Goal: Task Accomplishment & Management: Complete application form

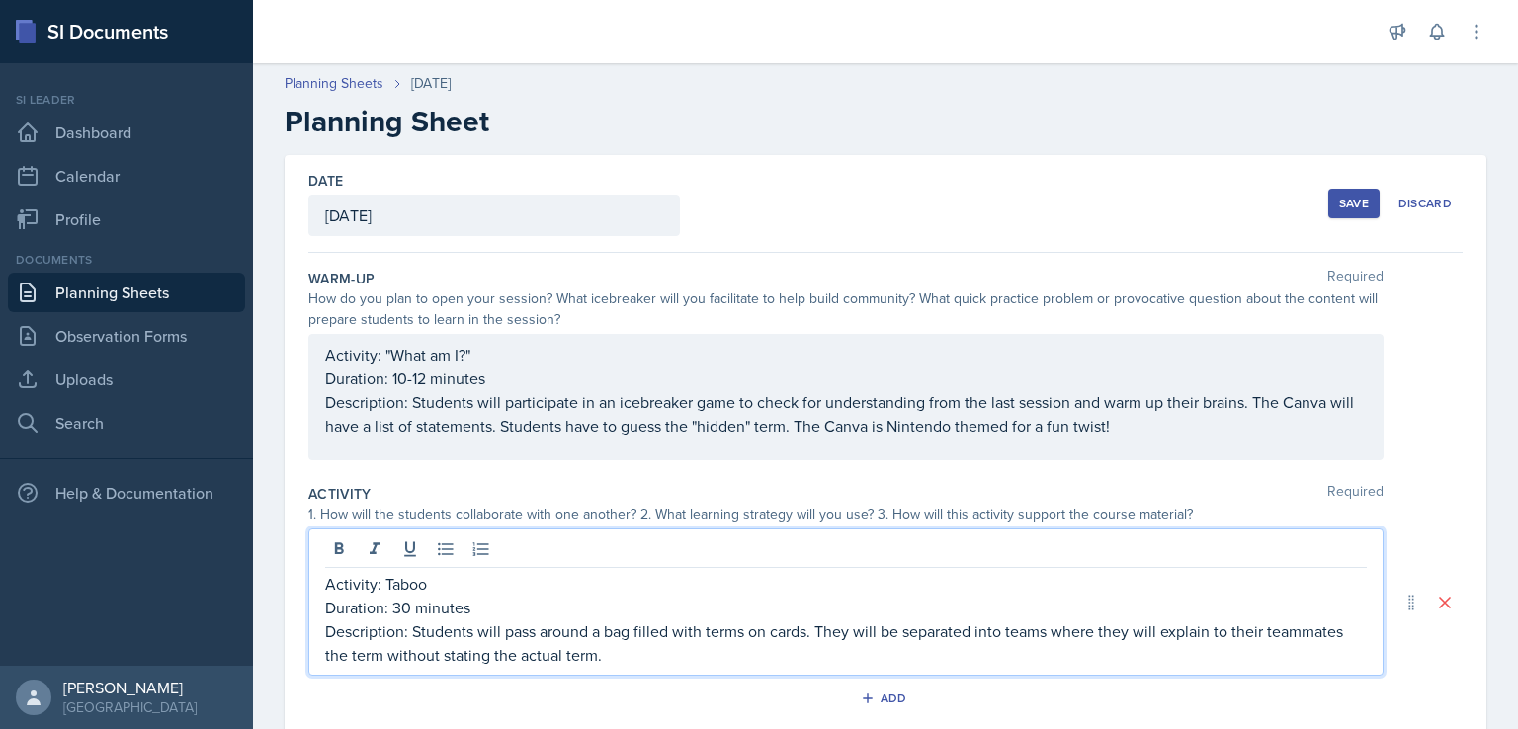
scroll to position [175, 0]
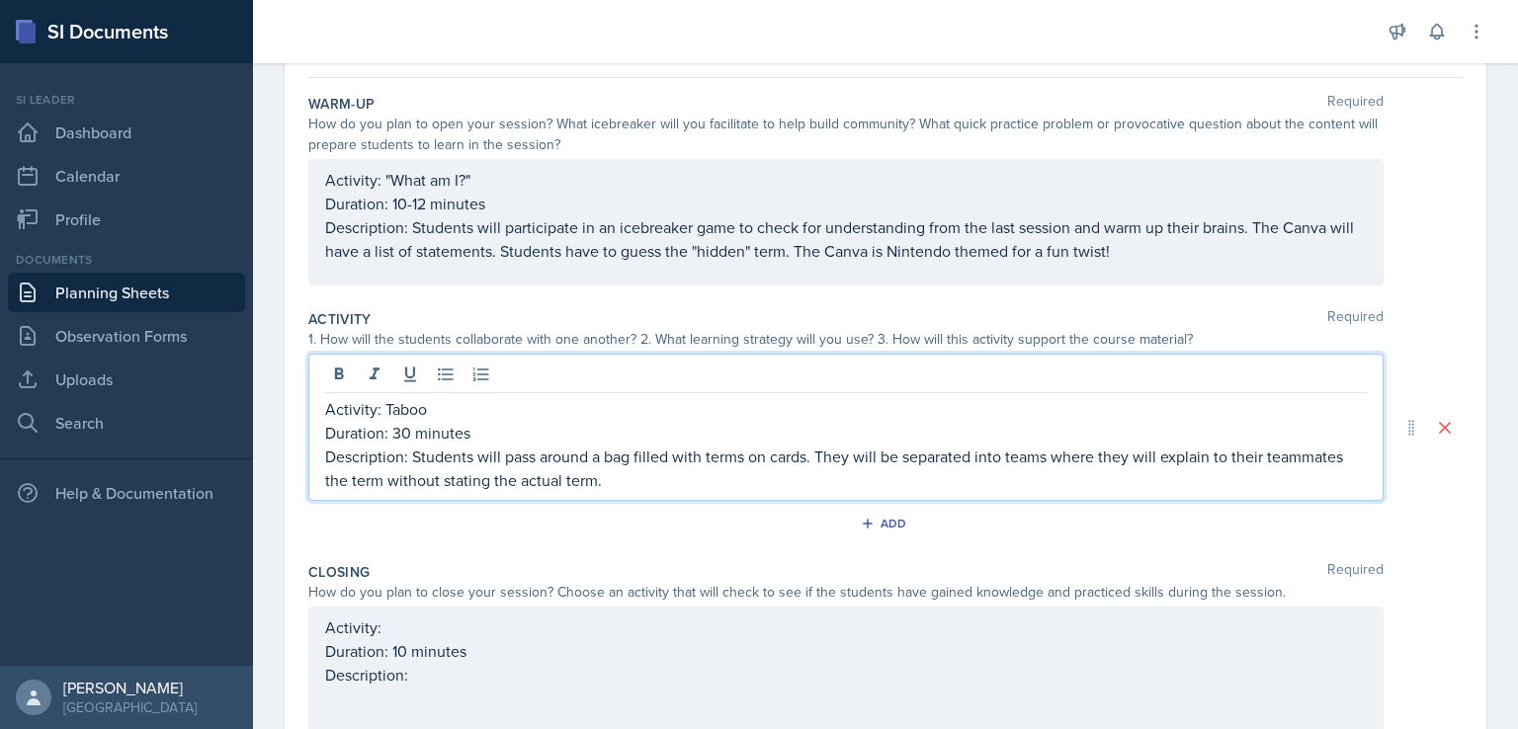
click at [831, 340] on div "1. How will the students collaborate with one another? 2. What learning strateg…" at bounding box center [845, 339] width 1075 height 21
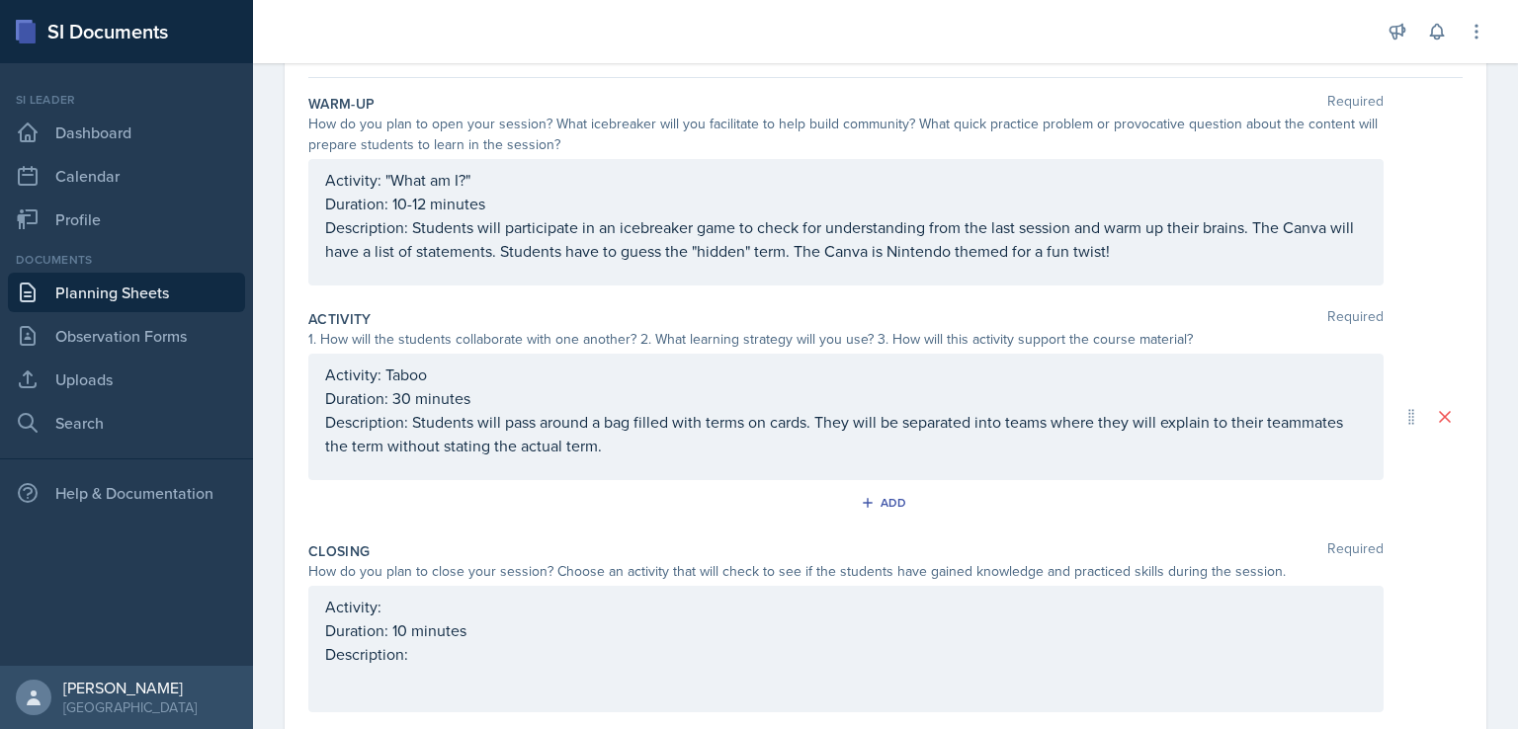
click at [811, 245] on div "Activity: "What am I?" Duration: 10-12 minutes Description: Students will parti…" at bounding box center [846, 215] width 1042 height 95
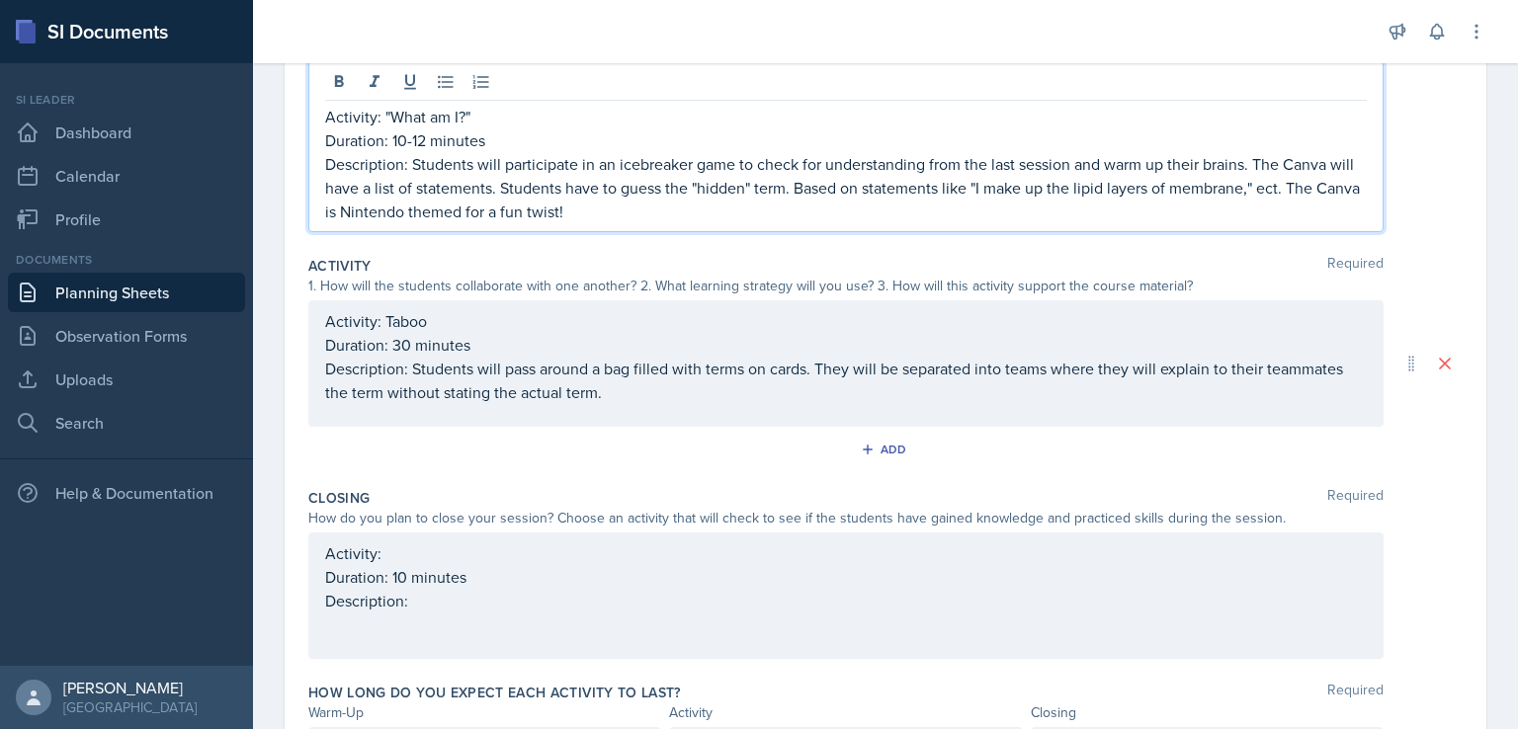
scroll to position [300, 0]
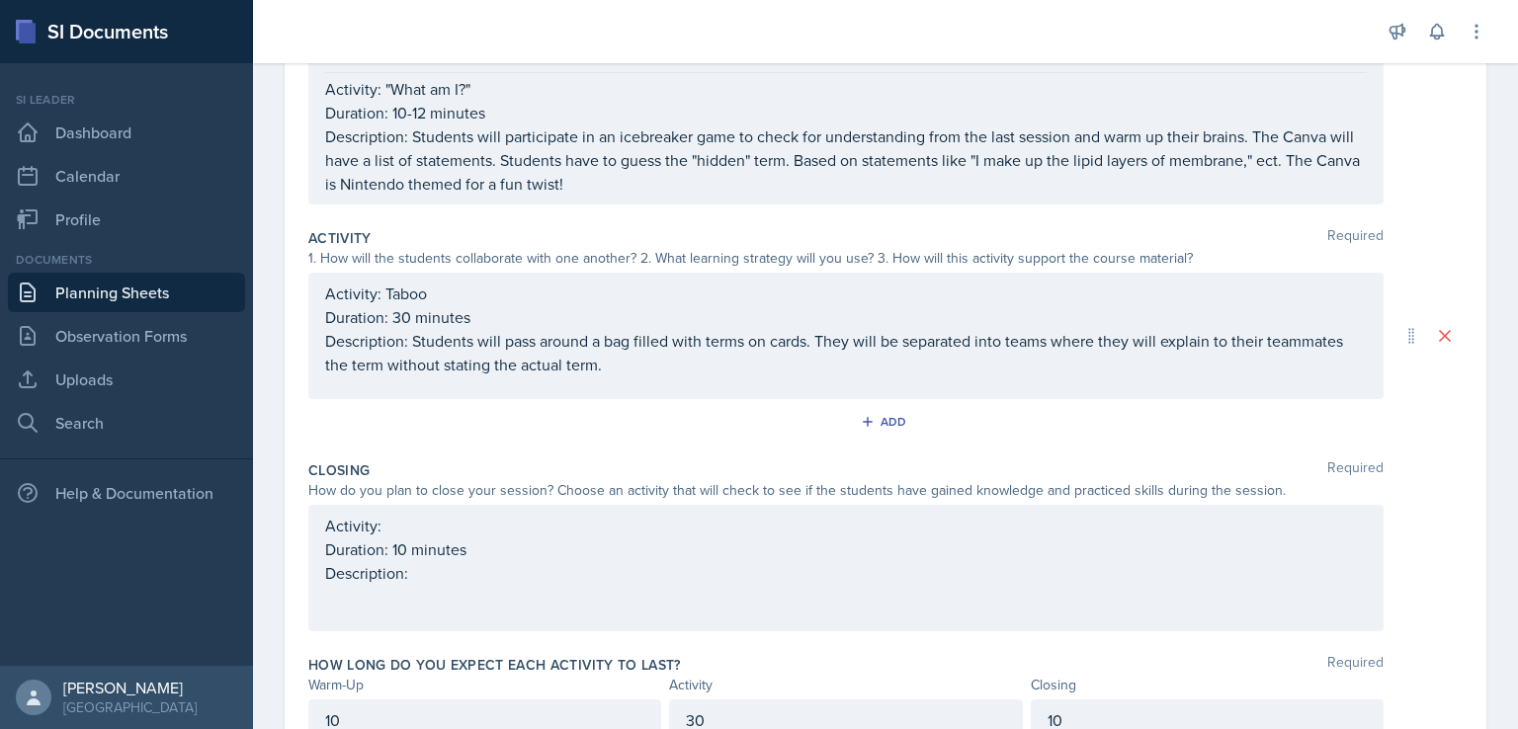
click at [810, 384] on div "Activity: Taboo Duration: 30 minutes Description: Students will pass around a b…" at bounding box center [845, 336] width 1075 height 127
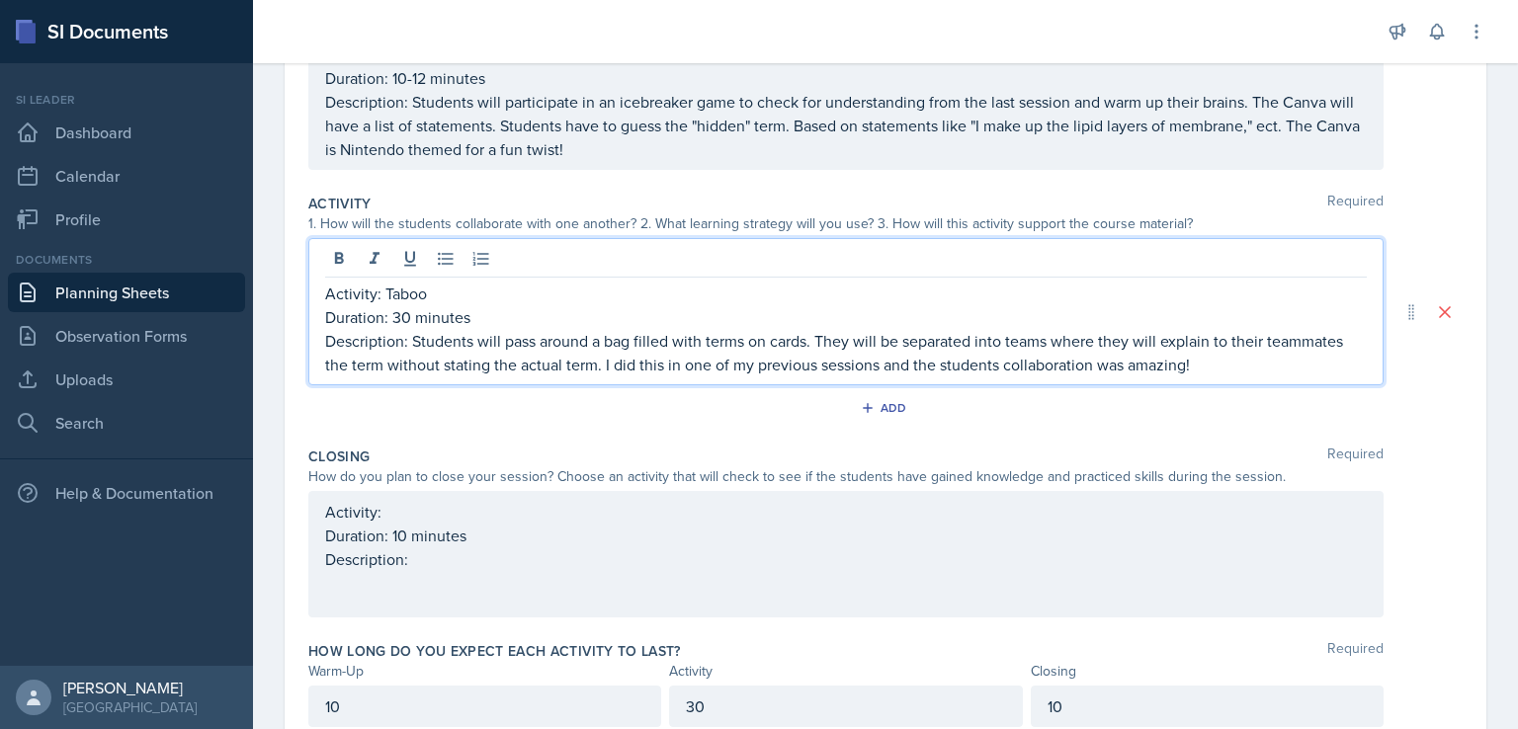
click at [599, 367] on p "Description: Students will pass around a bag filled with terms on cards. They w…" at bounding box center [846, 352] width 1042 height 47
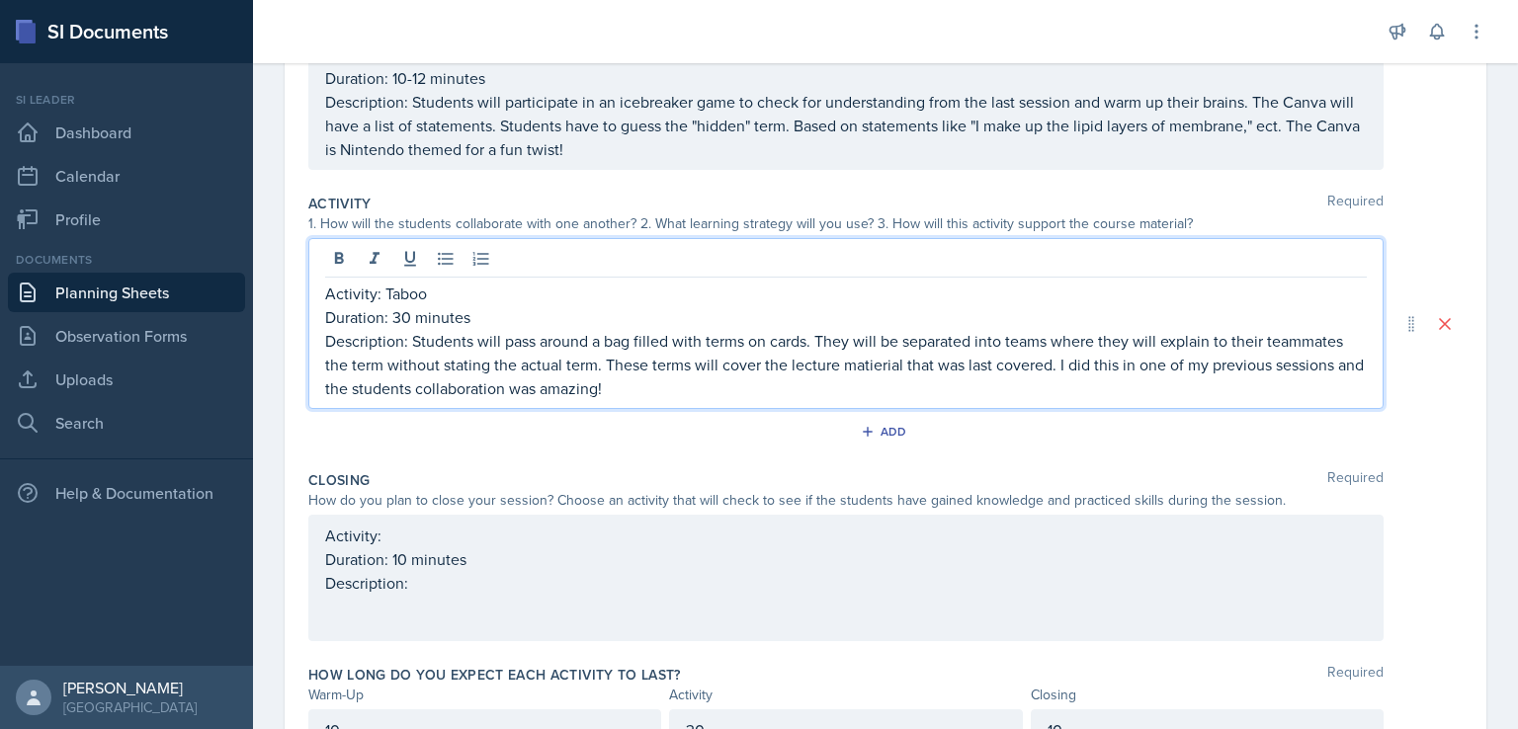
click at [863, 353] on p "Description: Students will pass around a bag filled with terms on cards. They w…" at bounding box center [846, 364] width 1042 height 71
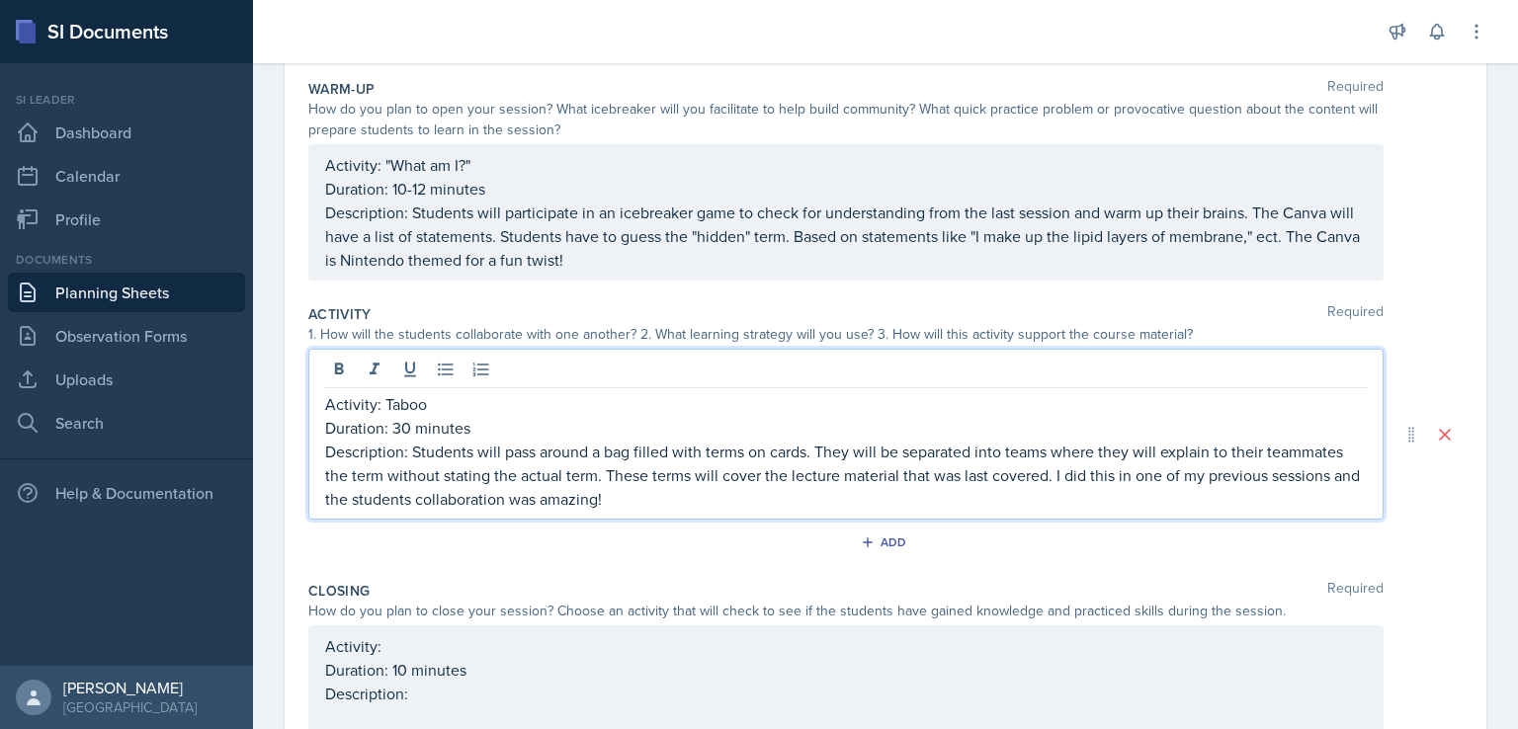
scroll to position [182, 0]
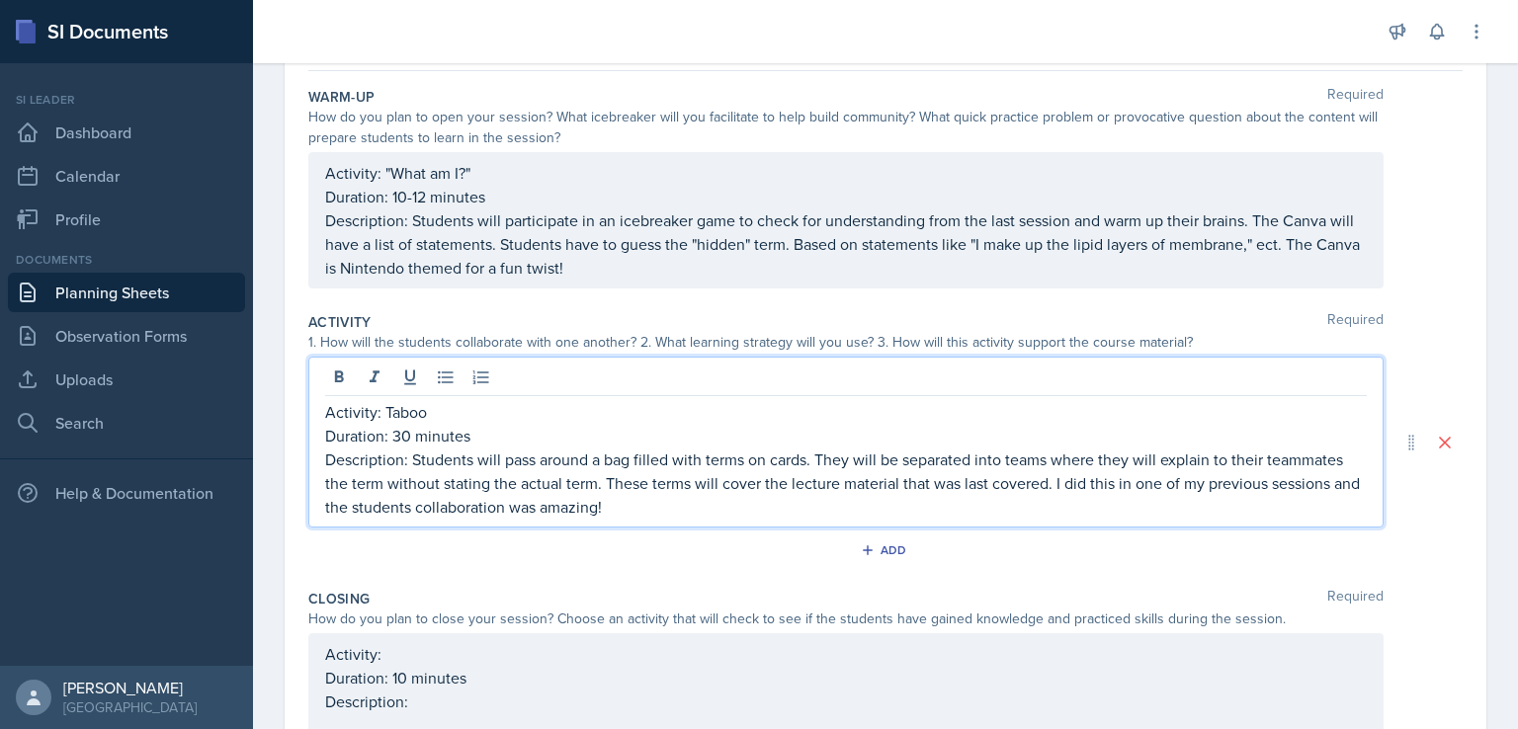
click at [768, 239] on p "Description: Students will participate in an icebreaker game to check for under…" at bounding box center [846, 244] width 1042 height 71
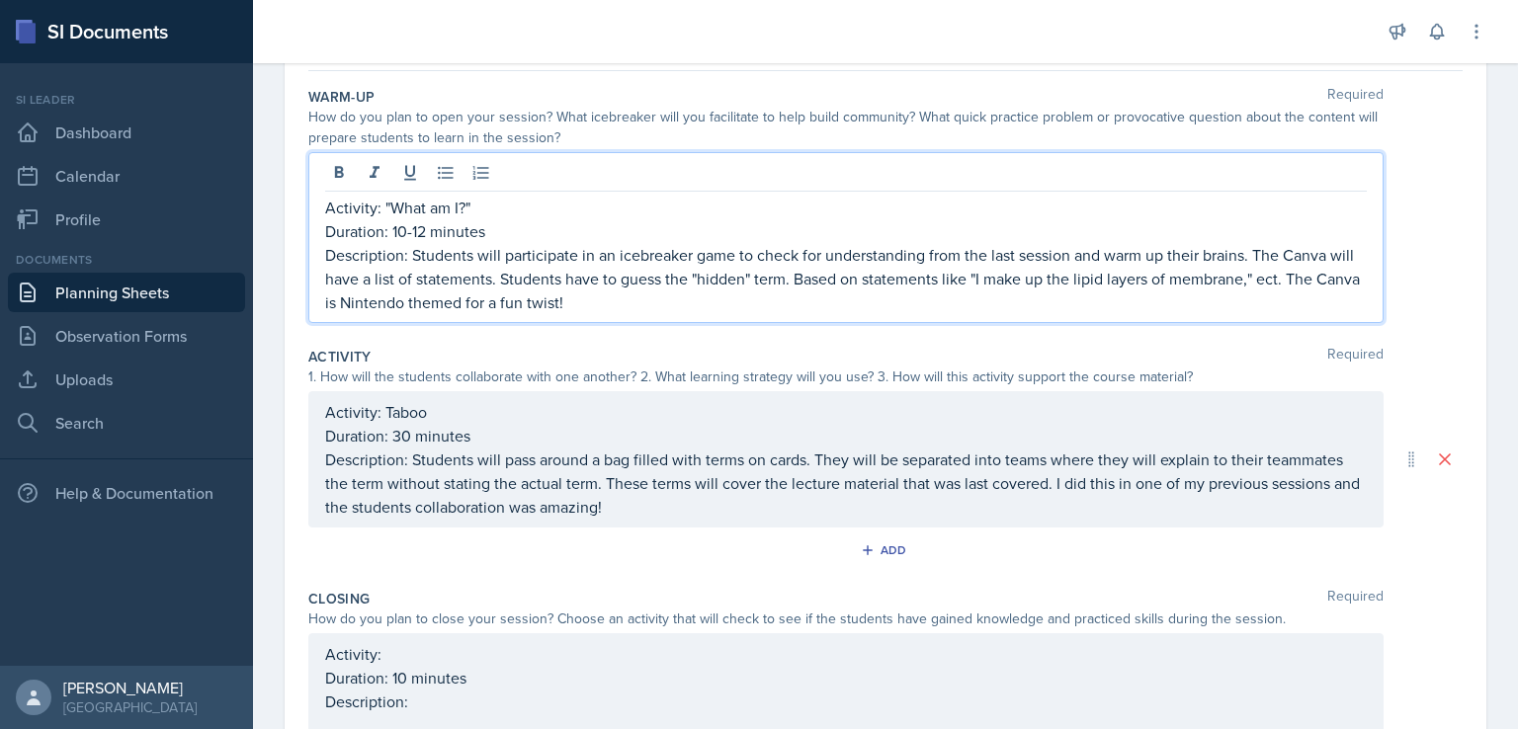
scroll to position [216, 0]
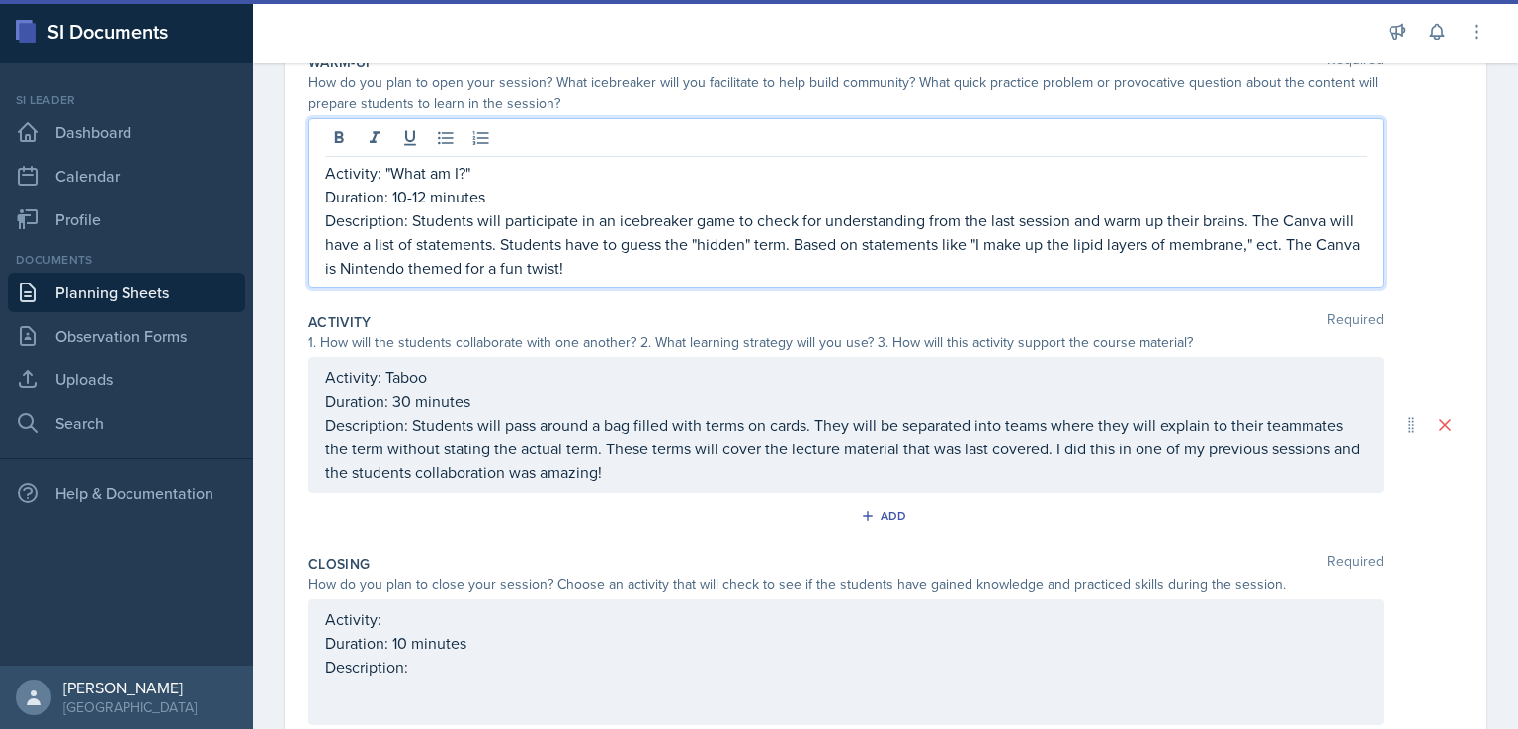
click at [810, 250] on p "Description: Students will participate in an icebreaker game to check for under…" at bounding box center [846, 244] width 1042 height 71
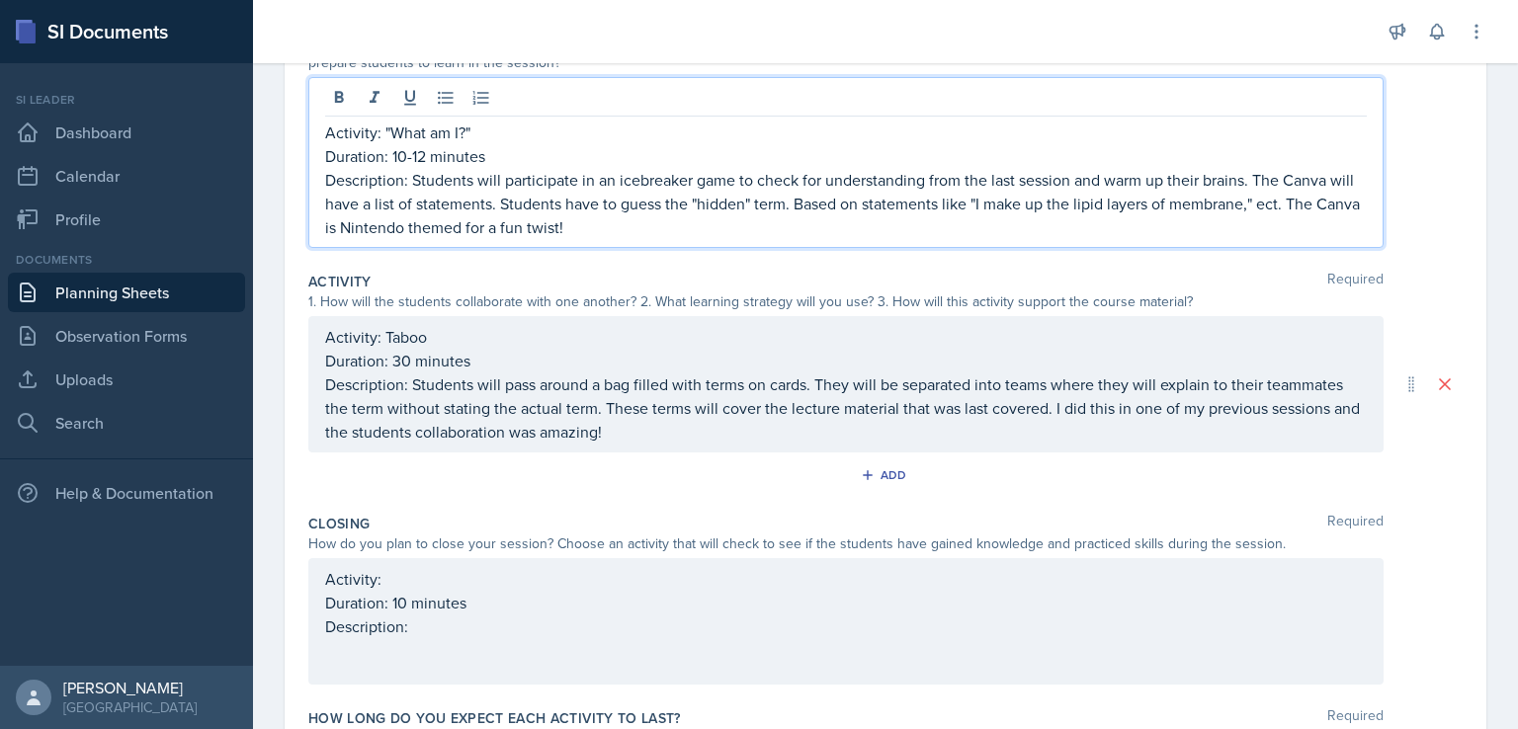
scroll to position [256, 0]
click at [1277, 209] on p "Description: Students will participate in an icebreaker game to check for under…" at bounding box center [846, 204] width 1042 height 71
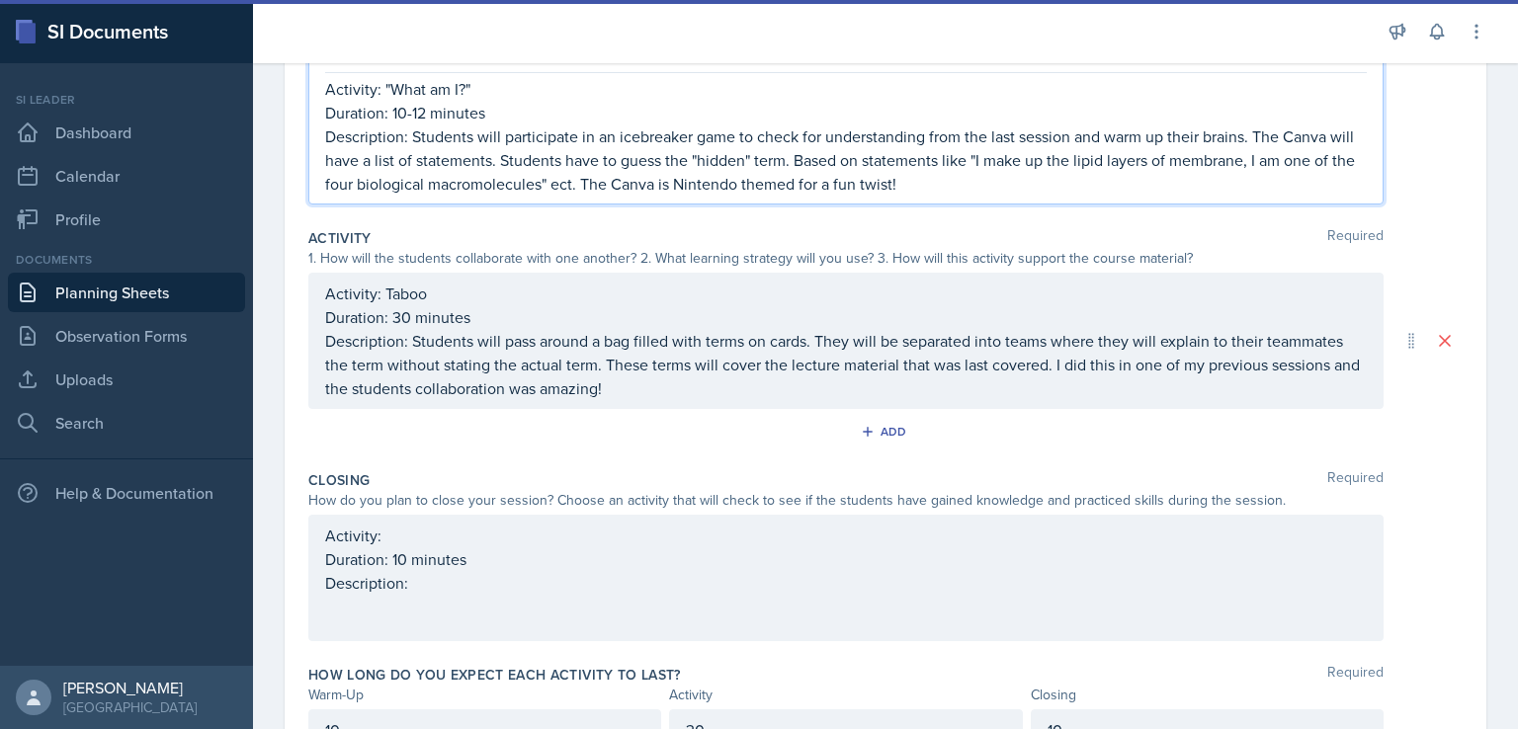
scroll to position [362, 0]
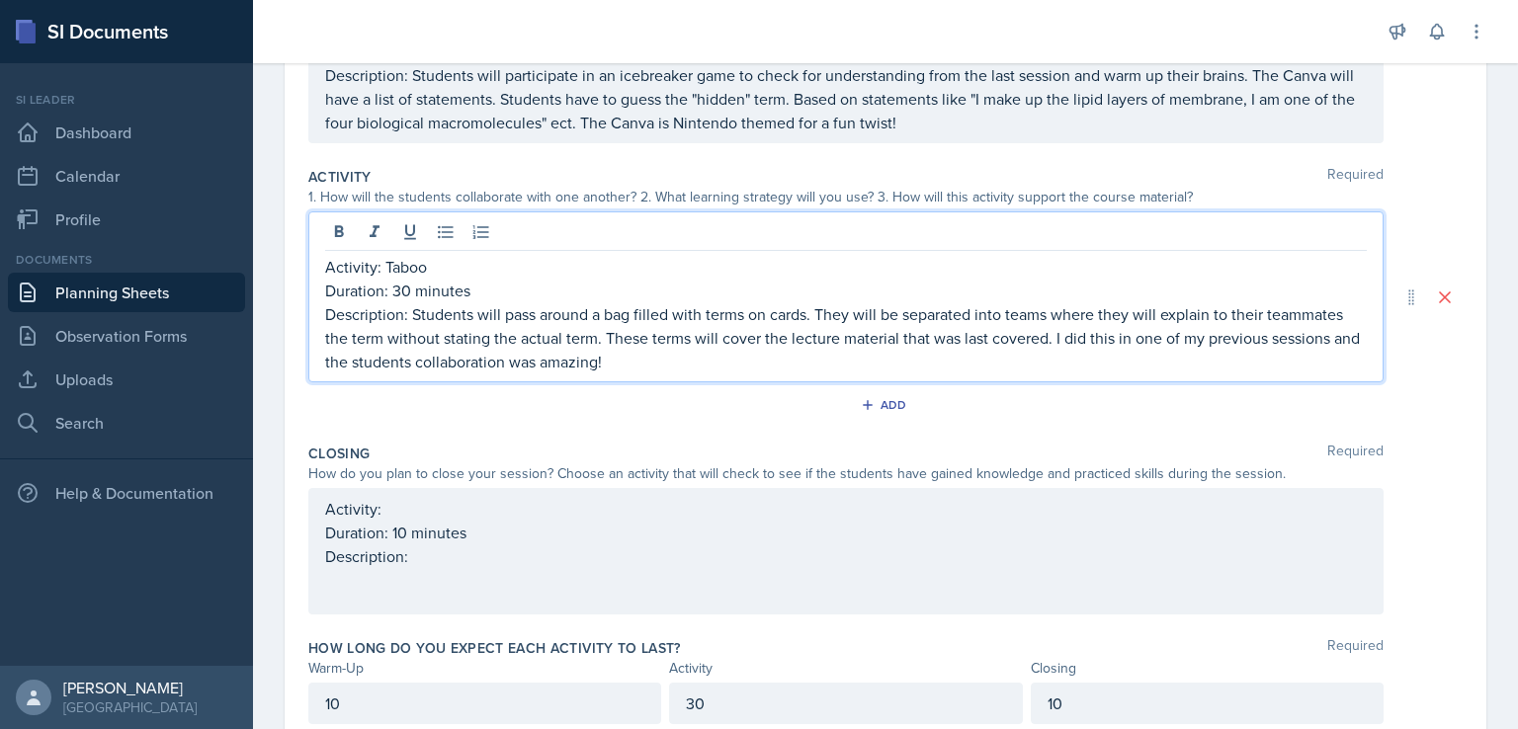
click at [1076, 320] on p "Description: Students will pass around a bag filled with terms on cards. They w…" at bounding box center [846, 337] width 1042 height 71
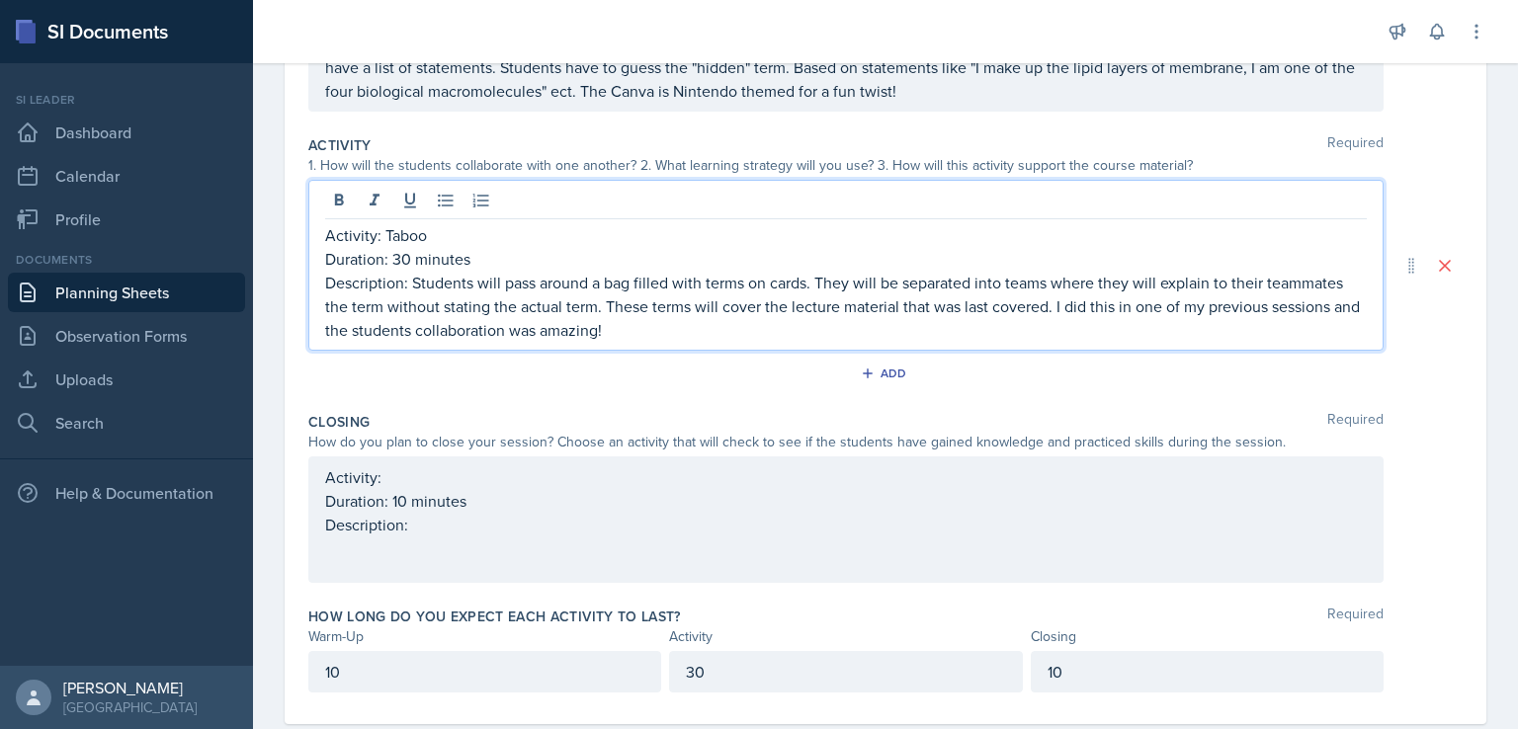
scroll to position [399, 0]
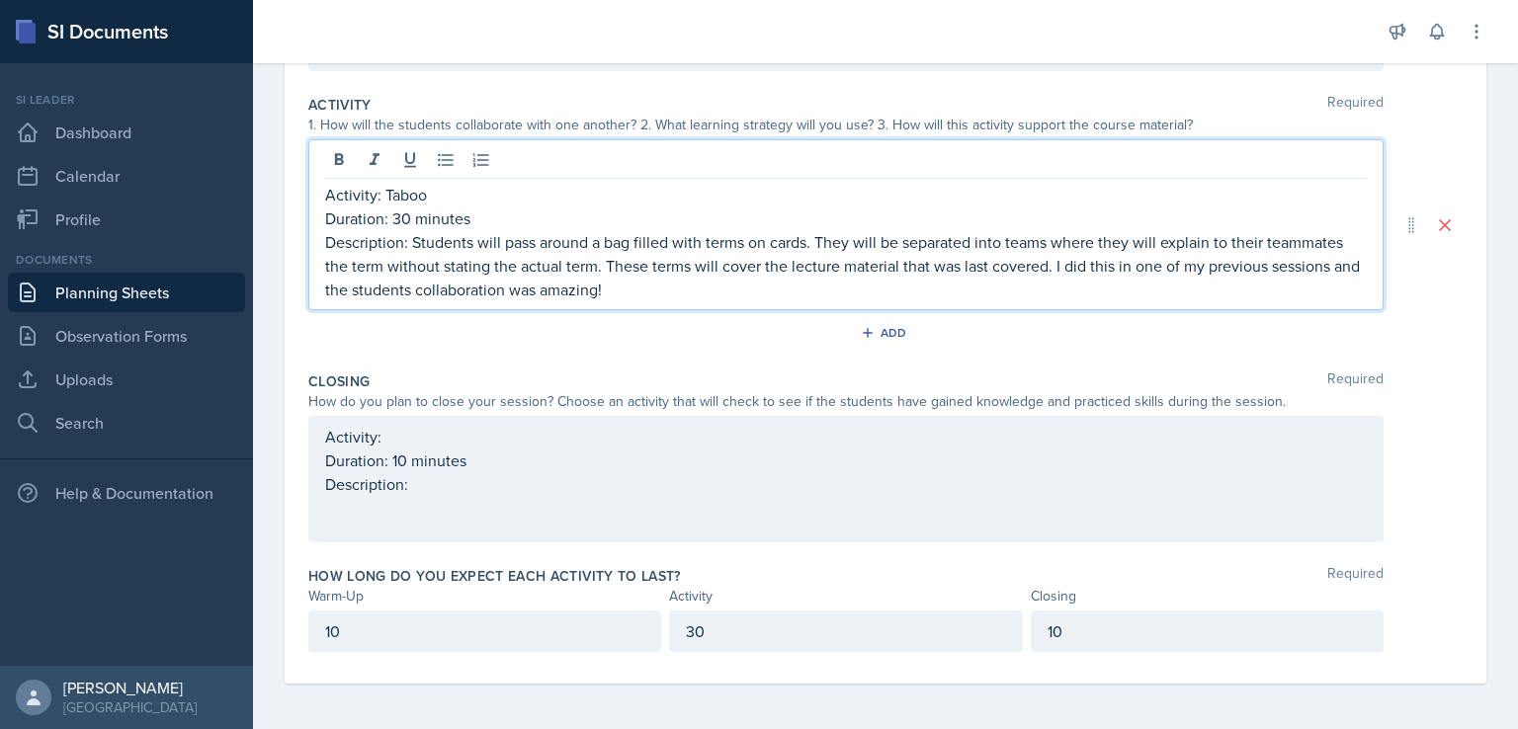
click at [1048, 425] on div "Activity: Duration: 10 minutes Description:" at bounding box center [845, 479] width 1075 height 127
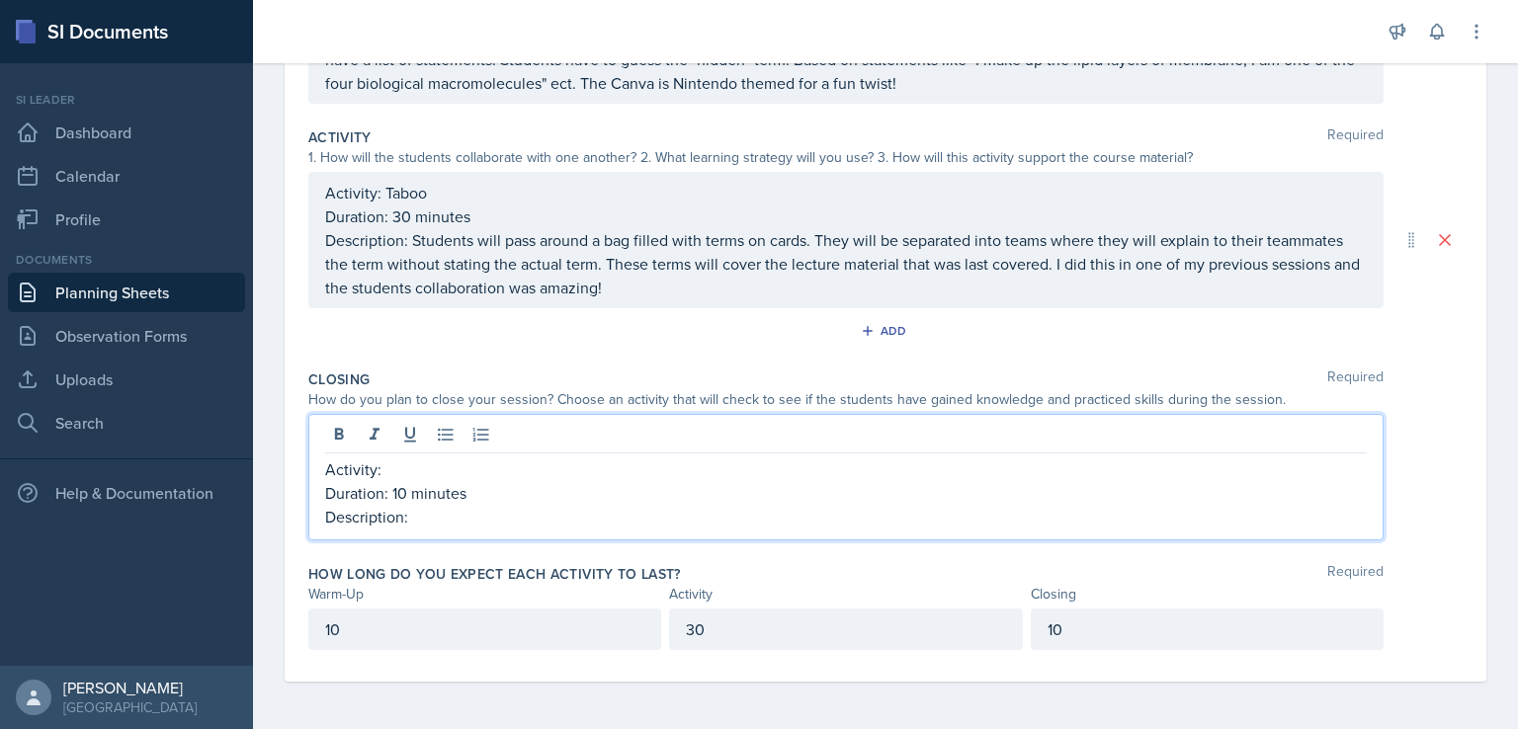
scroll to position [365, 0]
click at [920, 519] on p "Description:" at bounding box center [846, 519] width 1042 height 24
click at [732, 467] on p "Activity: Ask Away" at bounding box center [846, 472] width 1042 height 24
click at [715, 516] on p "Description:" at bounding box center [846, 519] width 1042 height 24
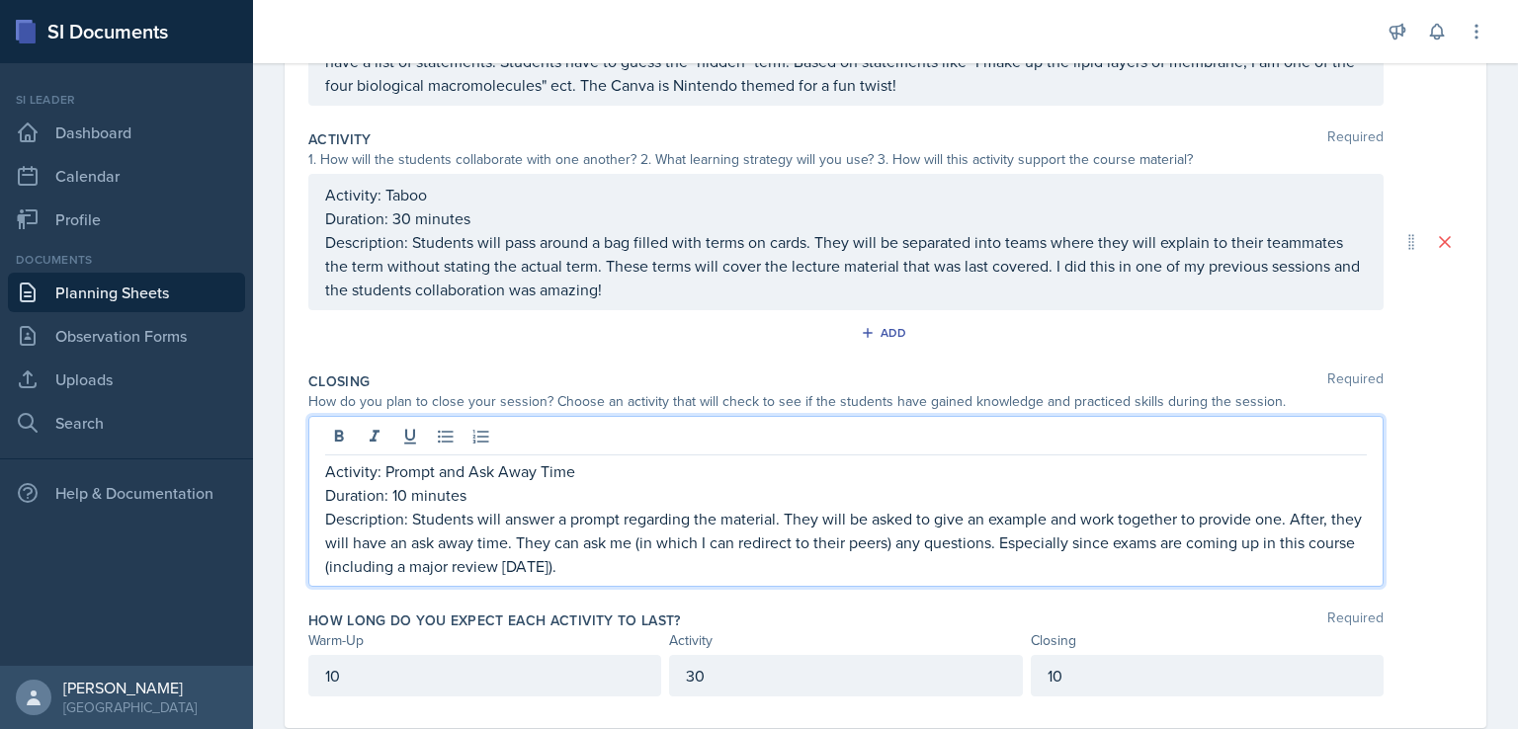
click at [921, 550] on p "Description: Students will answer a prompt regarding the material. They will be…" at bounding box center [846, 542] width 1042 height 71
click at [1160, 548] on p "Description: Students will answer a prompt regarding the material. They will be…" at bounding box center [846, 542] width 1042 height 71
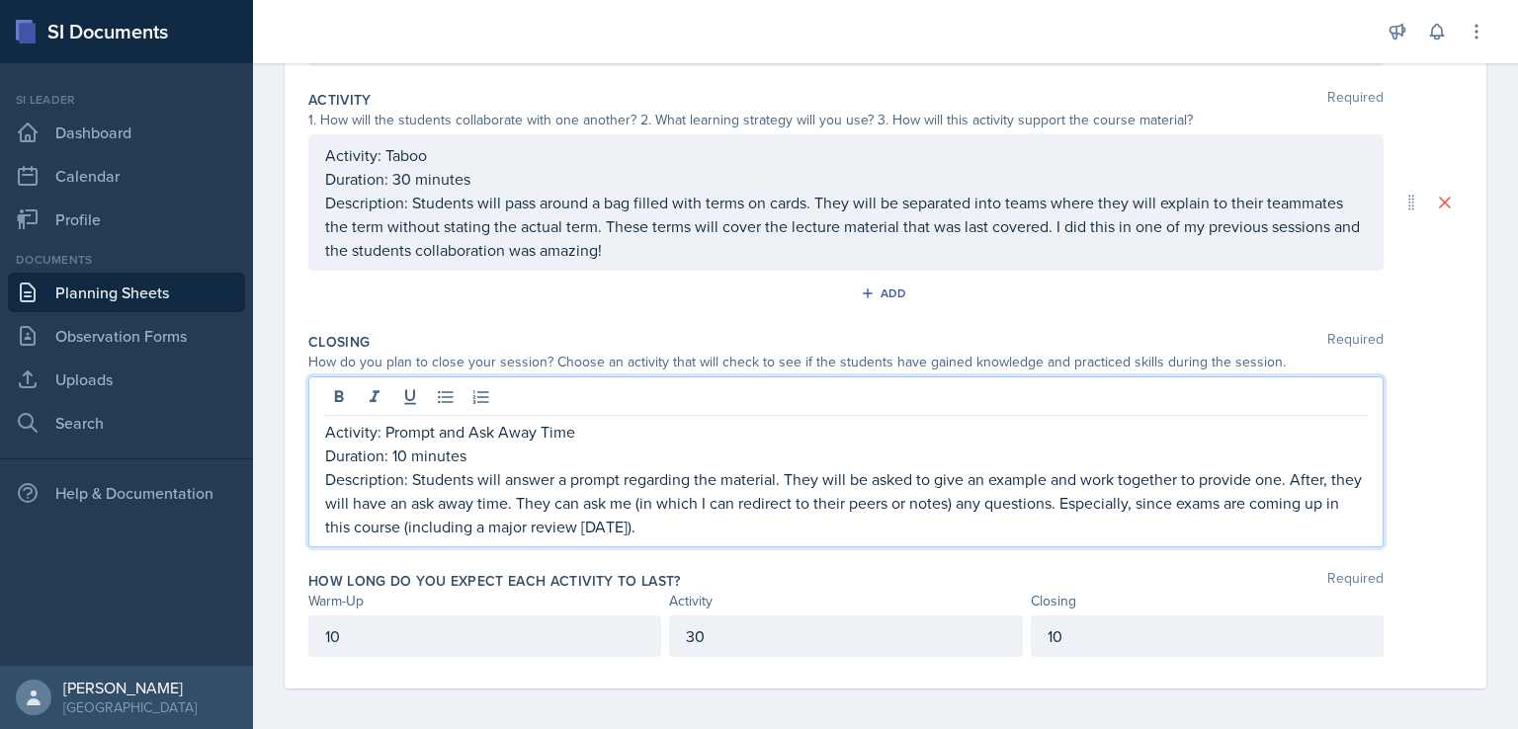
scroll to position [408, 0]
drag, startPoint x: 710, startPoint y: 518, endPoint x: 771, endPoint y: 499, distance: 64.1
click at [771, 499] on p "Description: Students will answer a prompt regarding the material. They will be…" at bounding box center [846, 499] width 1042 height 71
click at [771, 503] on p "Description: Students will answer a prompt regarding the material. They will be…" at bounding box center [846, 499] width 1042 height 71
click at [771, 500] on p "Description: Students will answer a prompt regarding the material. They will be…" at bounding box center [846, 499] width 1042 height 71
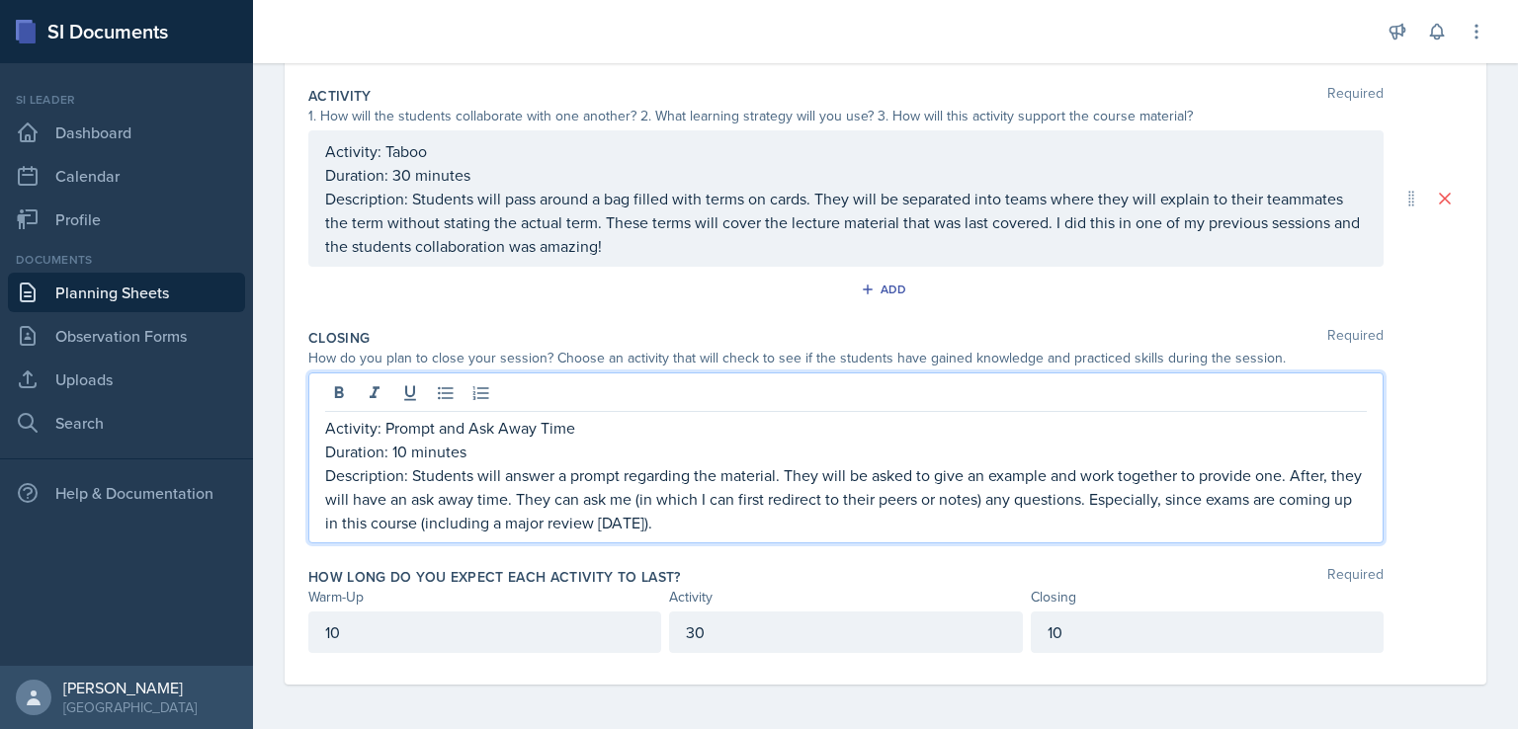
click at [769, 503] on p "Description: Students will answer a prompt regarding the material. They will be…" at bounding box center [846, 499] width 1042 height 71
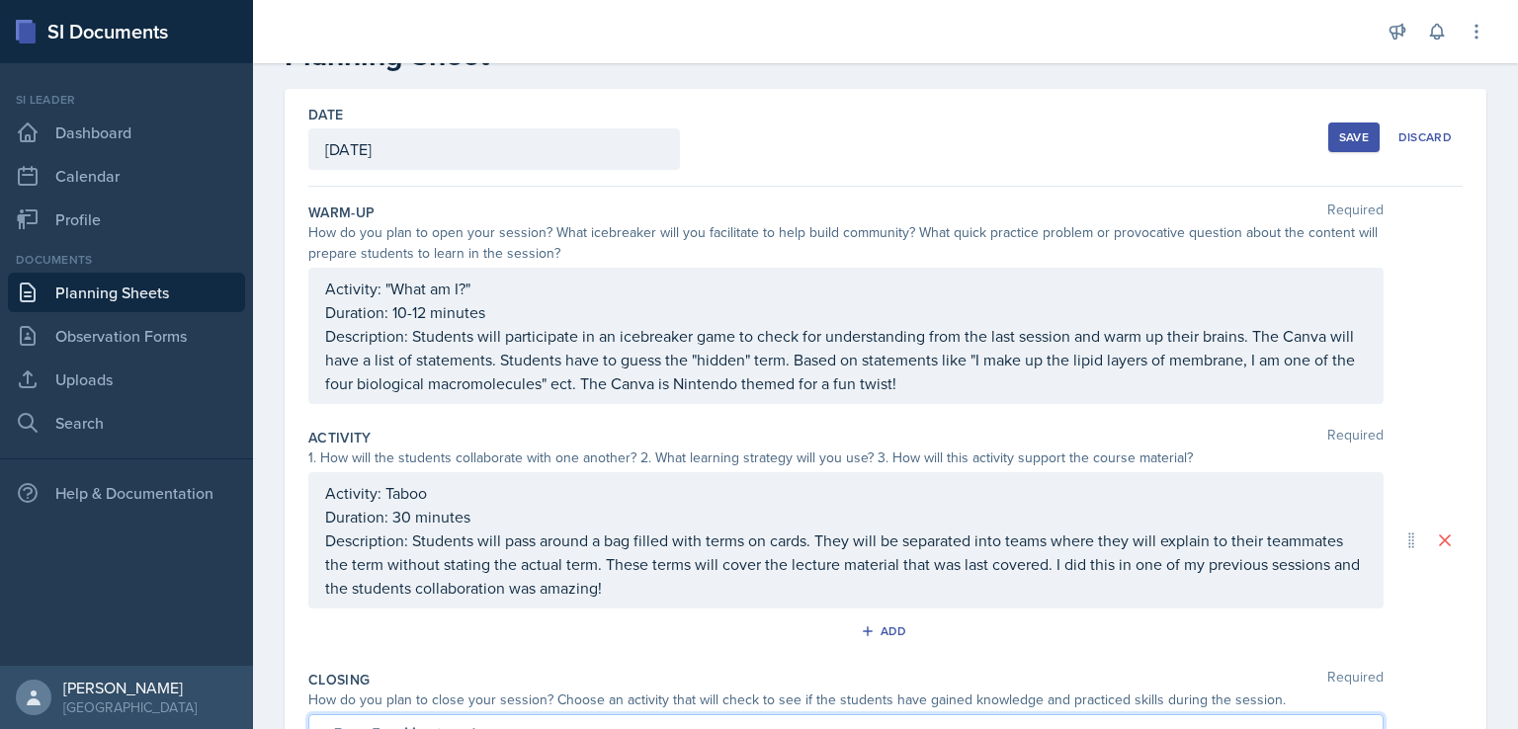
scroll to position [85, 0]
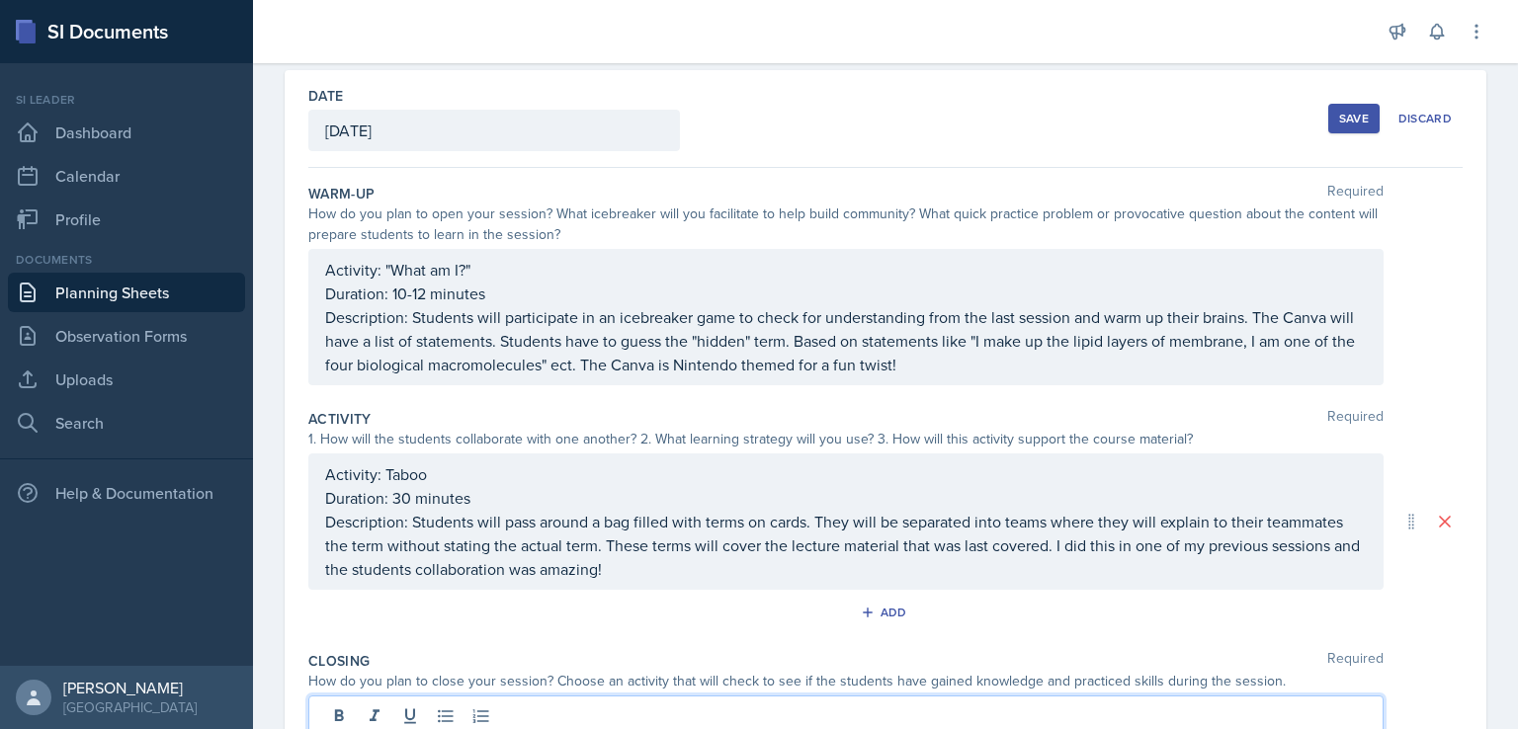
click at [1328, 125] on button "Save" at bounding box center [1353, 119] width 51 height 30
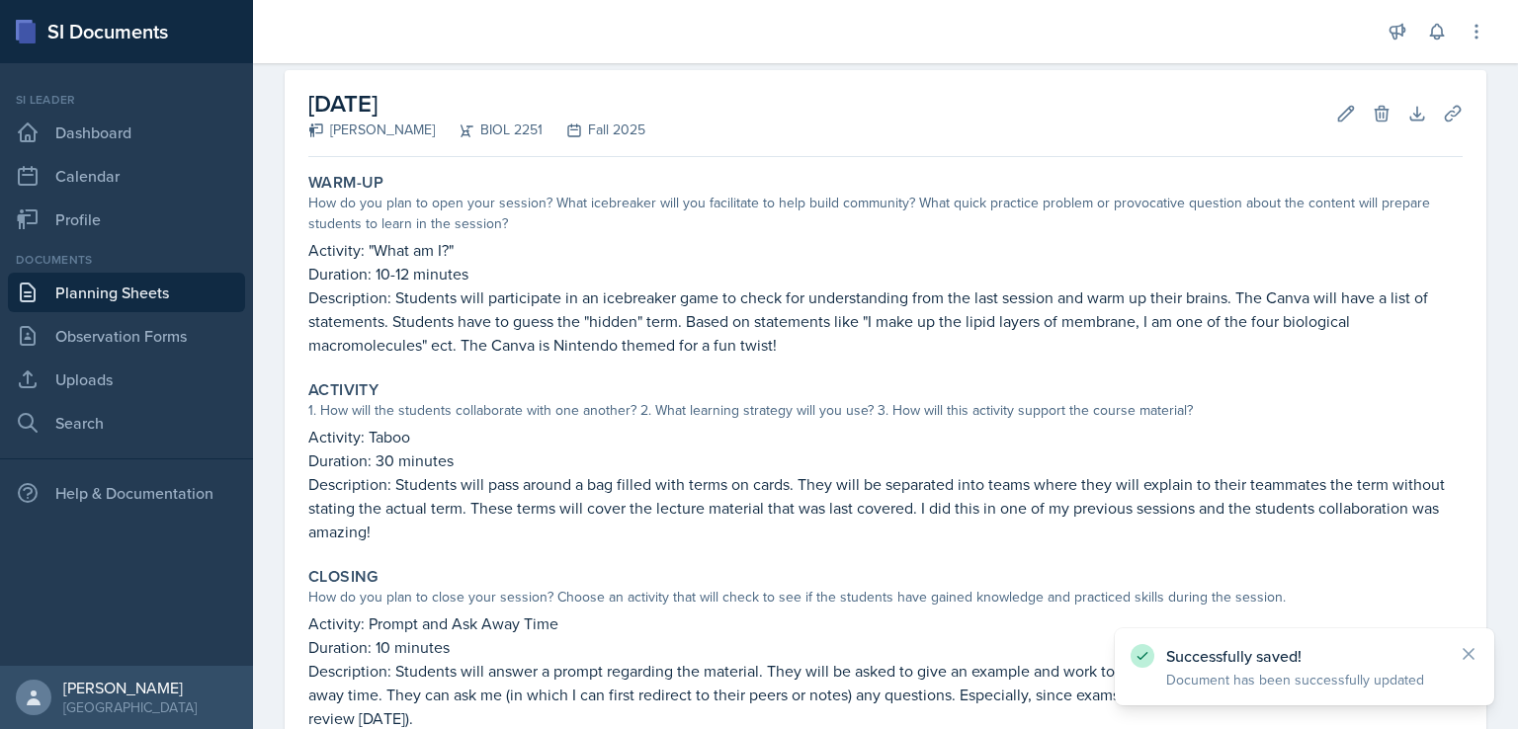
scroll to position [313, 0]
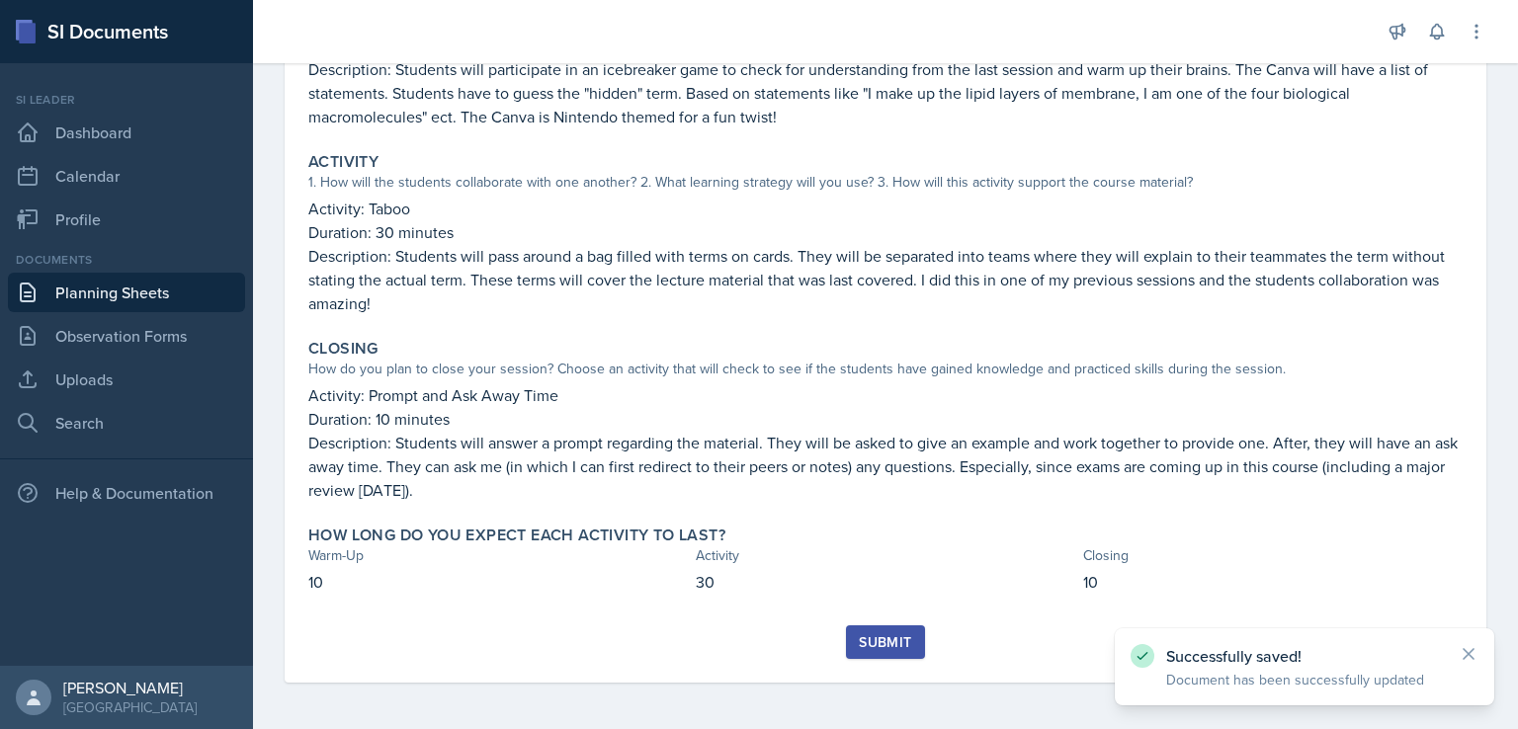
click at [878, 635] on div "Submit" at bounding box center [885, 643] width 52 height 16
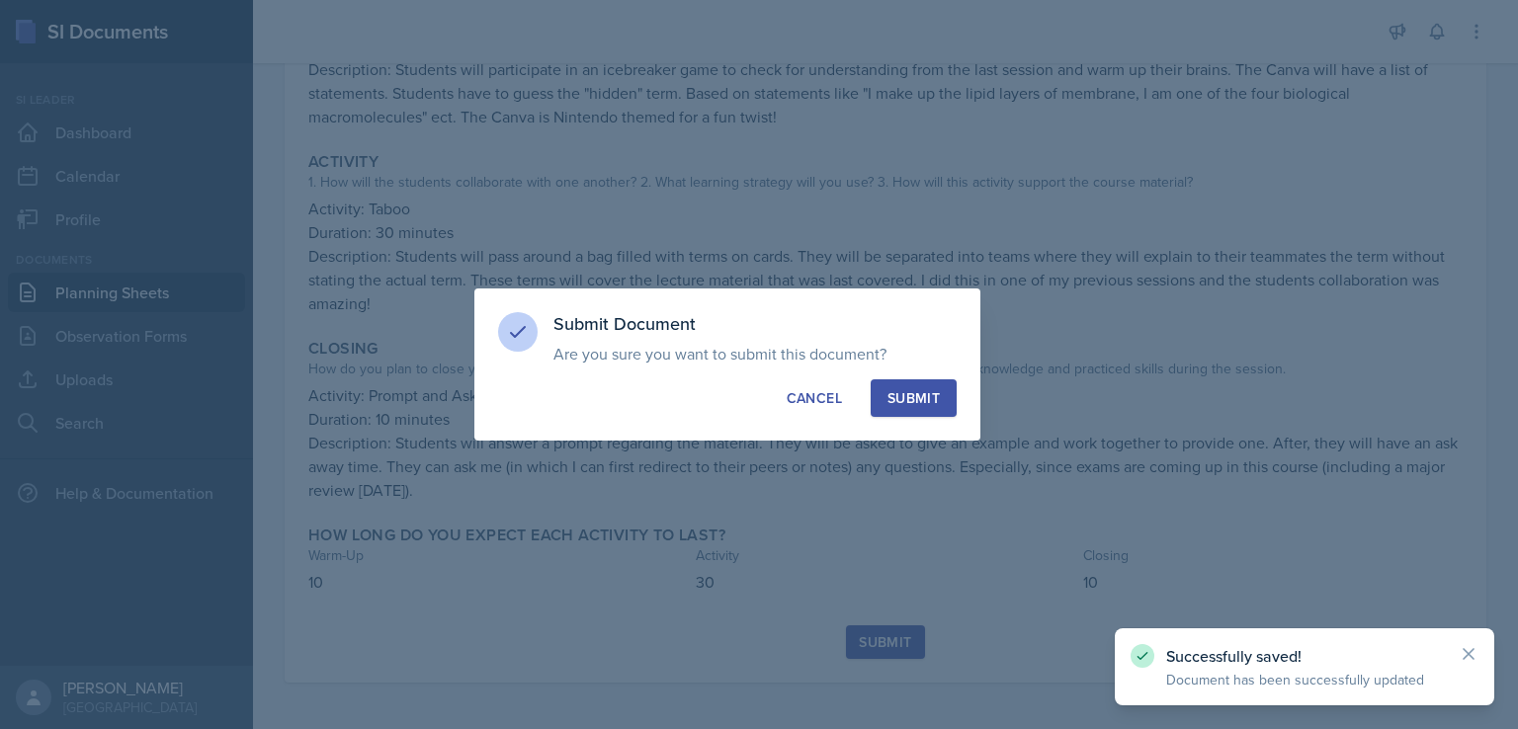
click at [915, 399] on div "Submit" at bounding box center [914, 398] width 52 height 20
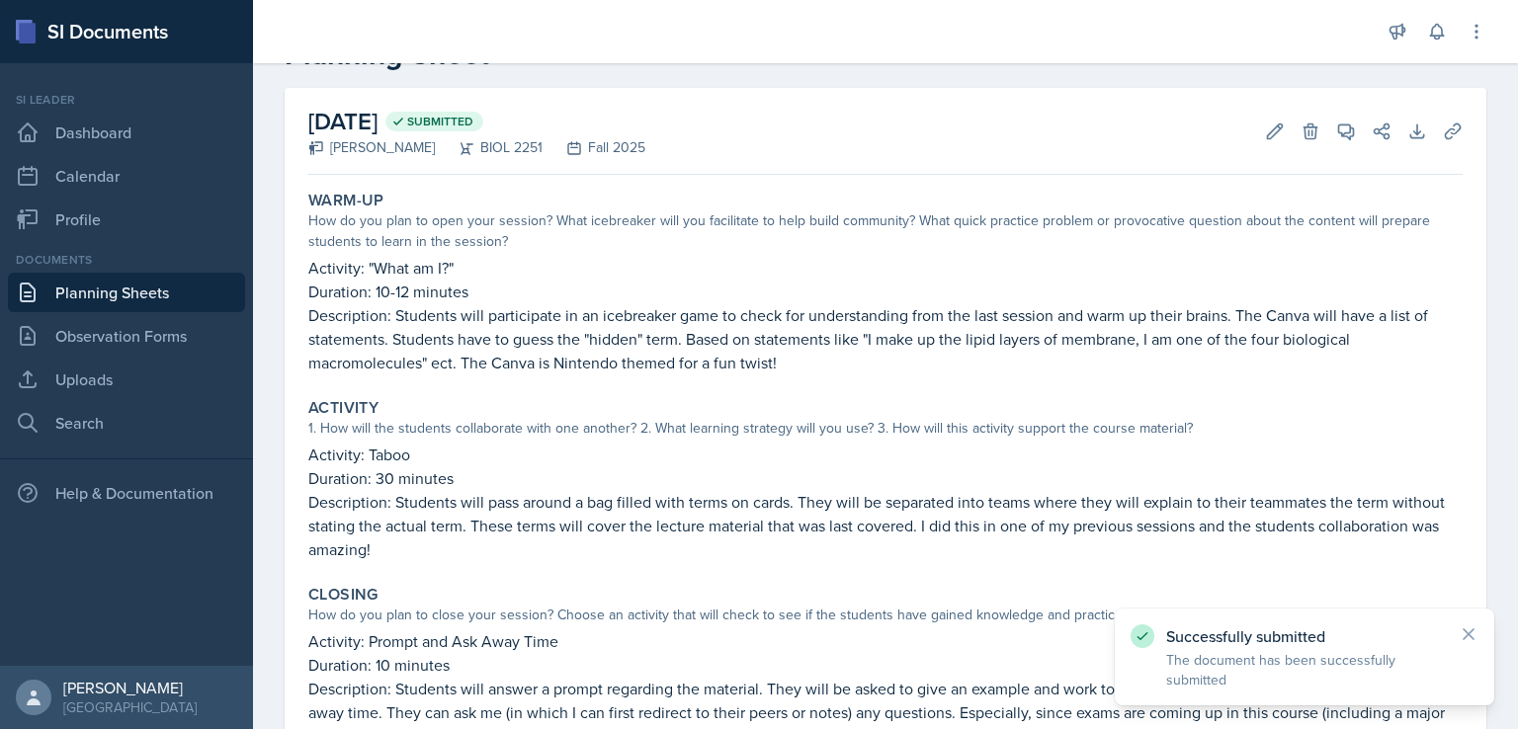
scroll to position [0, 0]
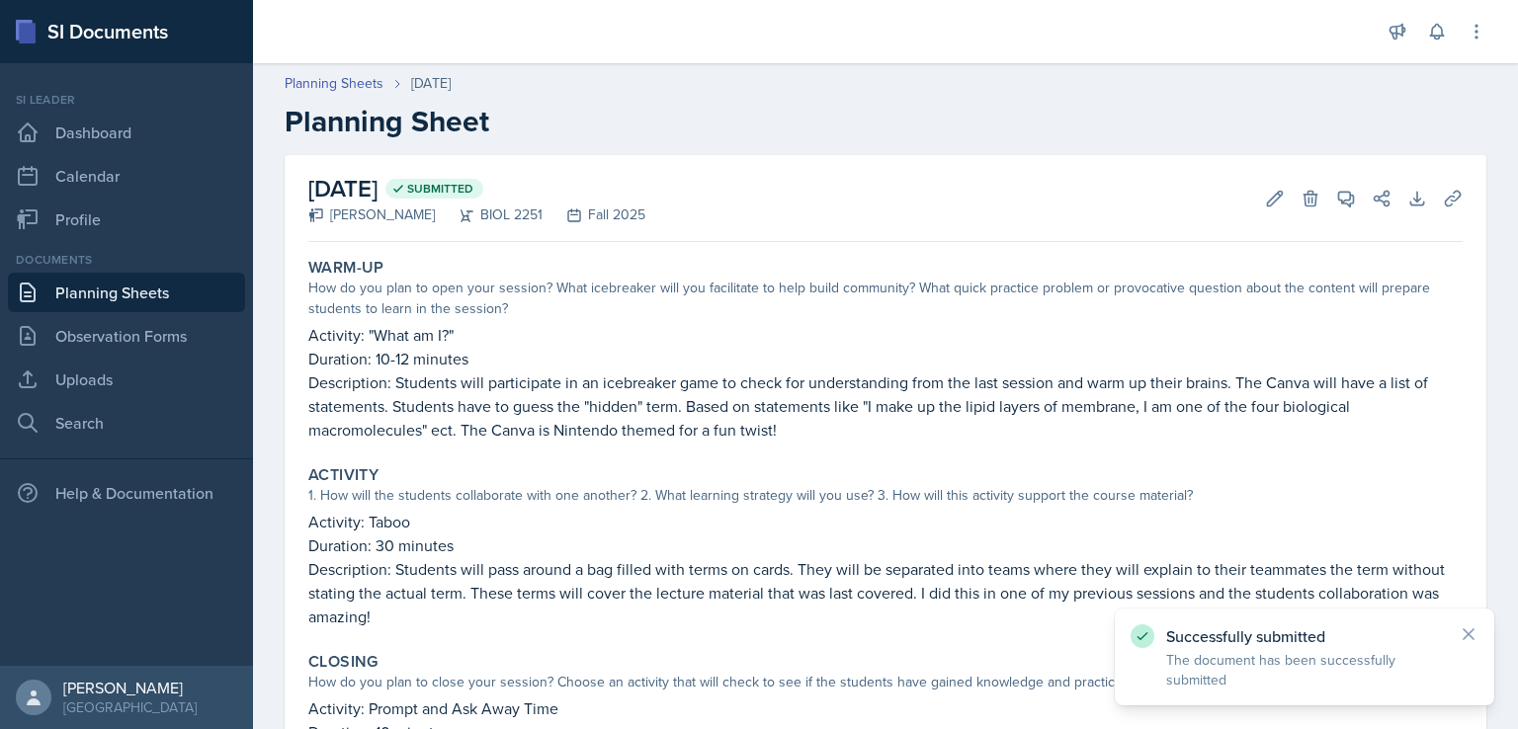
click at [82, 288] on link "Planning Sheets" at bounding box center [126, 293] width 237 height 40
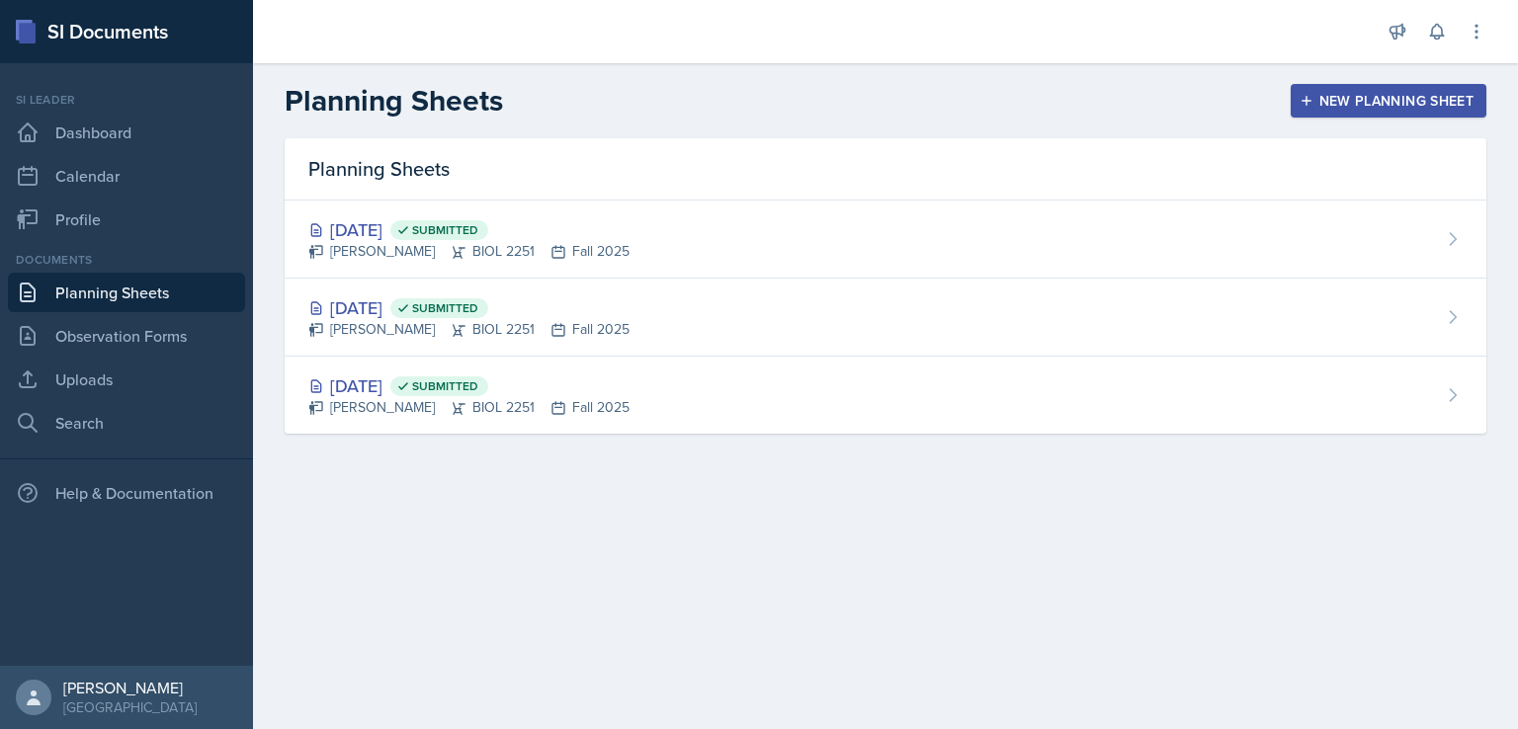
click at [1313, 85] on button "New Planning Sheet" at bounding box center [1389, 101] width 196 height 34
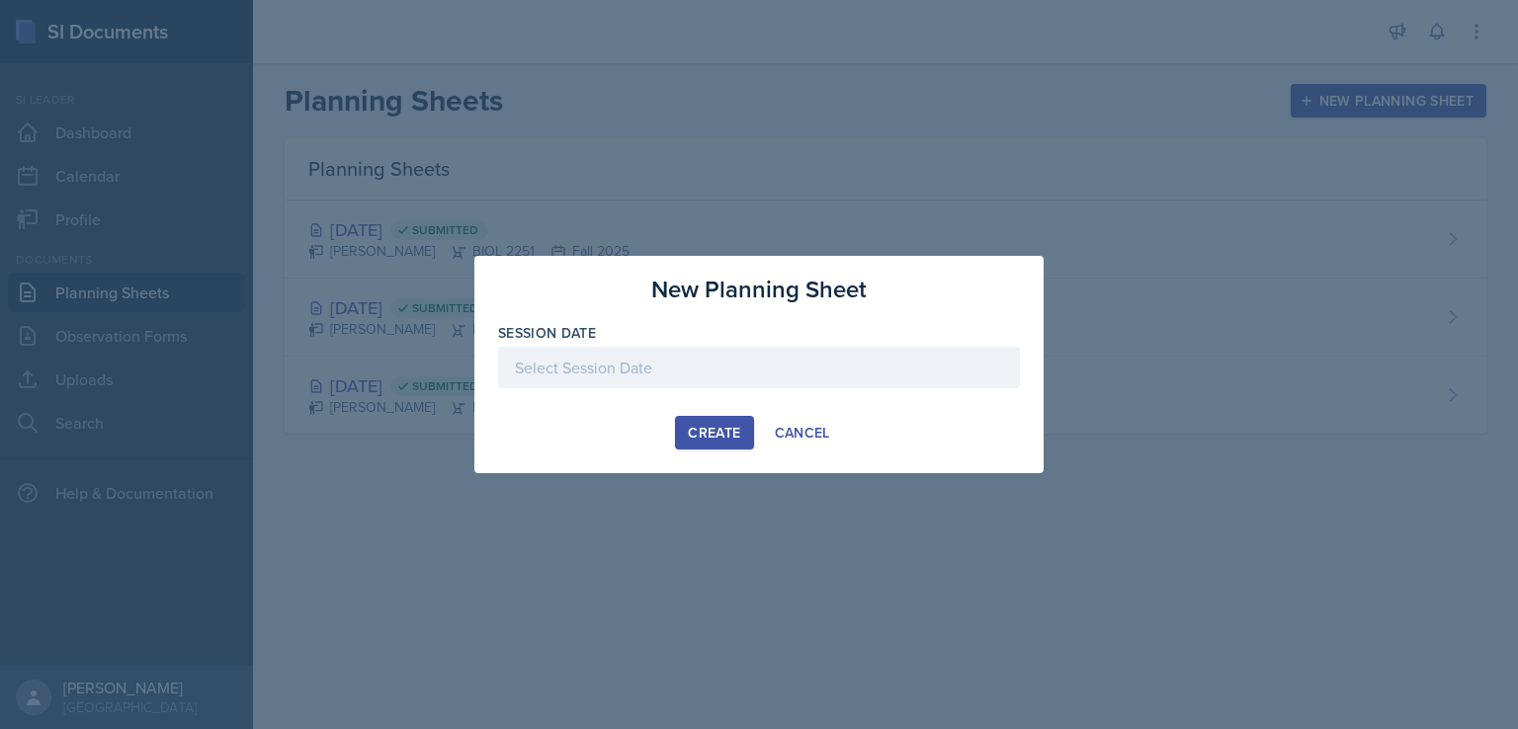
click at [722, 379] on div at bounding box center [759, 368] width 522 height 42
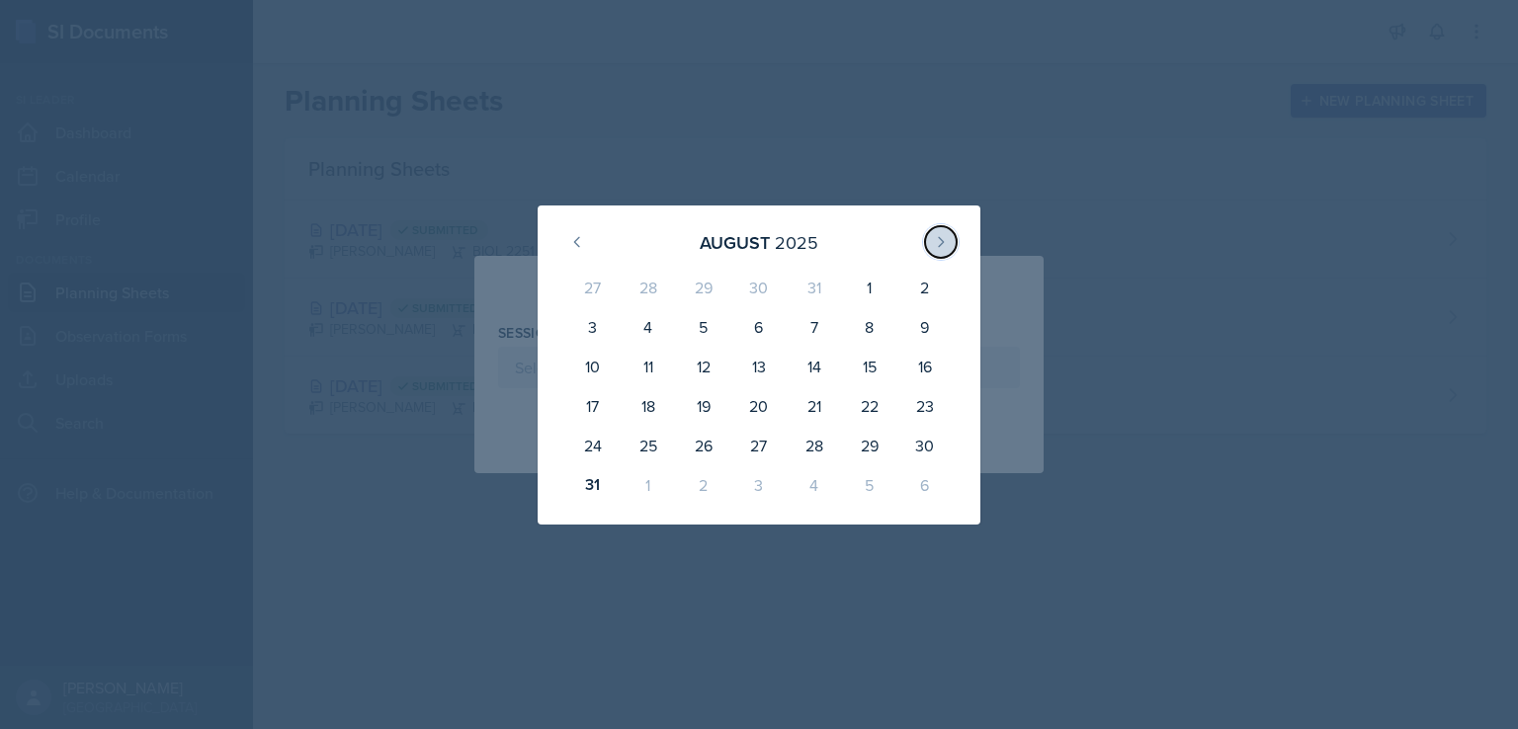
click at [940, 238] on icon at bounding box center [941, 241] width 5 height 9
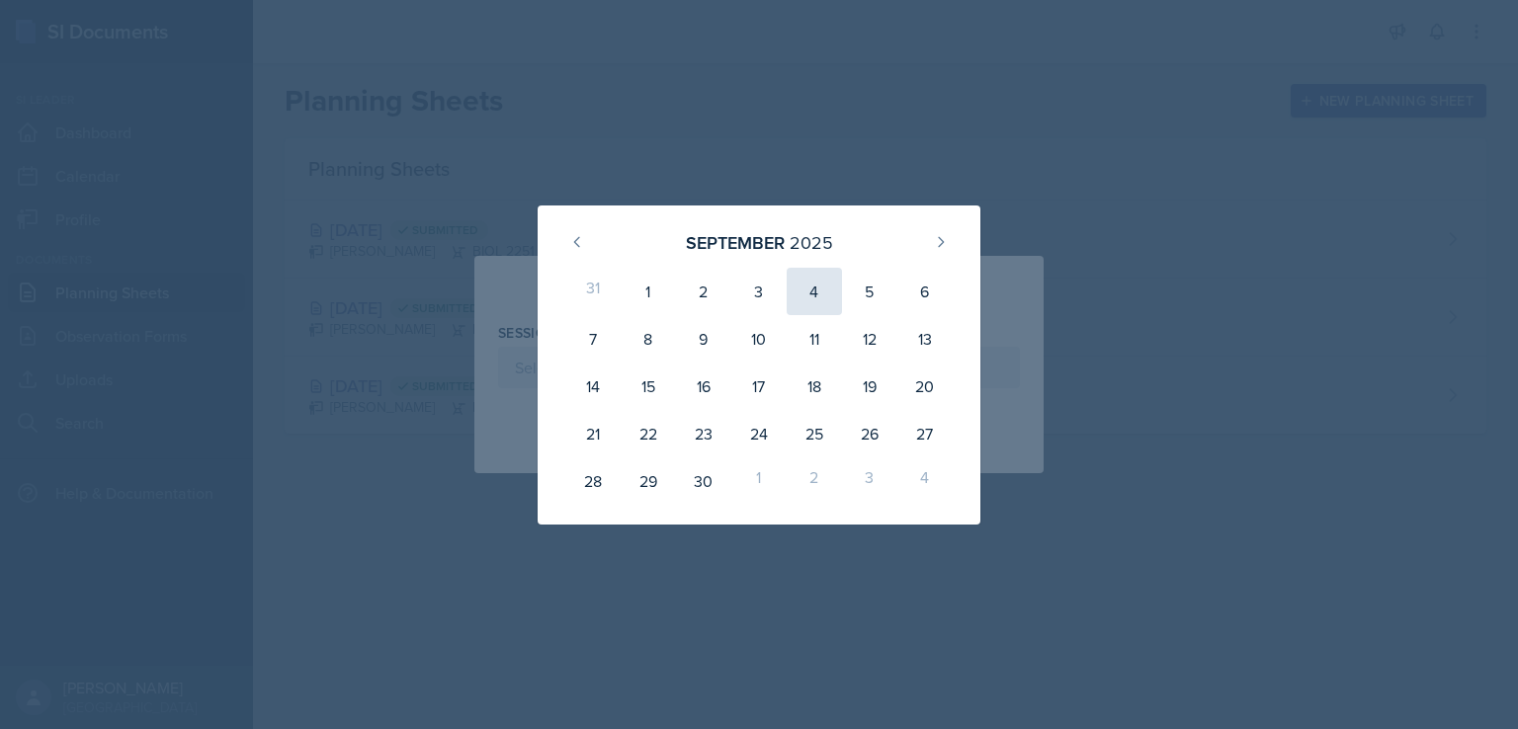
click at [817, 294] on div "4" at bounding box center [814, 291] width 55 height 47
type input "[DATE]"
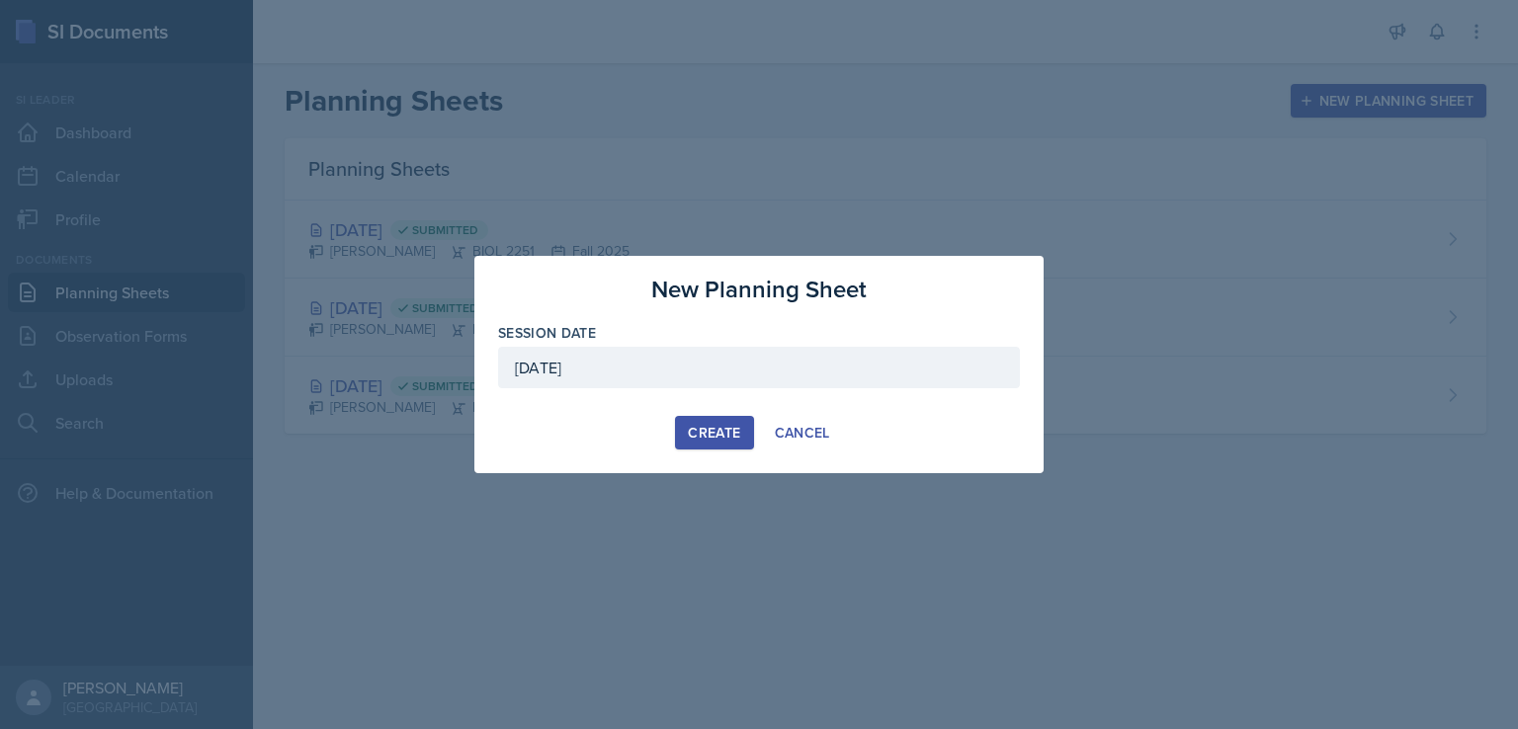
click at [715, 433] on div "Create" at bounding box center [714, 433] width 52 height 16
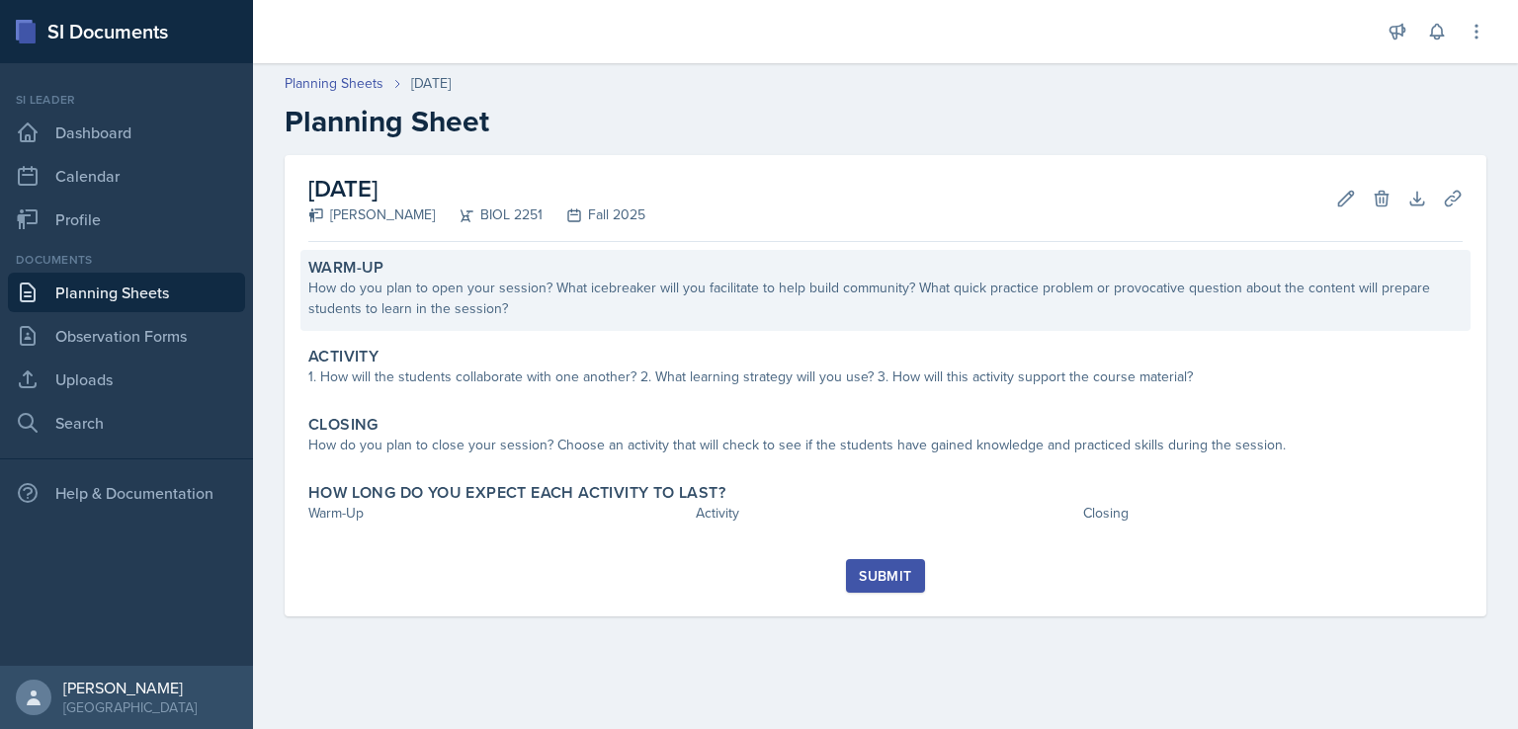
click at [728, 324] on div "Warm-Up How do you plan to open your session? What icebreaker will you facilita…" at bounding box center [885, 290] width 1170 height 81
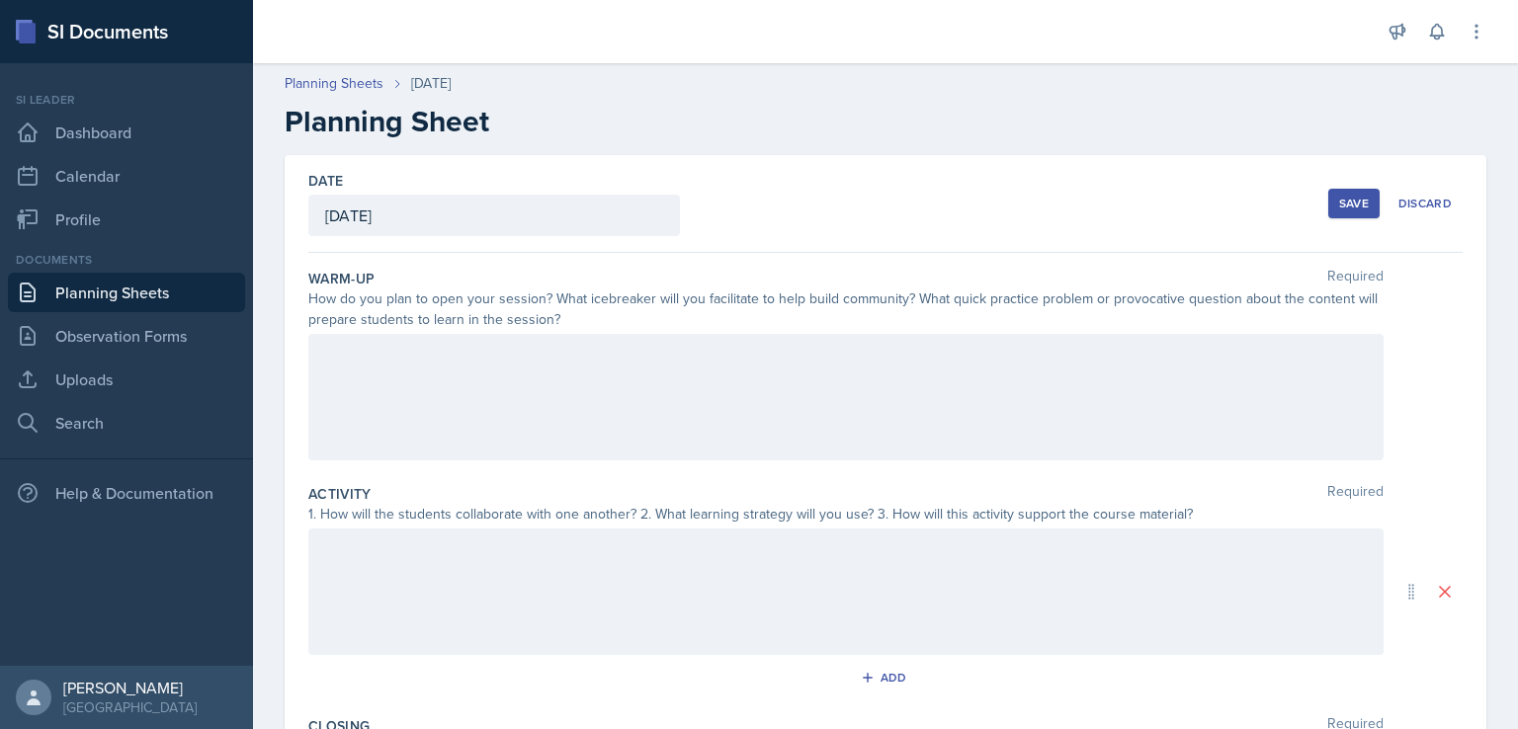
click at [708, 364] on div at bounding box center [845, 397] width 1075 height 127
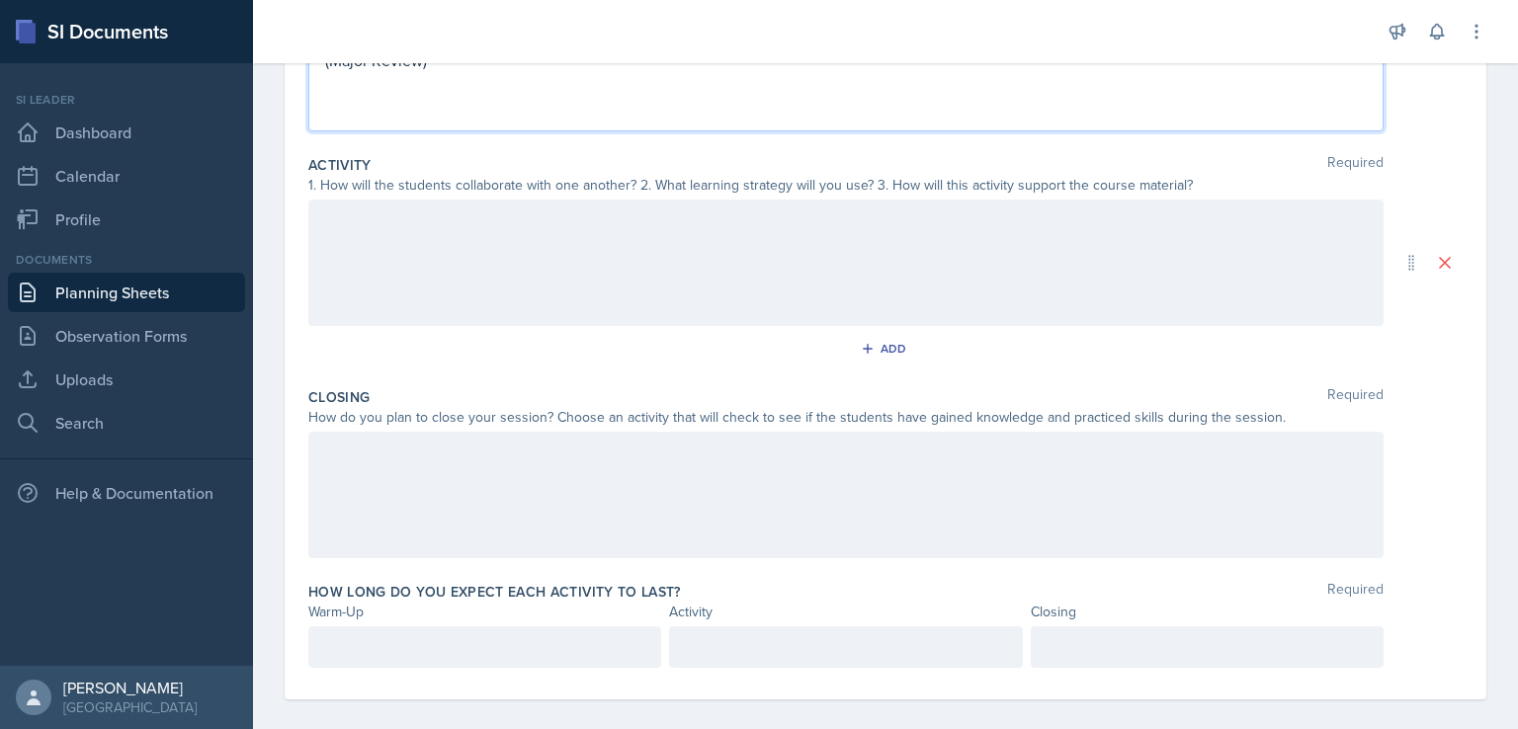
click at [617, 246] on div at bounding box center [845, 263] width 1075 height 127
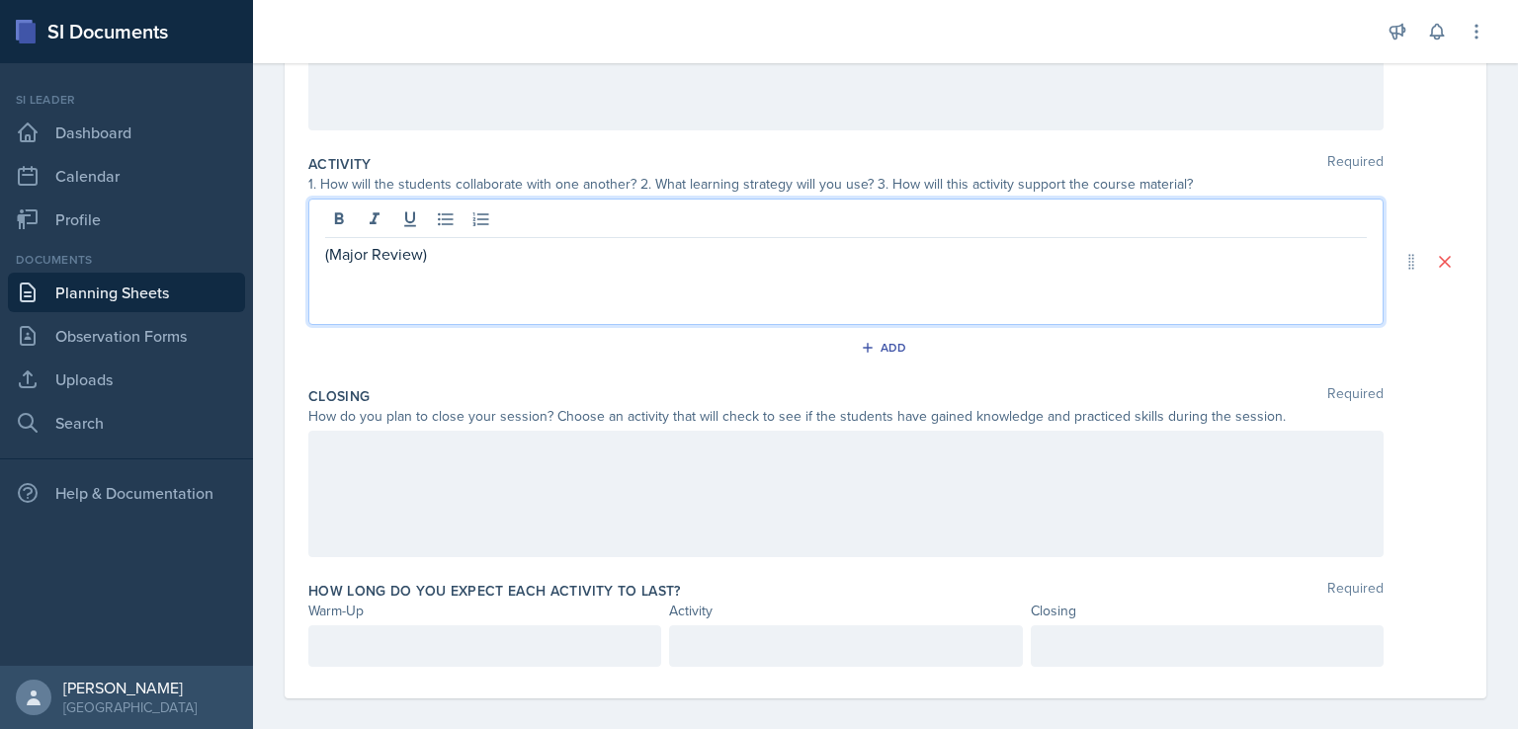
click at [585, 501] on div at bounding box center [845, 494] width 1075 height 127
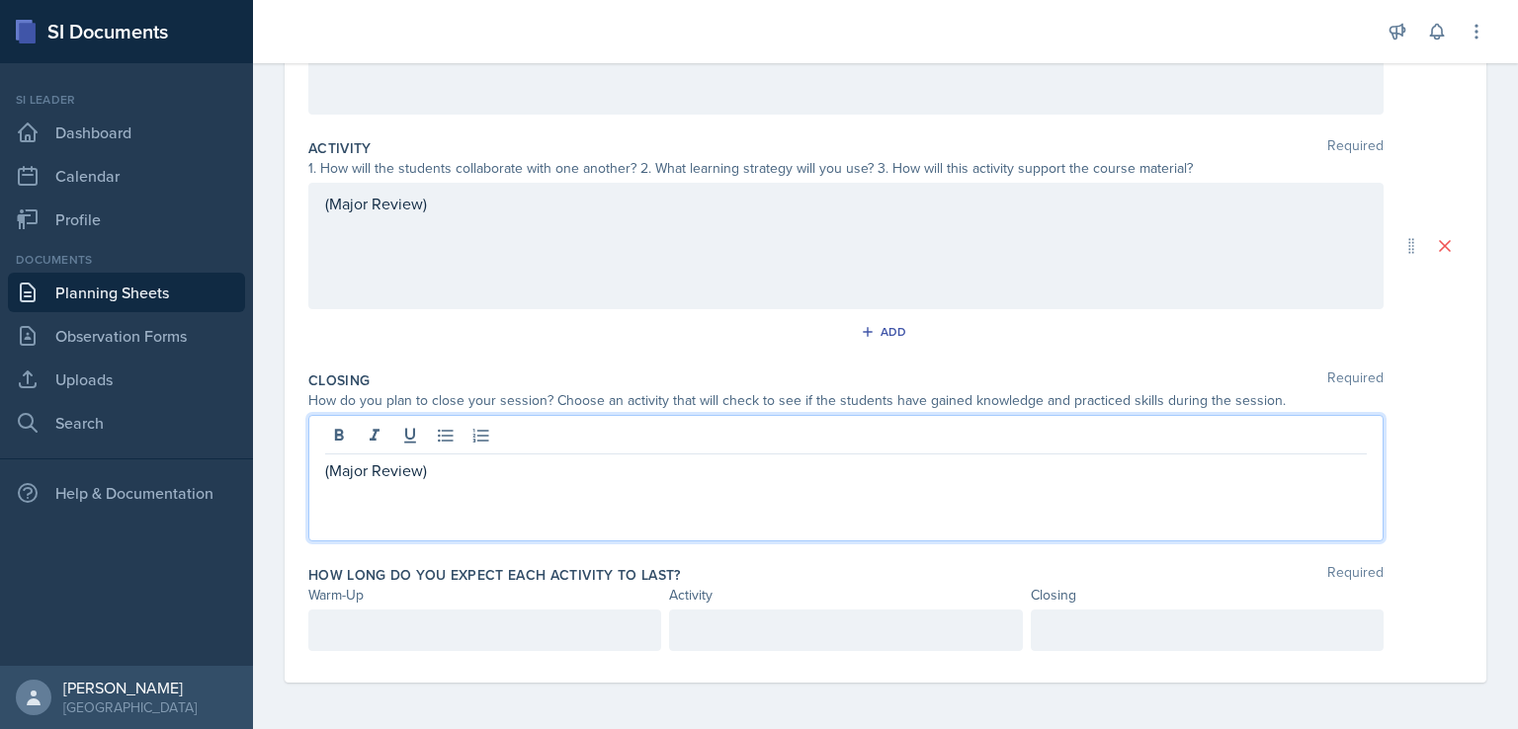
scroll to position [0, 0]
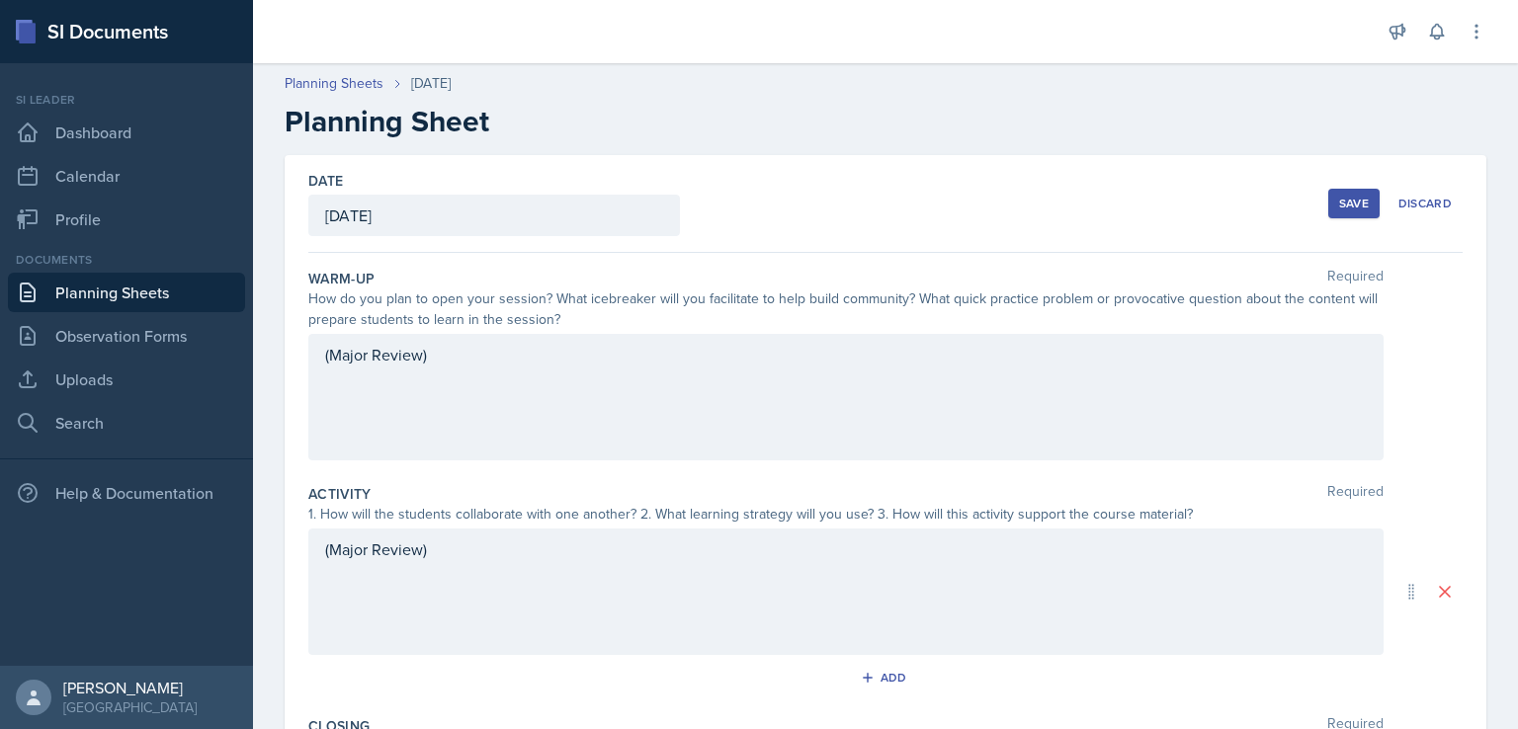
click at [665, 396] on div "(Major Review)" at bounding box center [845, 397] width 1075 height 127
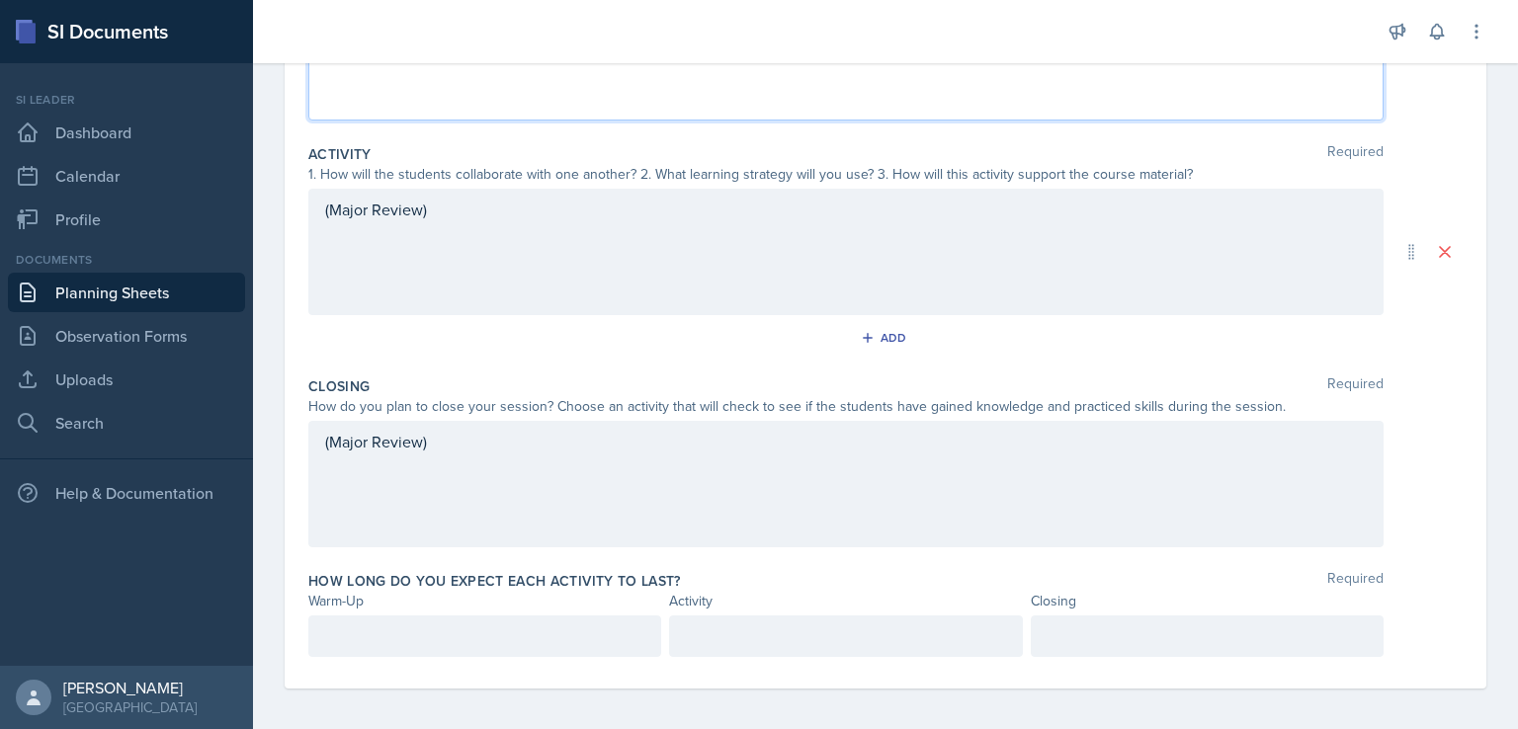
scroll to position [340, 0]
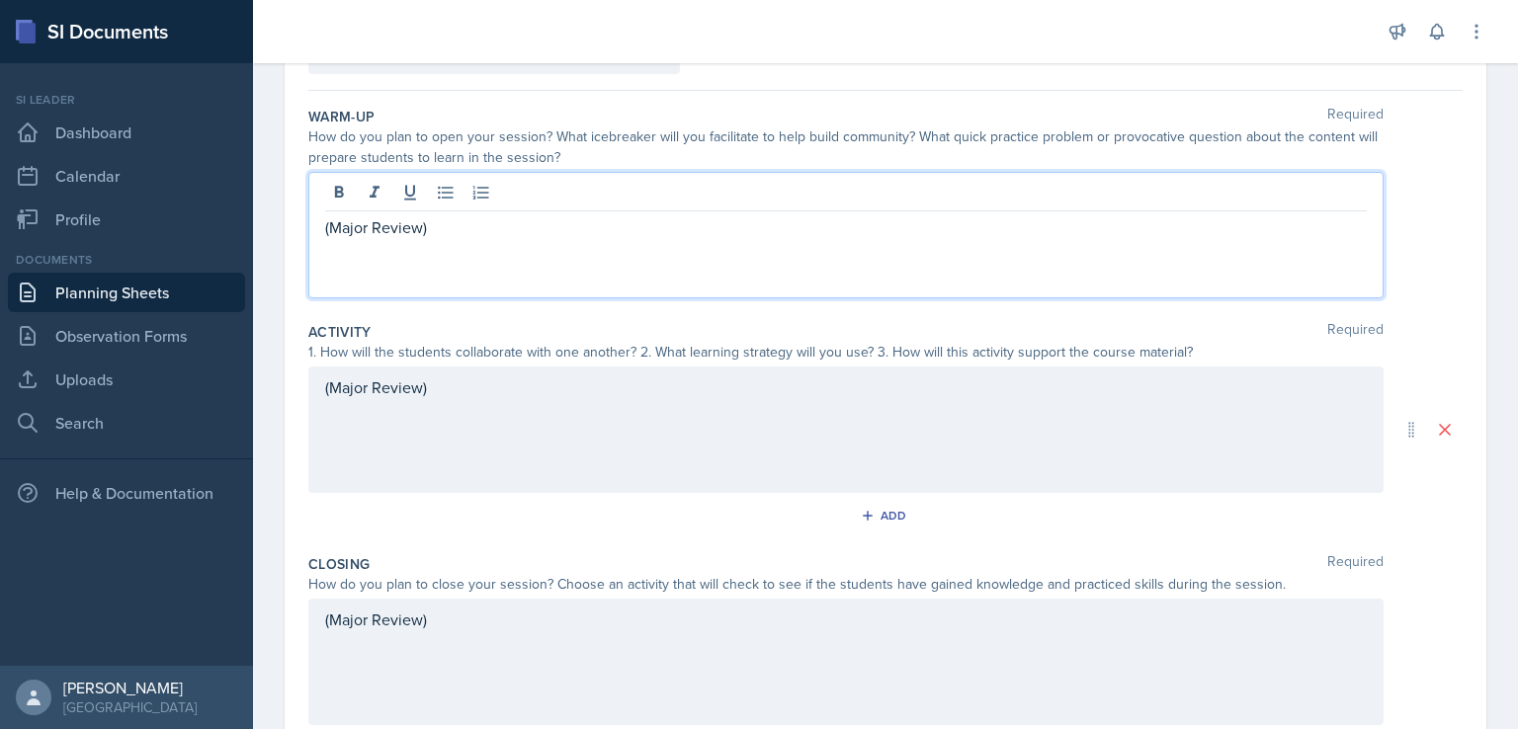
click at [595, 421] on div "(Major Review)" at bounding box center [845, 430] width 1075 height 127
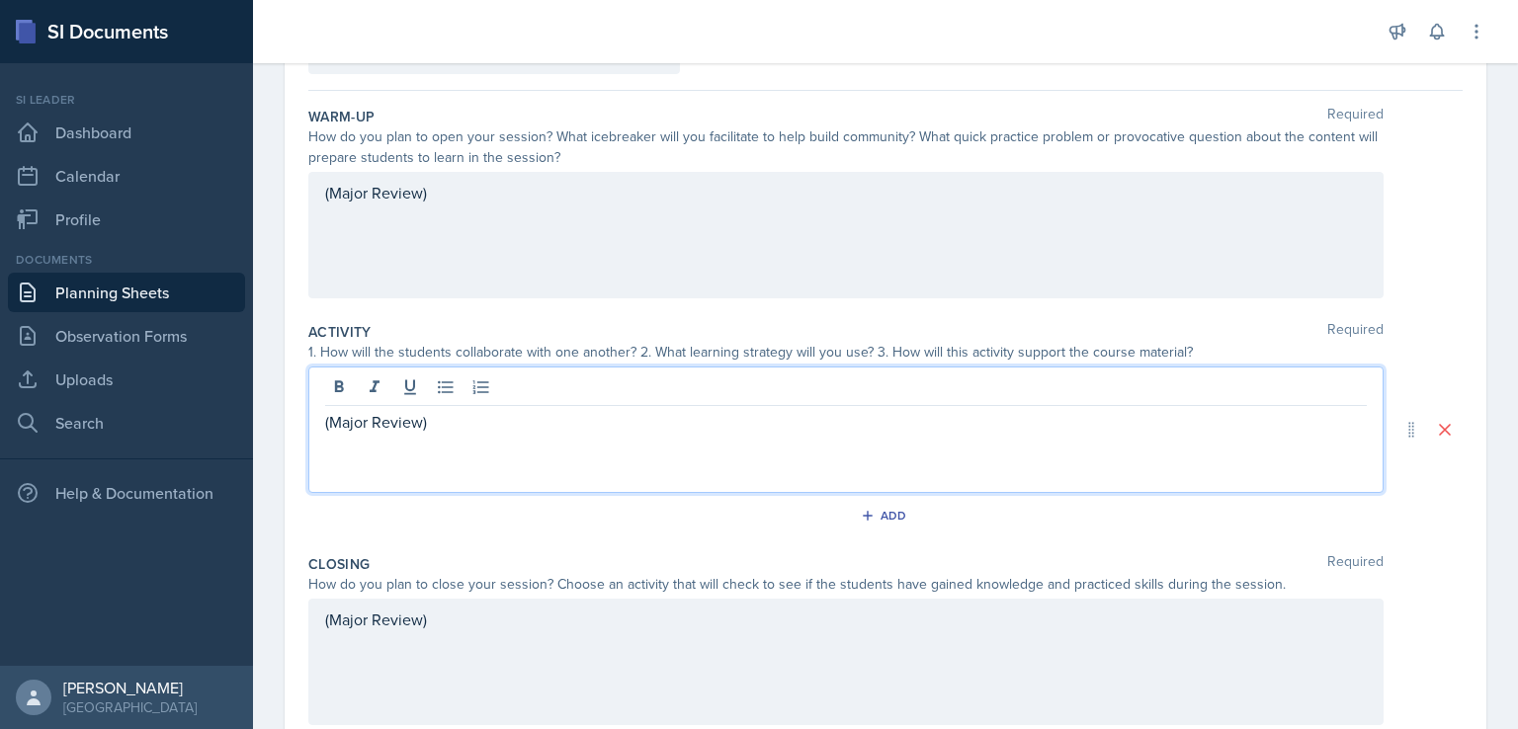
scroll to position [197, 0]
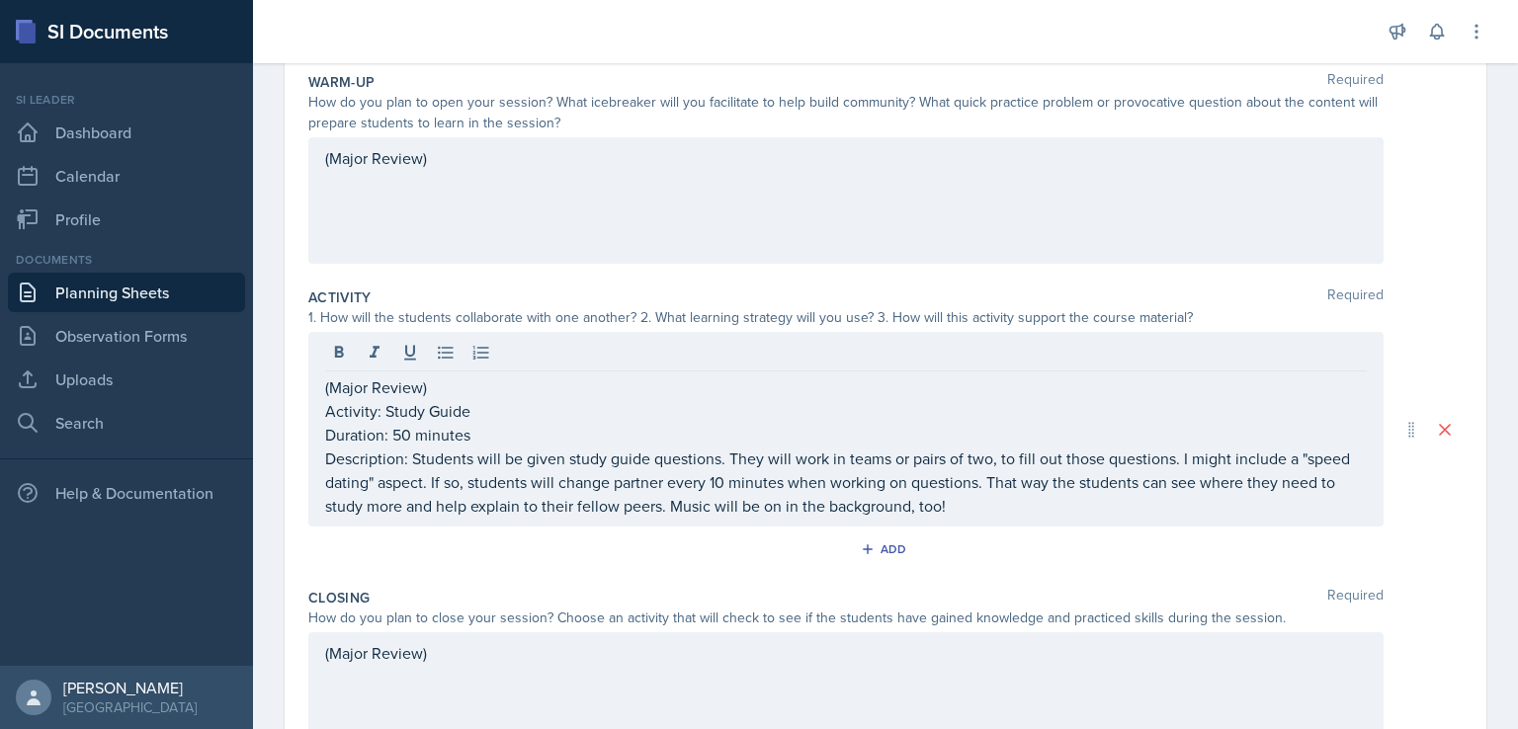
click at [616, 194] on div "(Major Review)" at bounding box center [845, 200] width 1075 height 127
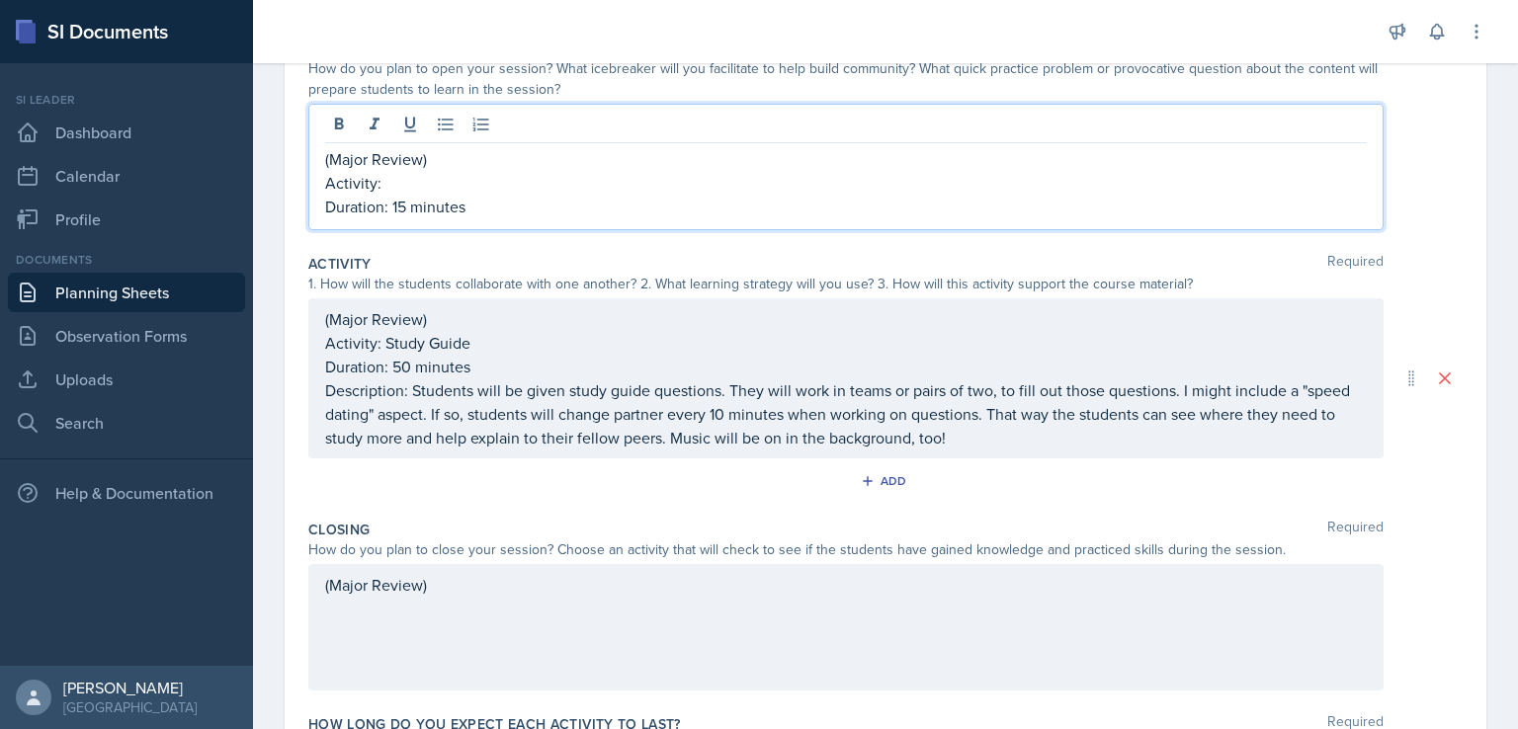
click at [666, 612] on div "(Major Review)" at bounding box center [845, 627] width 1075 height 127
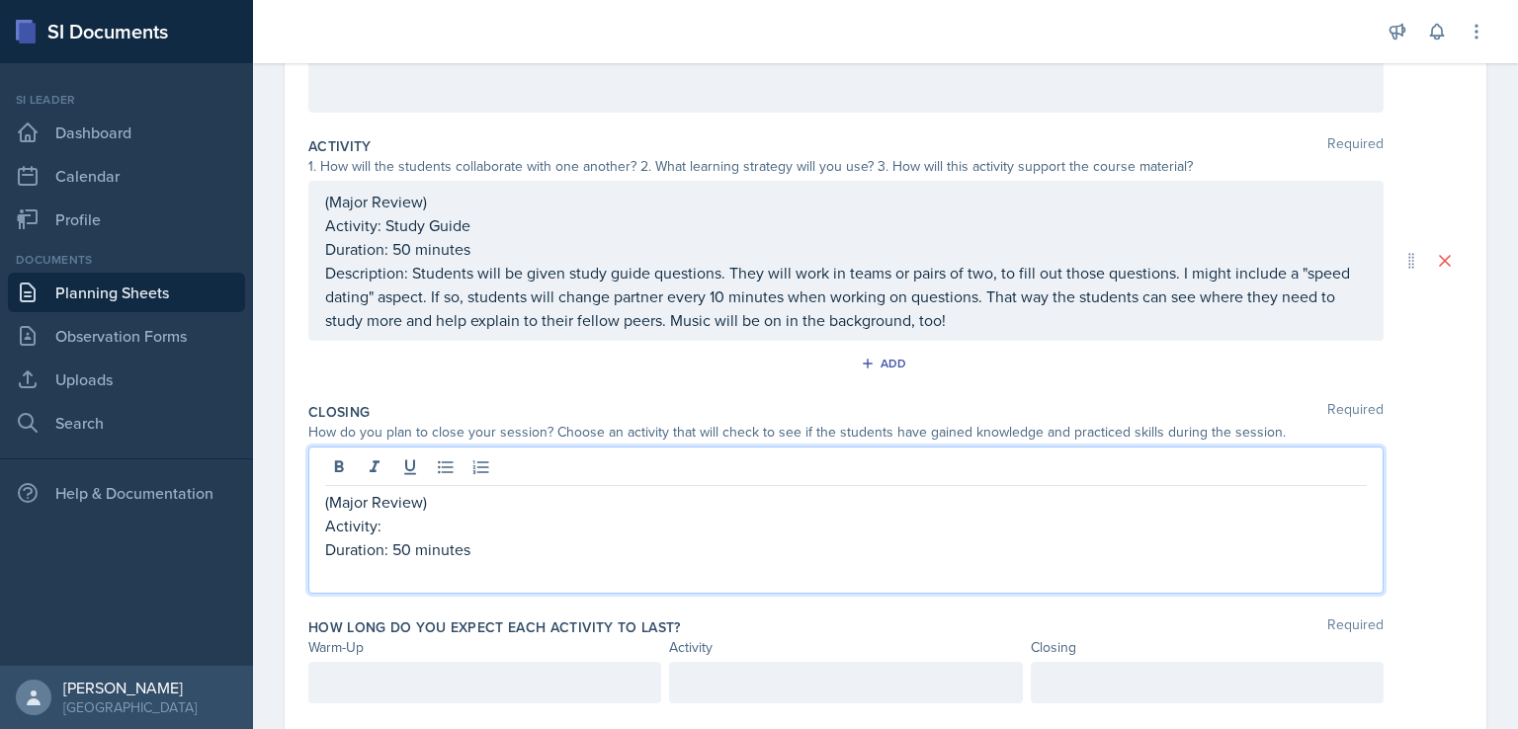
scroll to position [377, 0]
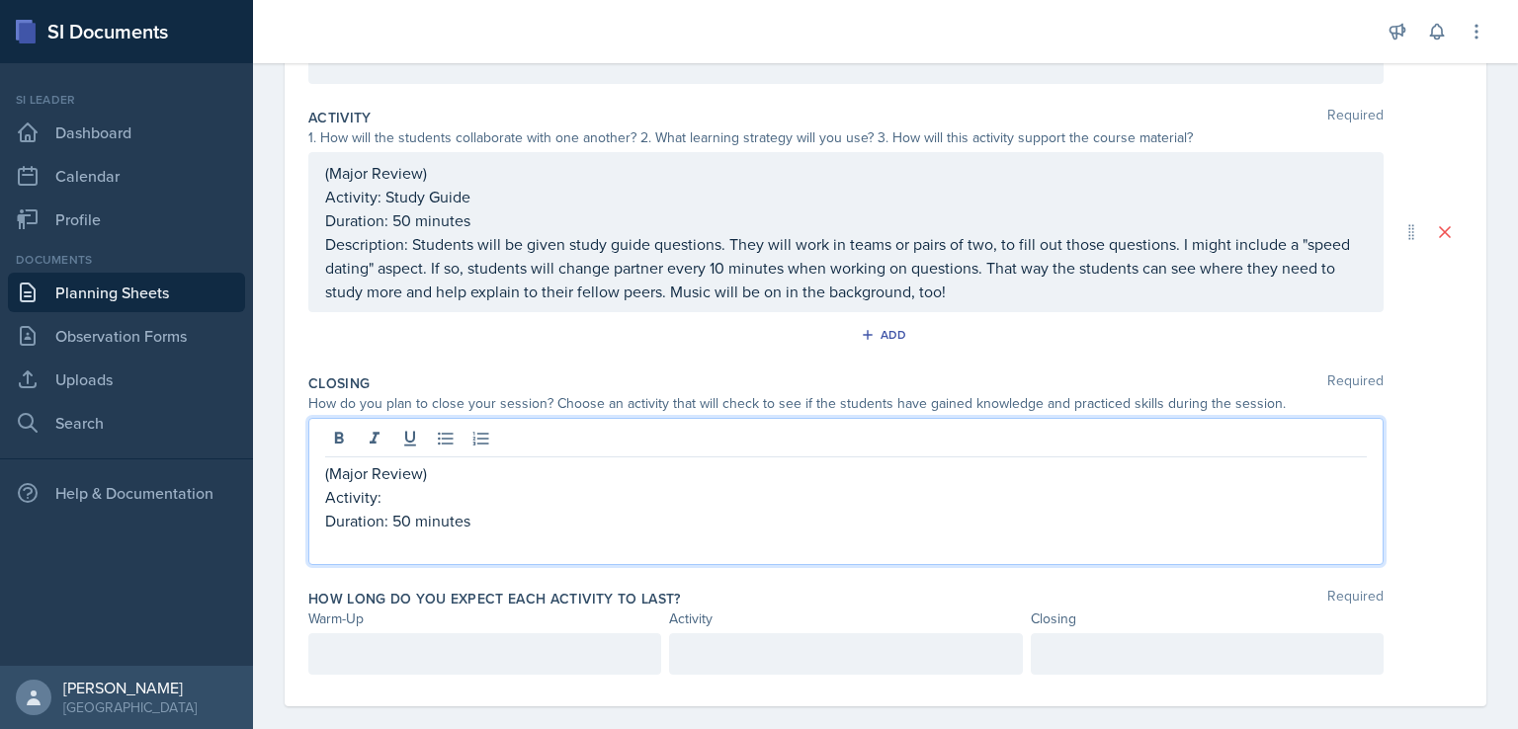
click at [429, 504] on p "Activity:" at bounding box center [846, 497] width 1042 height 24
click at [423, 533] on p at bounding box center [846, 545] width 1042 height 24
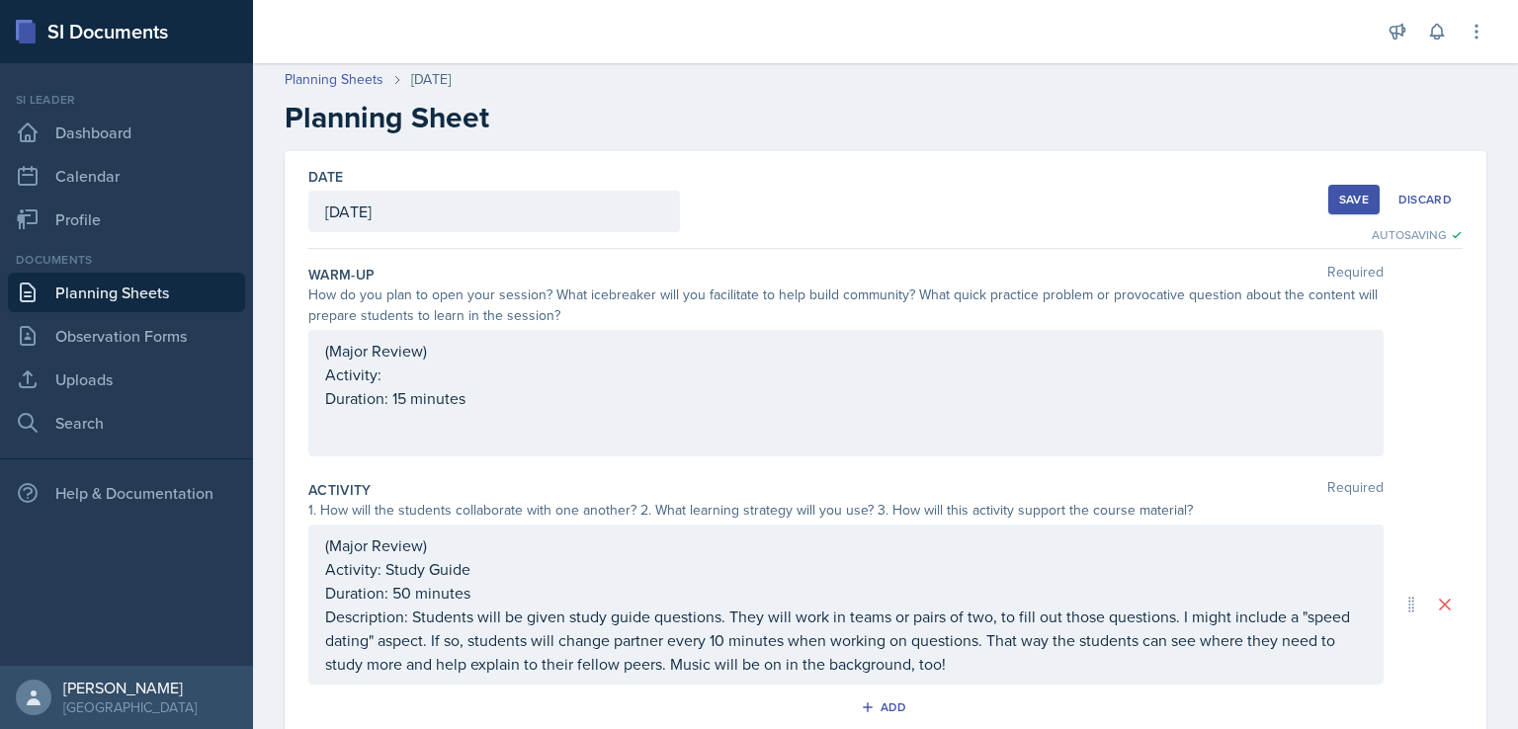
scroll to position [0, 0]
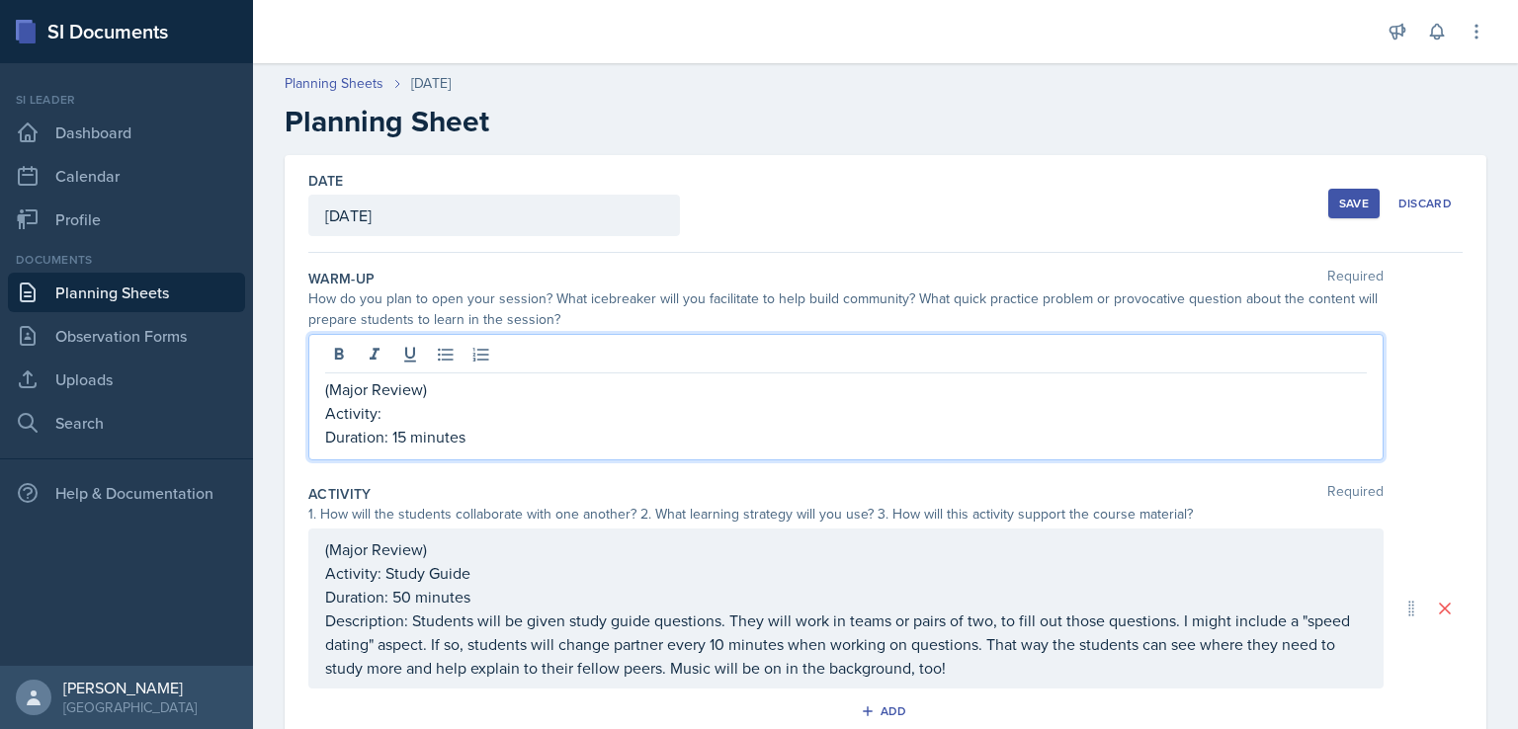
click at [548, 366] on div "(Major Review) Activity: Duration: 15 minutes" at bounding box center [845, 397] width 1075 height 127
click at [601, 425] on p "Duration: 15 minutes" at bounding box center [846, 437] width 1042 height 24
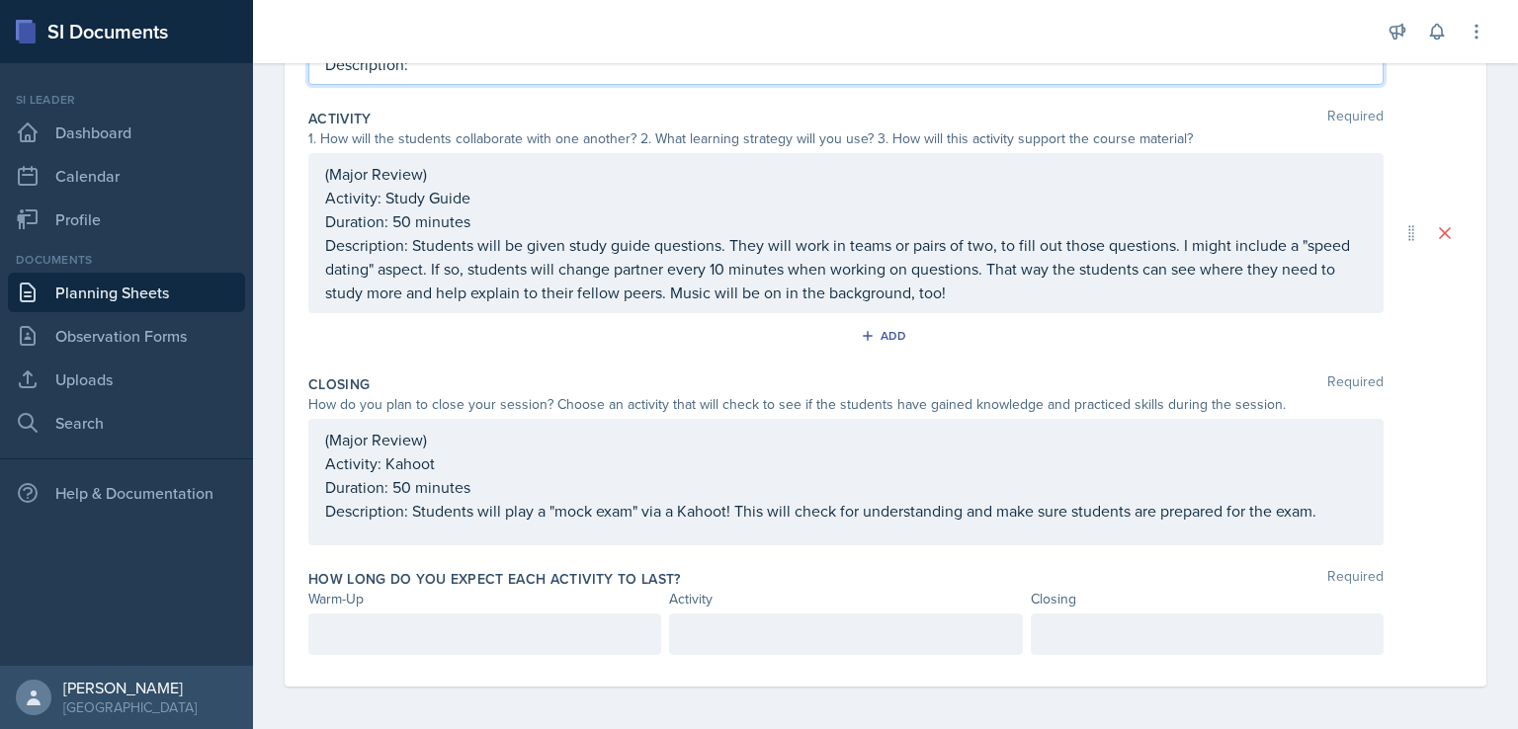
scroll to position [399, 0]
click at [514, 637] on p at bounding box center [484, 632] width 319 height 24
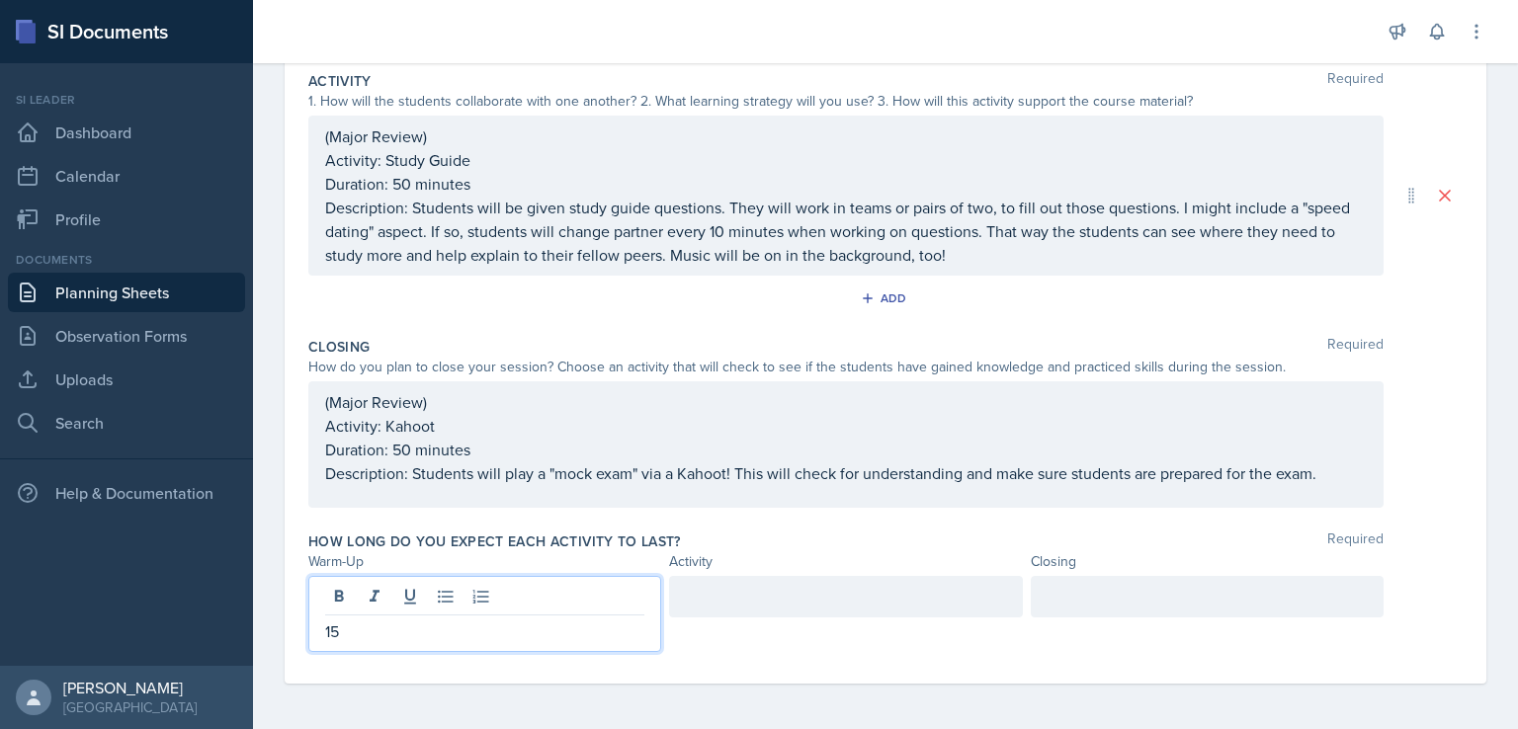
click at [720, 607] on div at bounding box center [845, 597] width 353 height 42
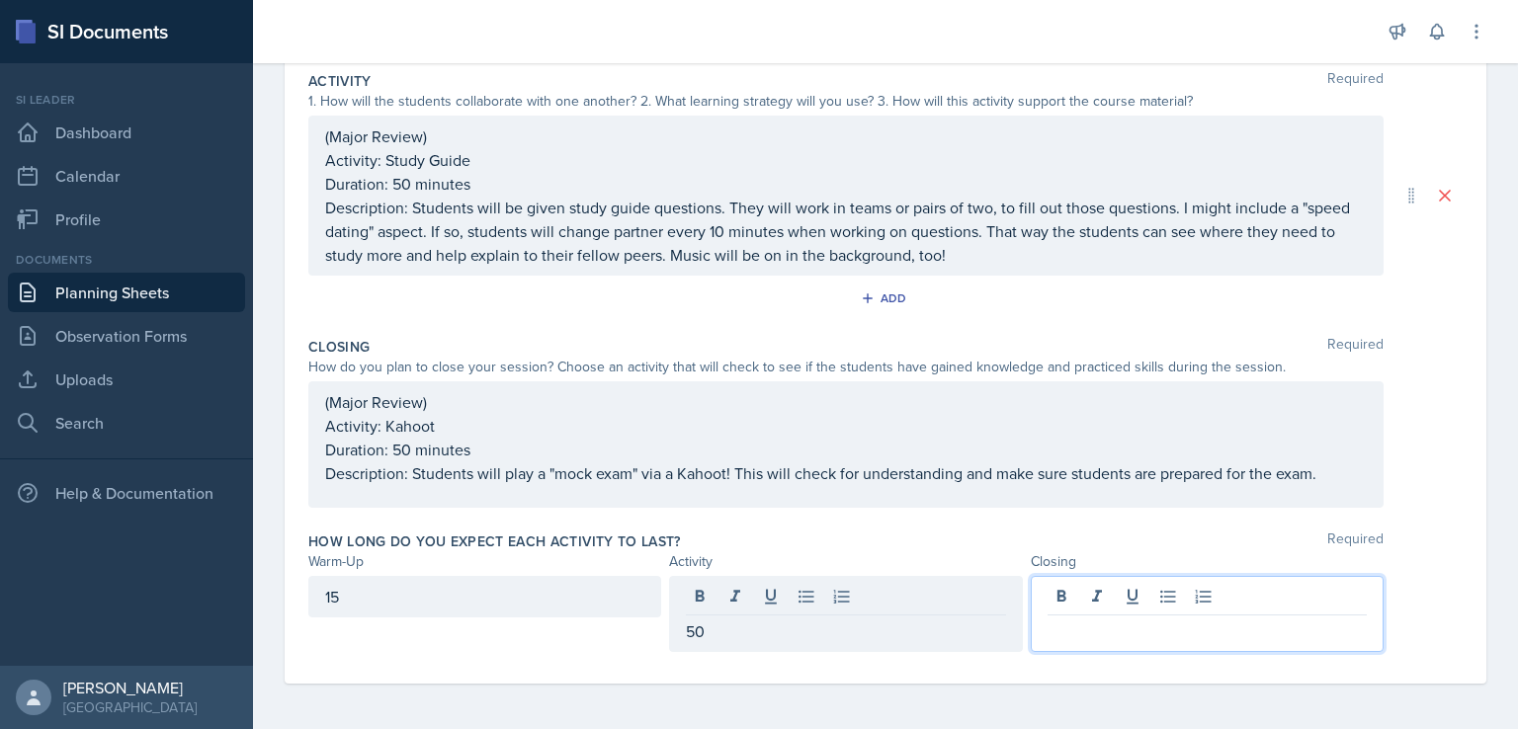
click at [1096, 606] on div at bounding box center [1207, 614] width 353 height 76
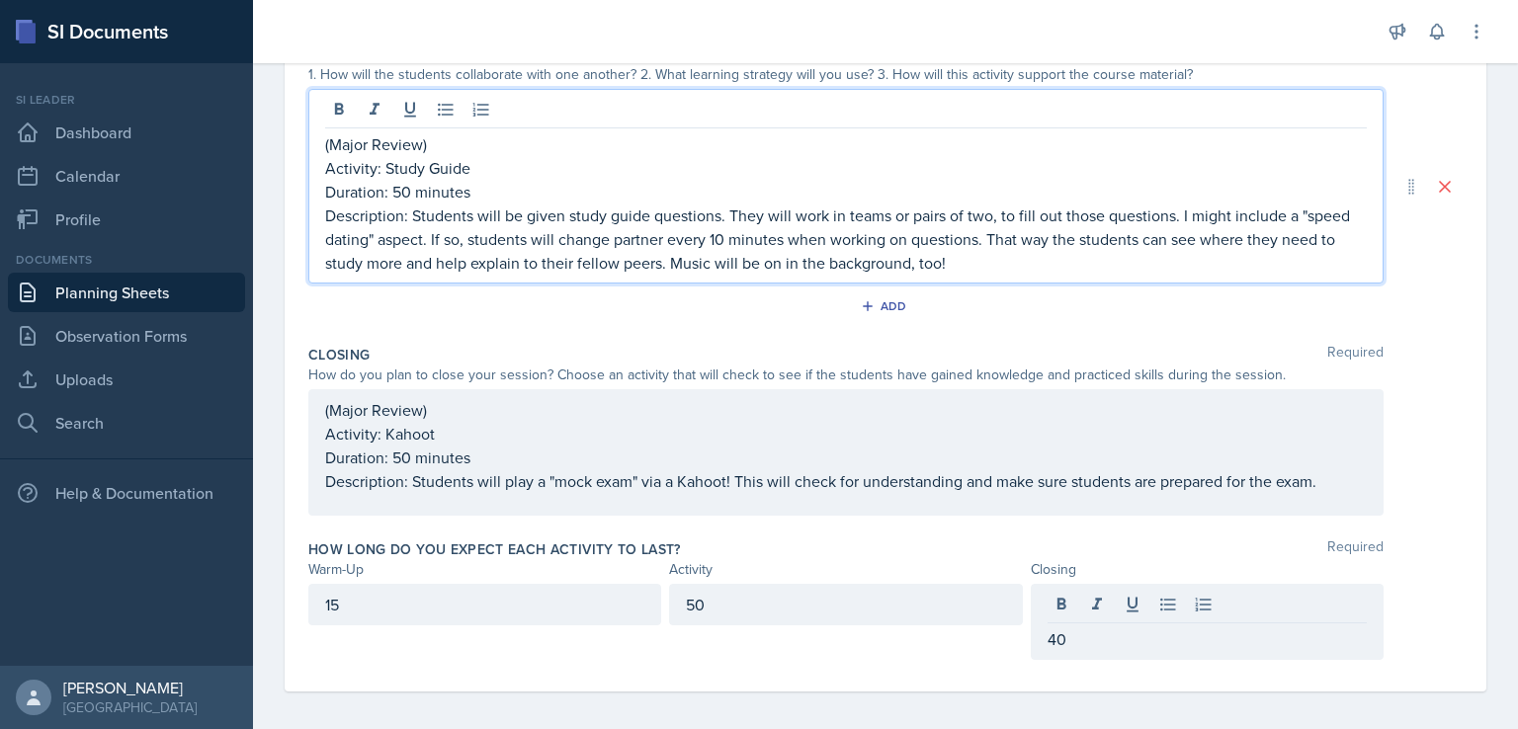
click at [608, 211] on p "Description: Students will be given study guide questions. They will work in te…" at bounding box center [846, 239] width 1042 height 71
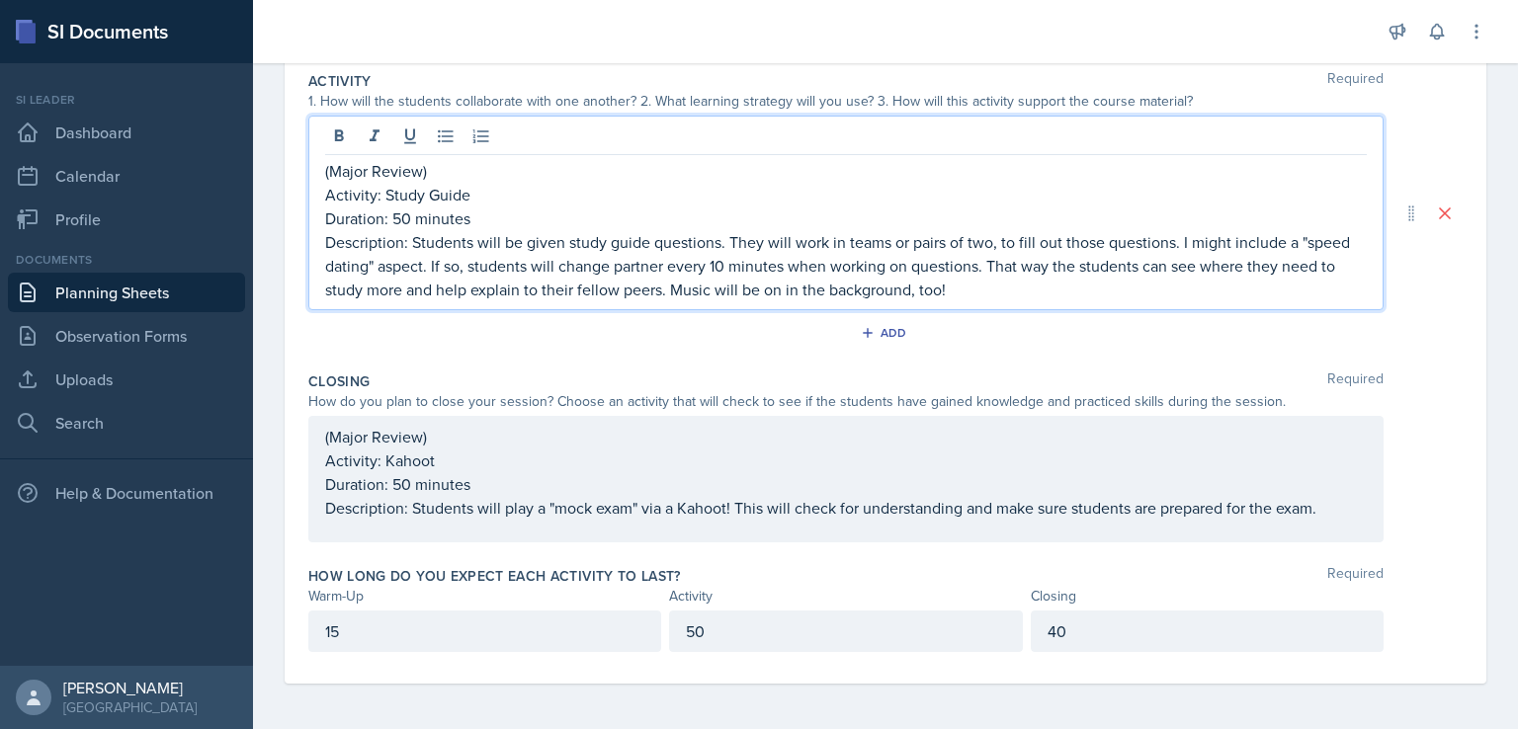
click at [414, 221] on p "Duration: 50 minutes" at bounding box center [846, 219] width 1042 height 24
click at [714, 627] on p "50" at bounding box center [845, 632] width 319 height 24
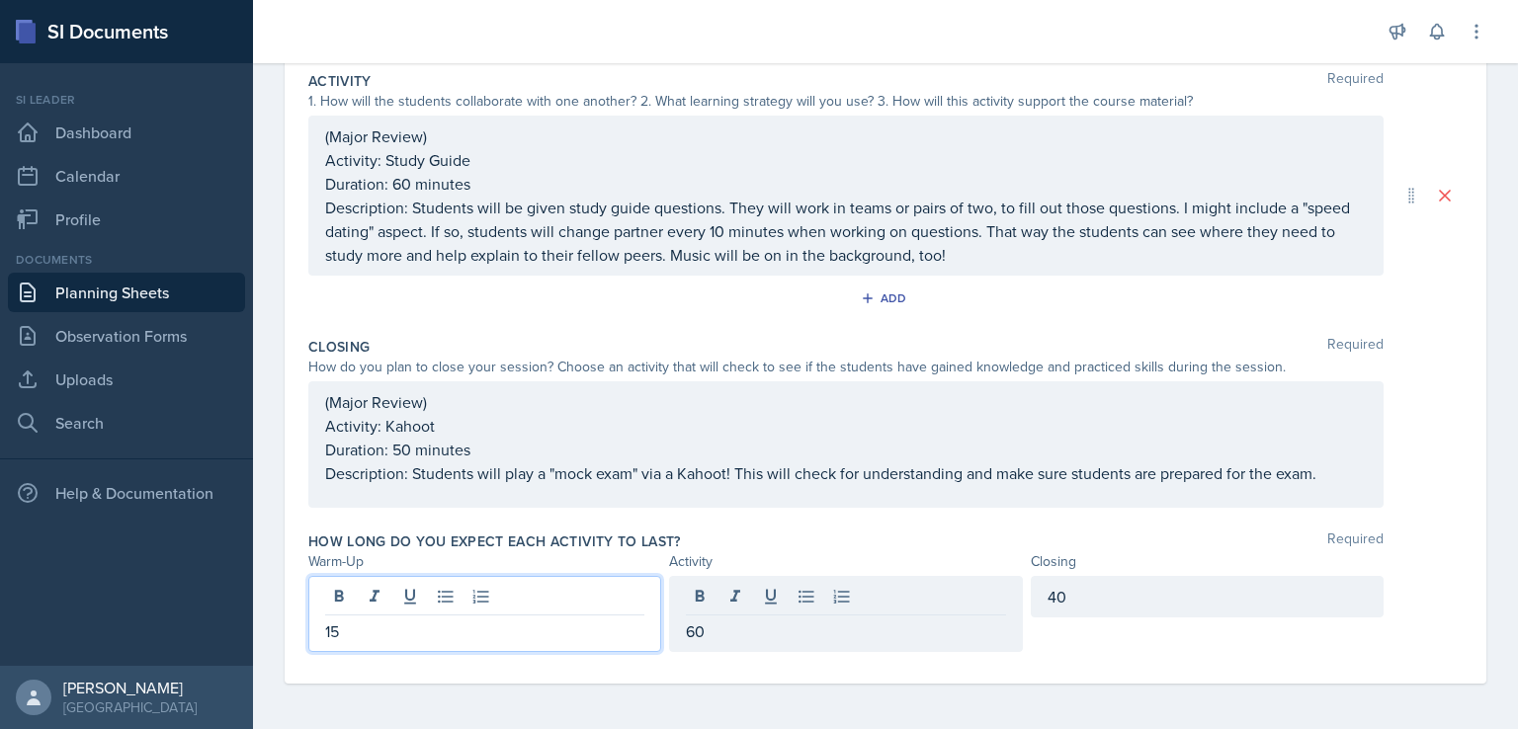
click at [455, 602] on div "15" at bounding box center [484, 614] width 353 height 76
click at [826, 428] on p "Activity: Kahoot" at bounding box center [846, 424] width 1042 height 24
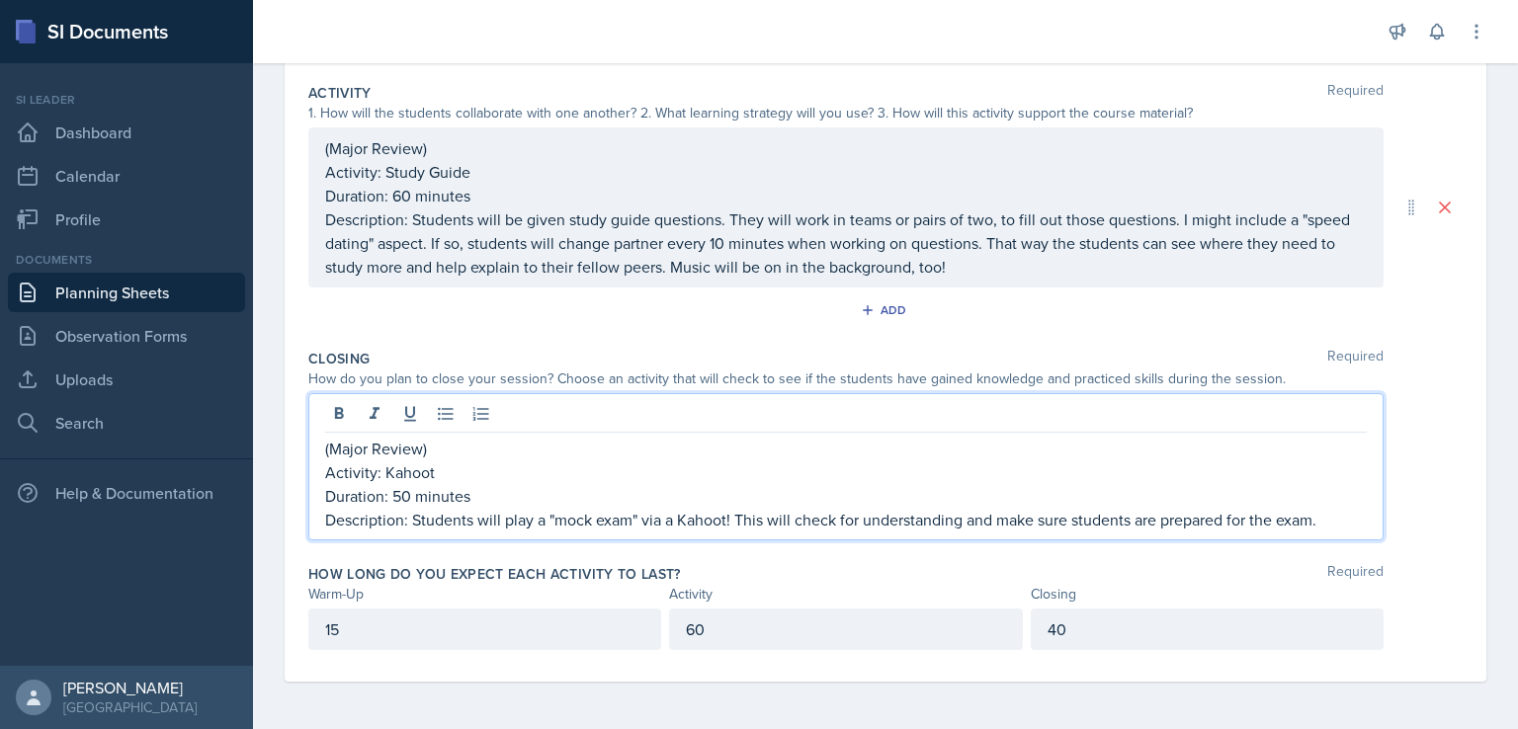
scroll to position [399, 0]
click at [406, 493] on p "Duration: 50 minutes" at bounding box center [846, 498] width 1042 height 24
click at [1086, 611] on div "40" at bounding box center [1207, 632] width 353 height 42
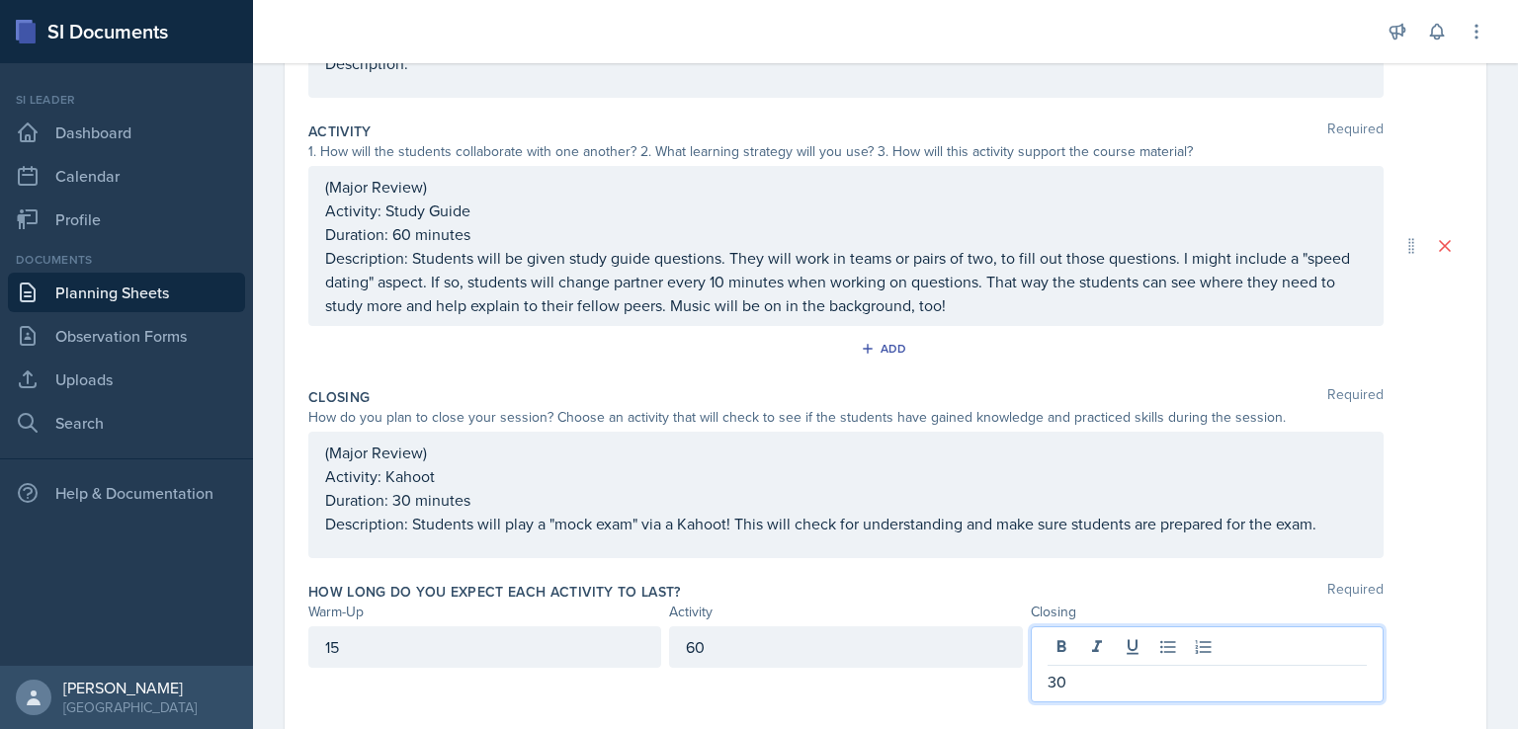
scroll to position [413, 0]
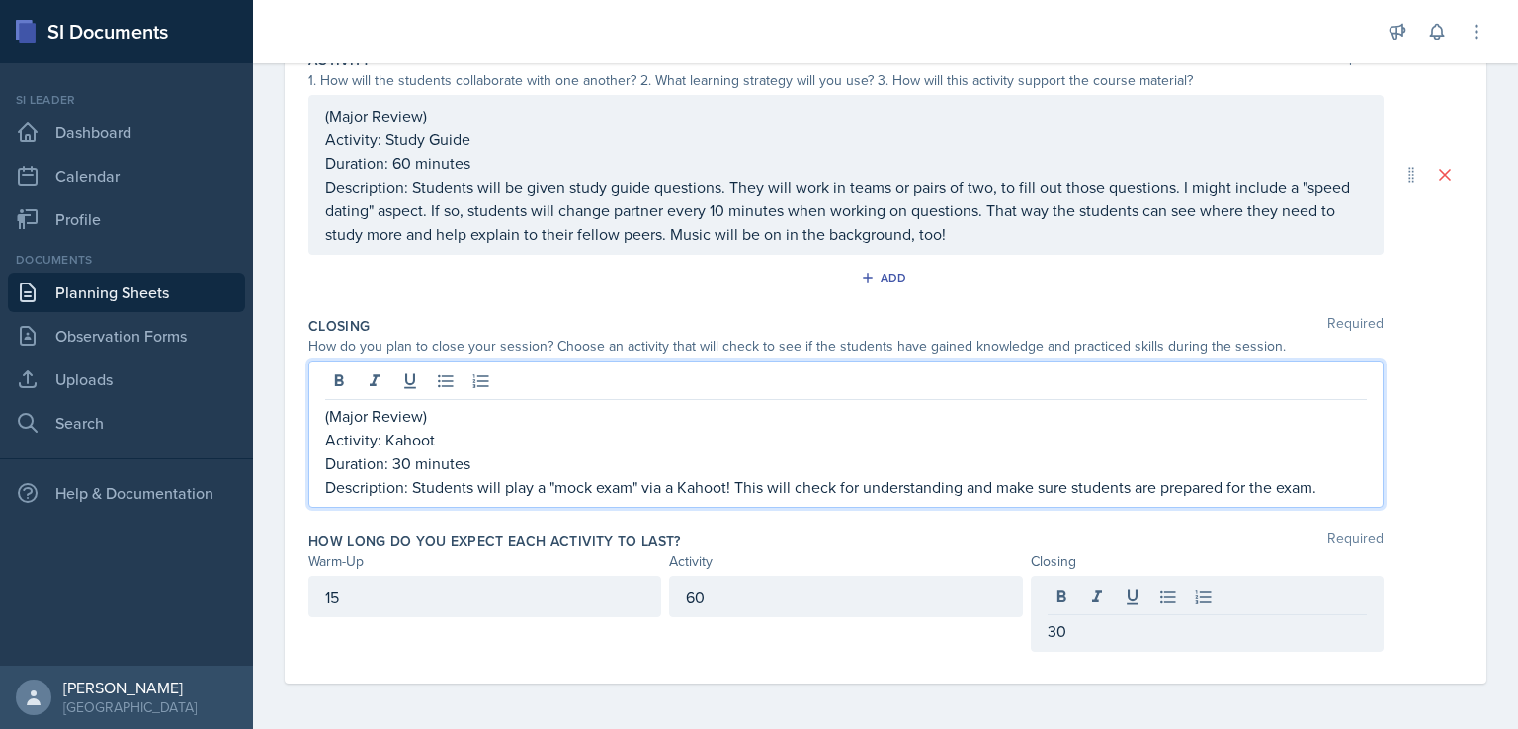
click at [1344, 471] on div "(Major Review) Activity: Kahoot Duration: 30 minutes Description: Students will…" at bounding box center [846, 451] width 1042 height 95
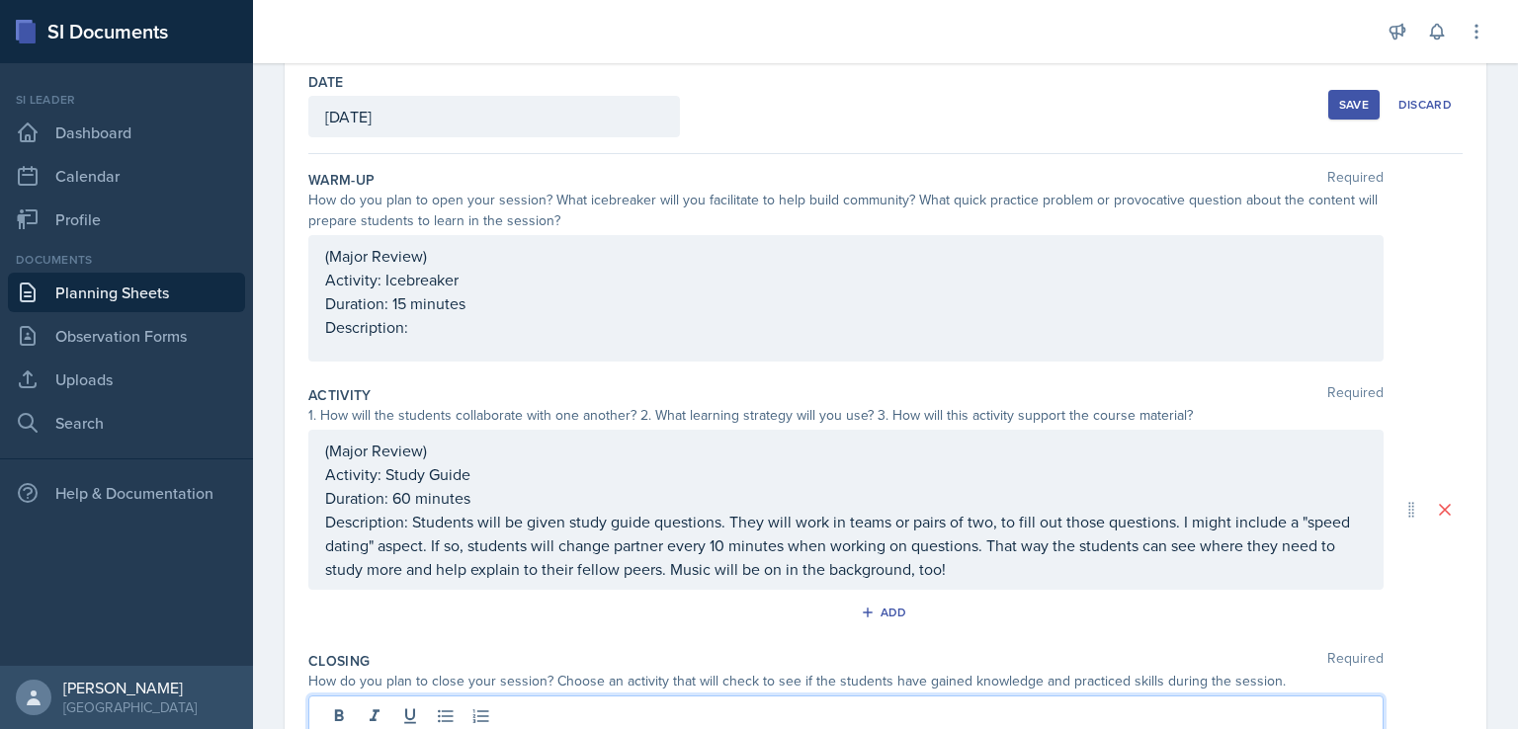
scroll to position [0, 0]
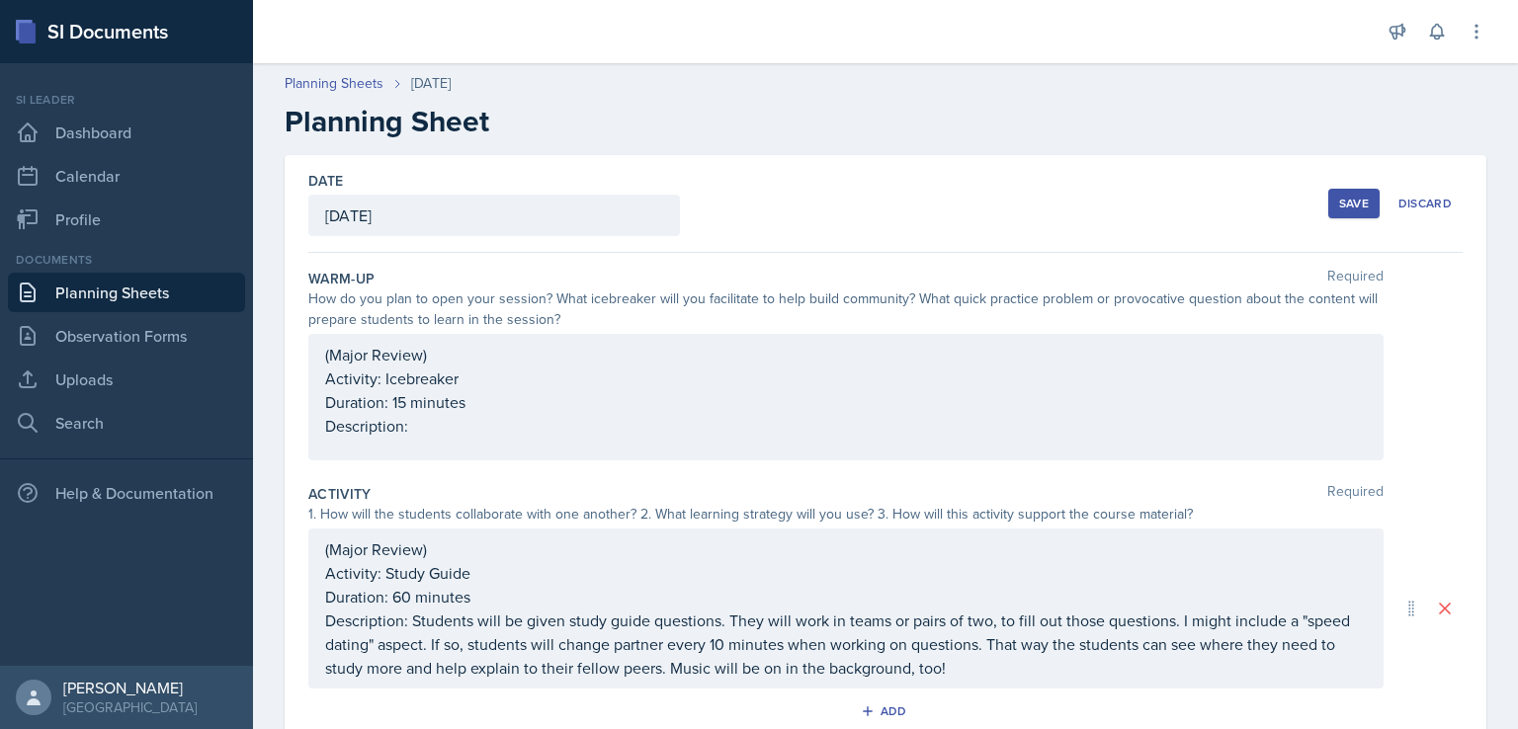
click at [763, 420] on div "(Major Review) Activity: Icebreaker Duration: 15 minutes Description:" at bounding box center [846, 390] width 1042 height 95
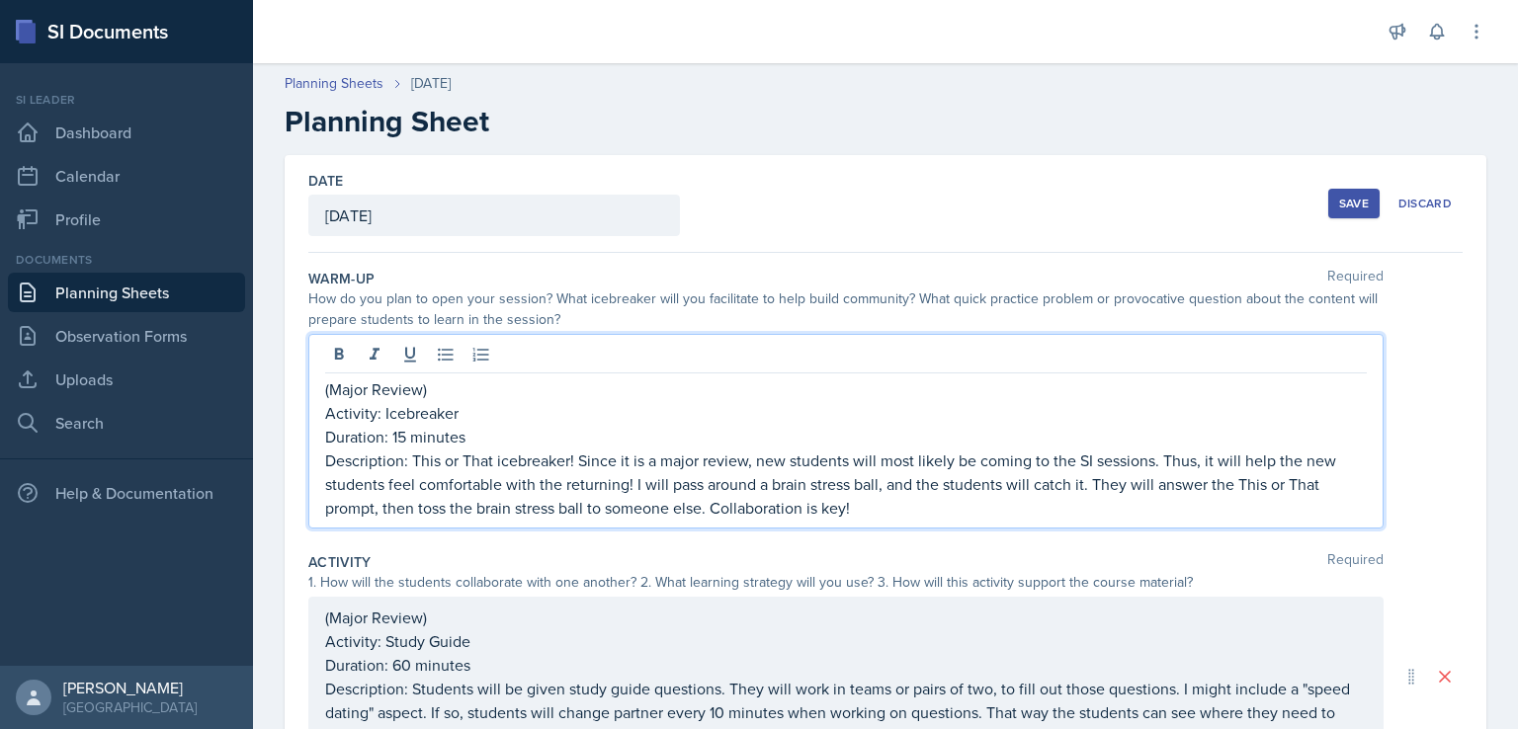
click at [1328, 192] on button "Save" at bounding box center [1353, 204] width 51 height 30
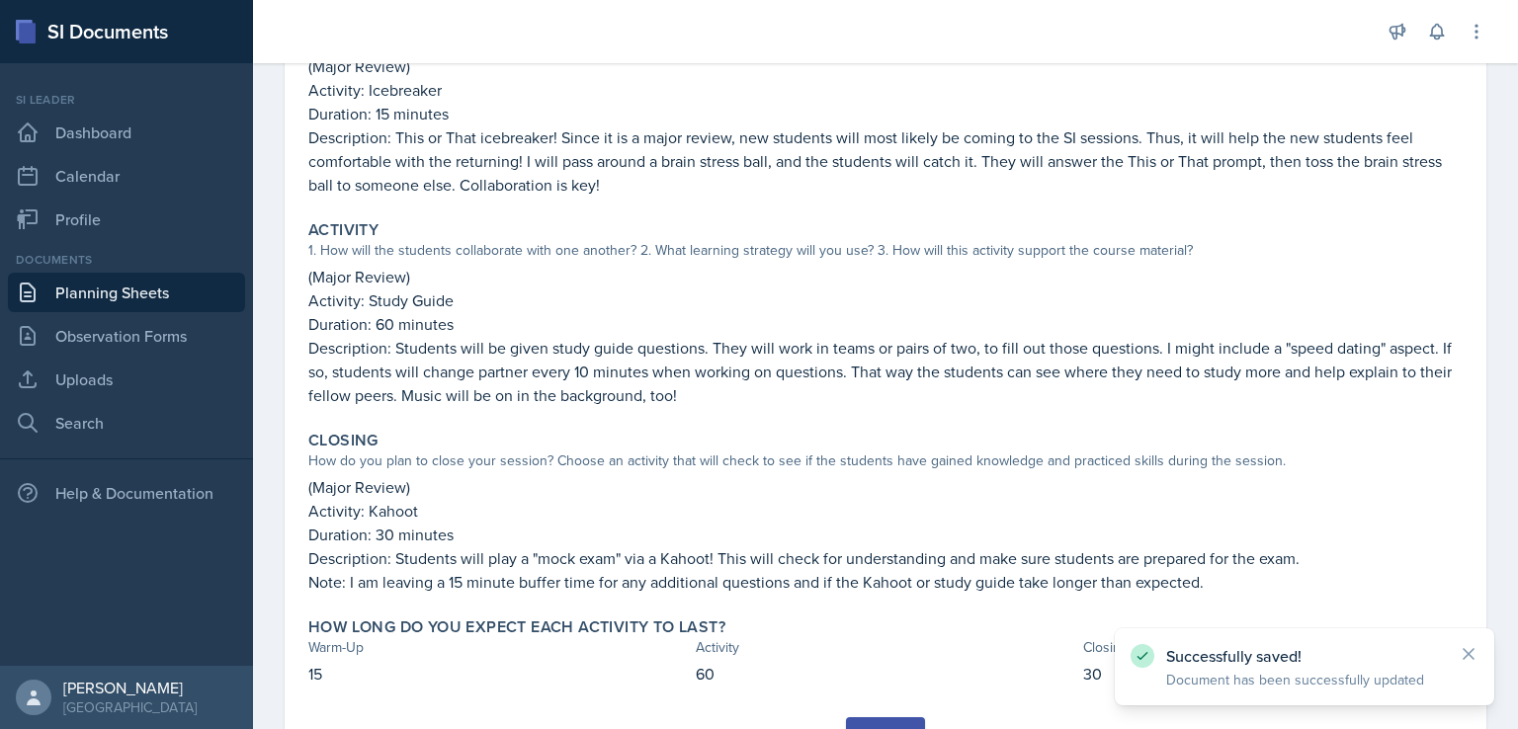
scroll to position [361, 0]
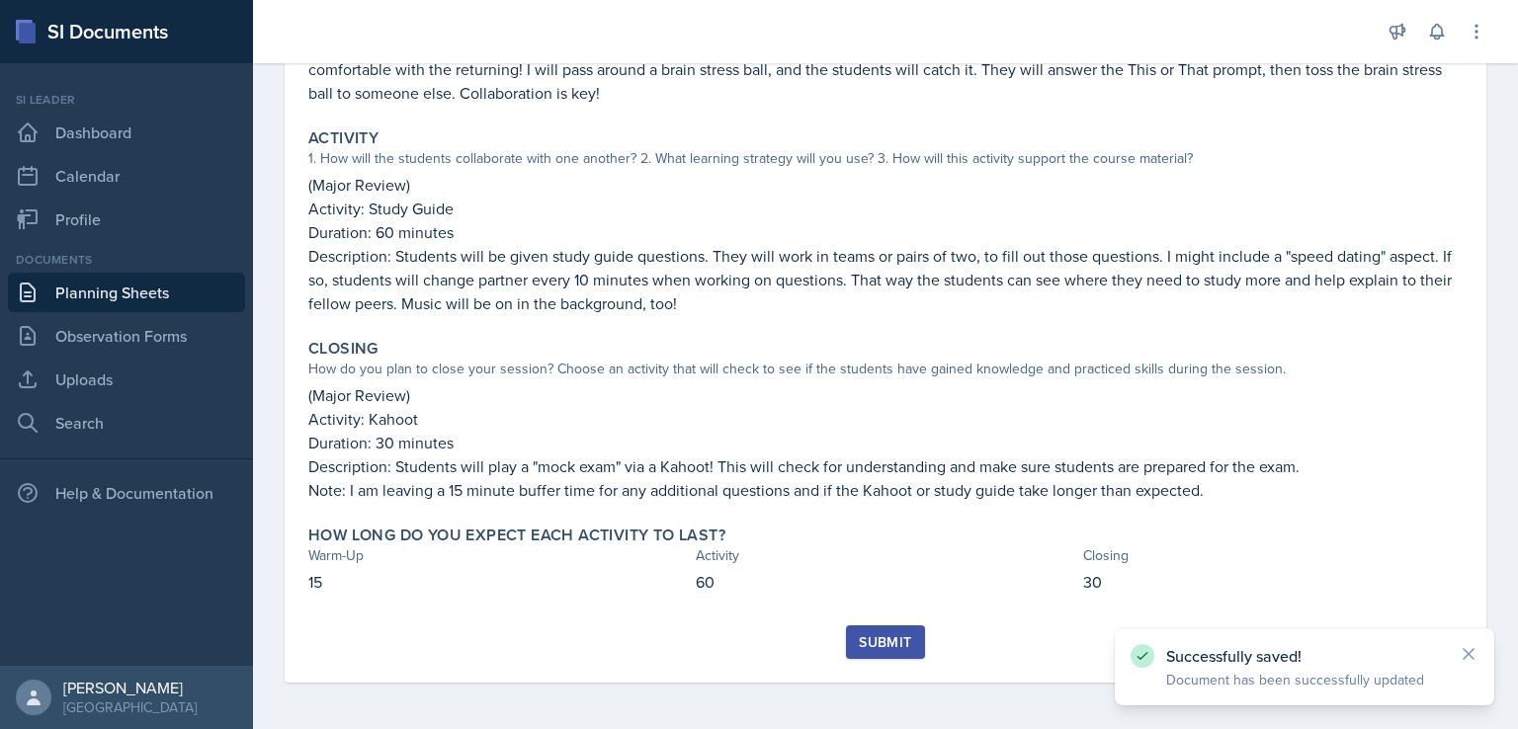
click at [872, 642] on div "Submit" at bounding box center [885, 643] width 52 height 16
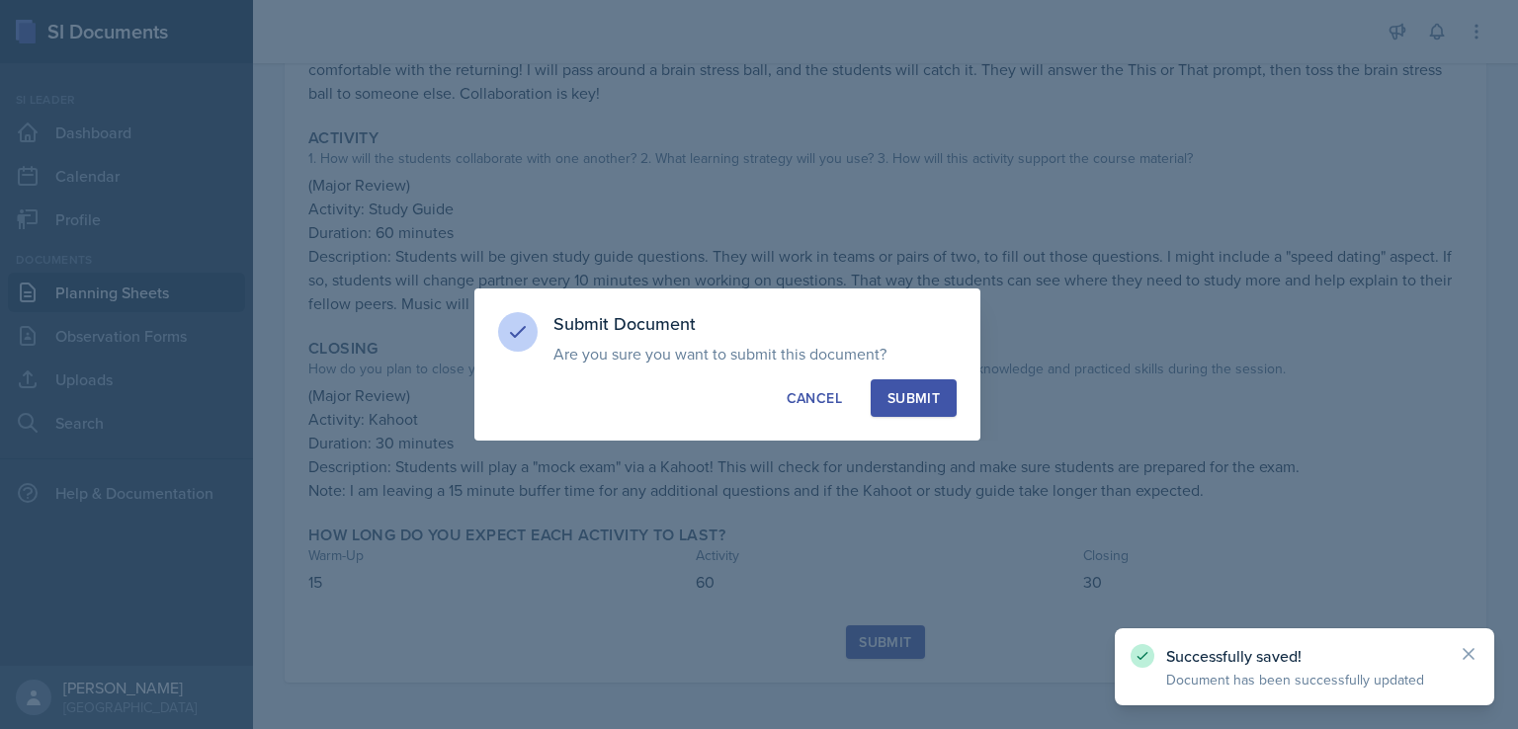
click at [898, 390] on div "Submit" at bounding box center [914, 398] width 52 height 20
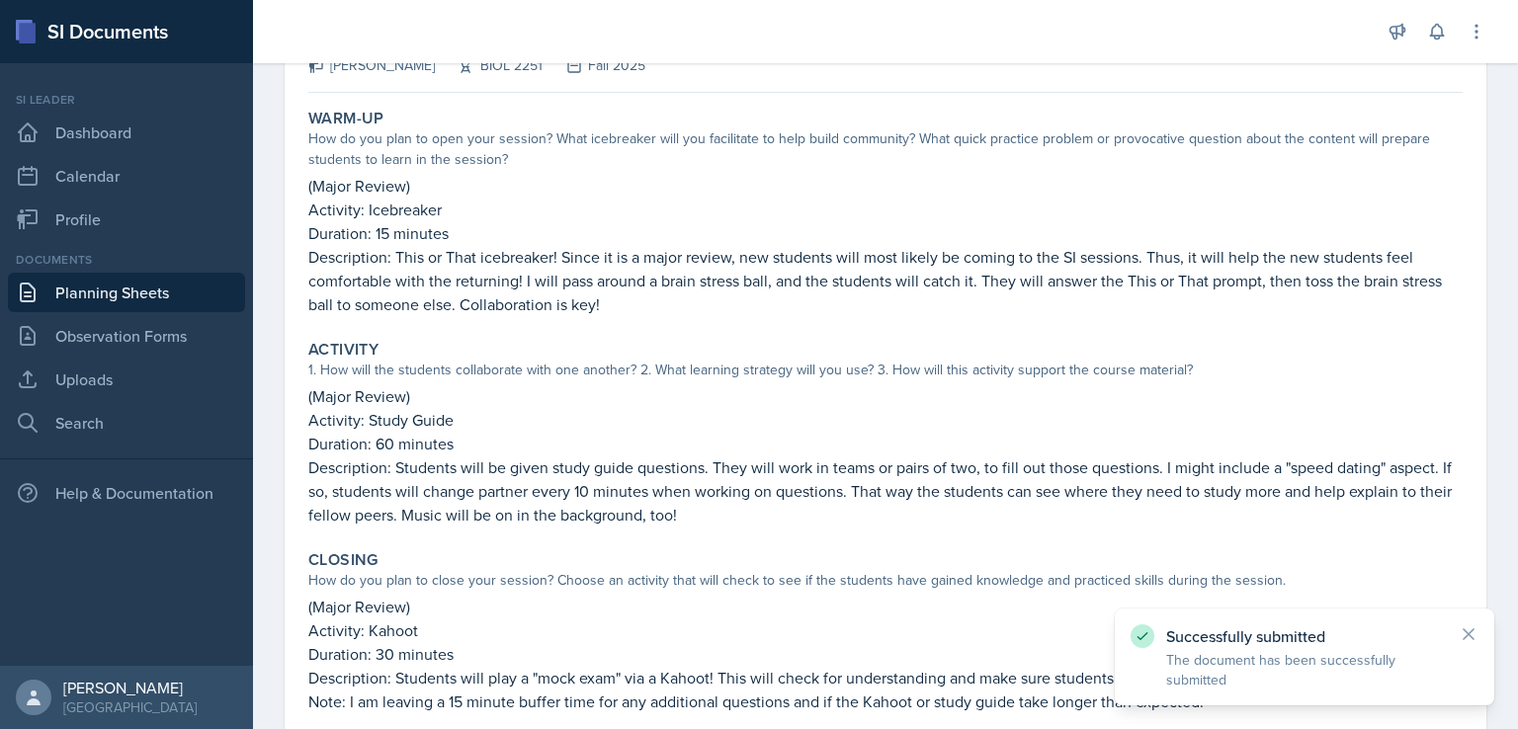
scroll to position [0, 0]
